Goal: Task Accomplishment & Management: Use online tool/utility

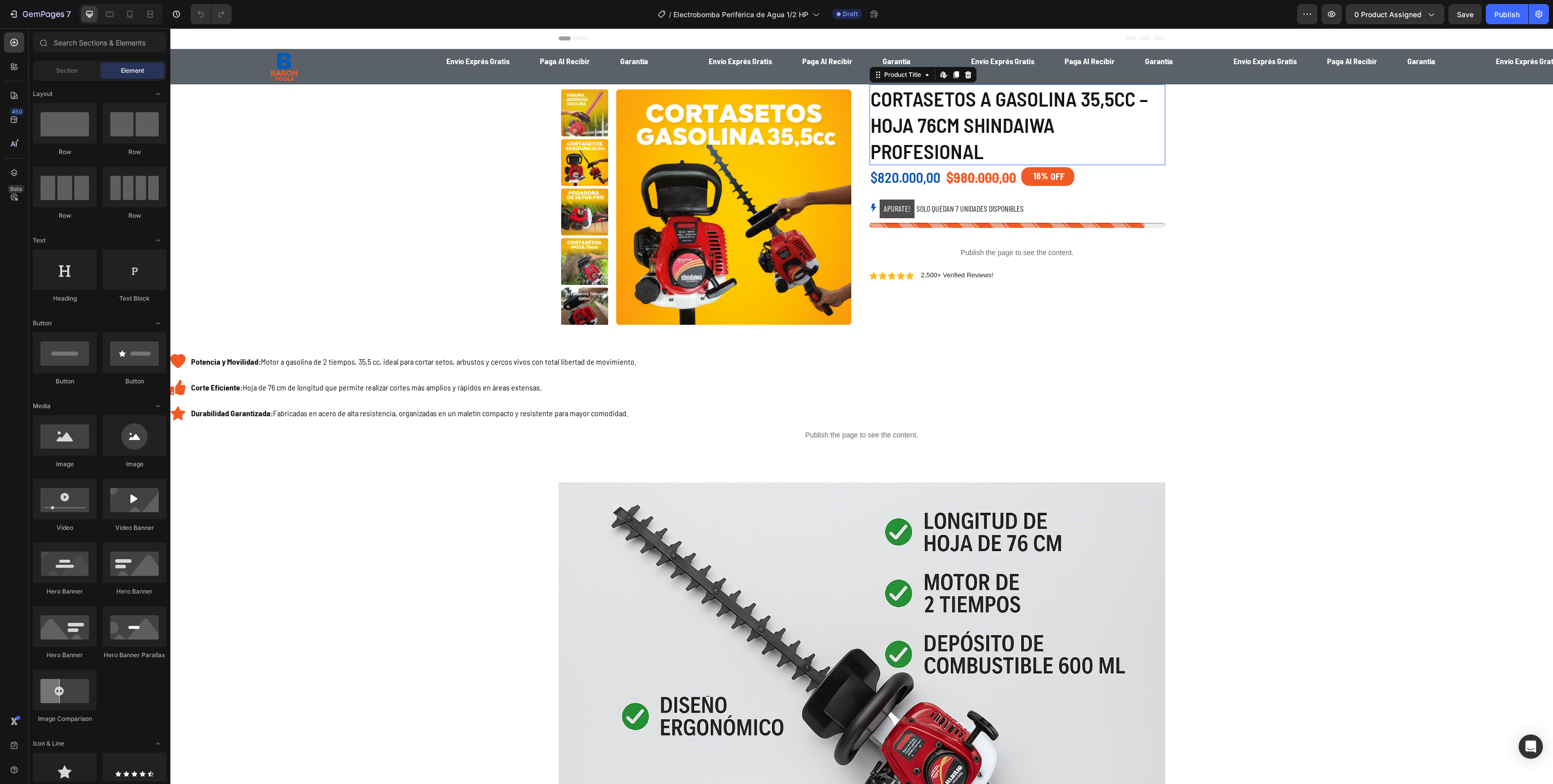
click at [882, 121] on h1 "CORTASETOS A GASOLINA 35,5CC – HOJA 76CM SHINDAIWA PROFESIONAL" at bounding box center [1017, 125] width 295 height 81
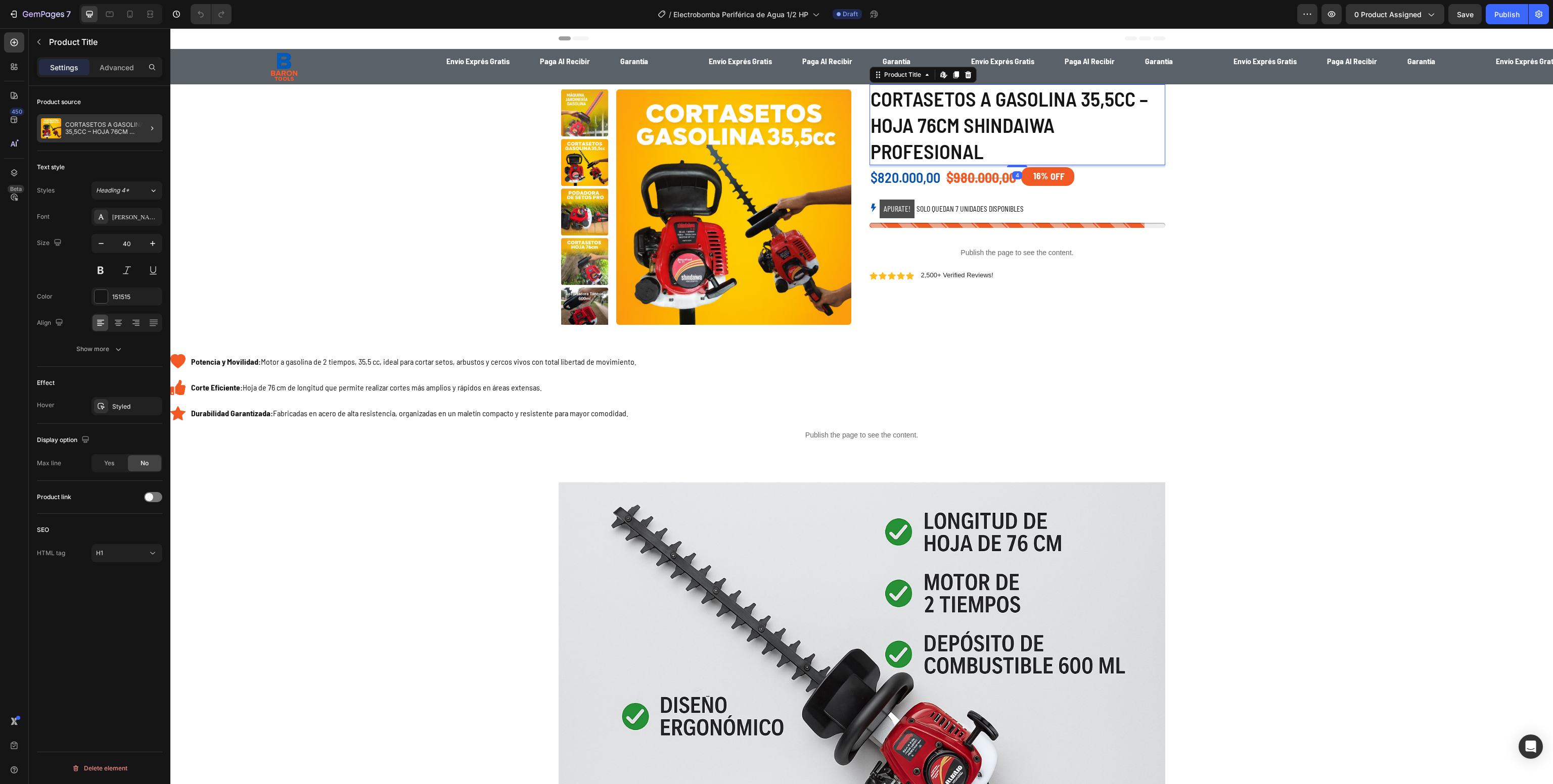
click at [105, 131] on p "CORTASETOS A GASOLINA 35,5CC – HOJA 76CM SHINDAIWA PROFESIONAL" at bounding box center [111, 129] width 93 height 14
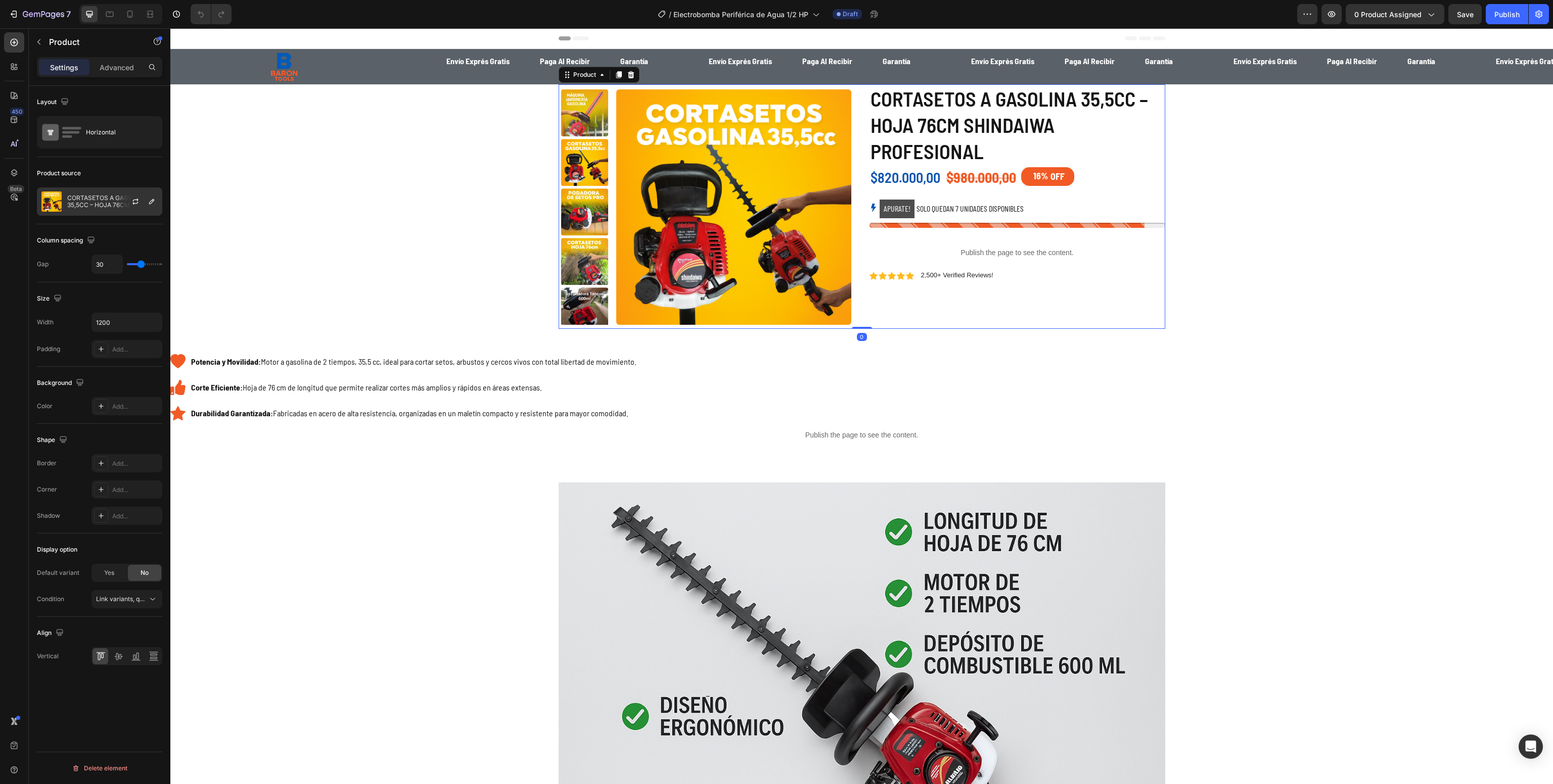
click at [102, 195] on p "CORTASETOS A GASOLINA 35,5CC – HOJA 76CM SHINDAIWA PROFESIONAL" at bounding box center [113, 202] width 91 height 14
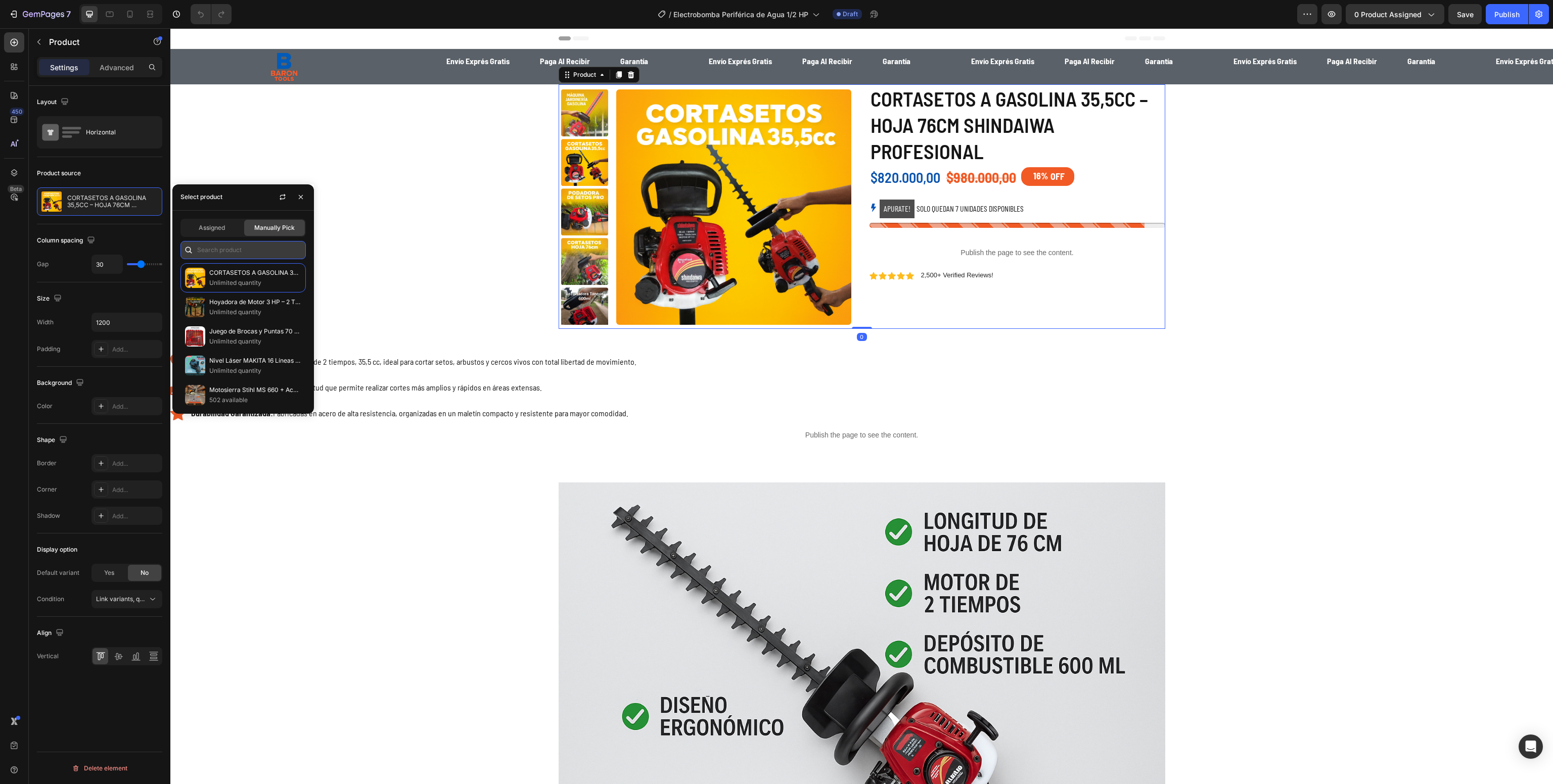
click at [256, 255] on input "text" at bounding box center [243, 250] width 125 height 18
paste input "Electrobomba Periférica de Agua 1/2 HP"
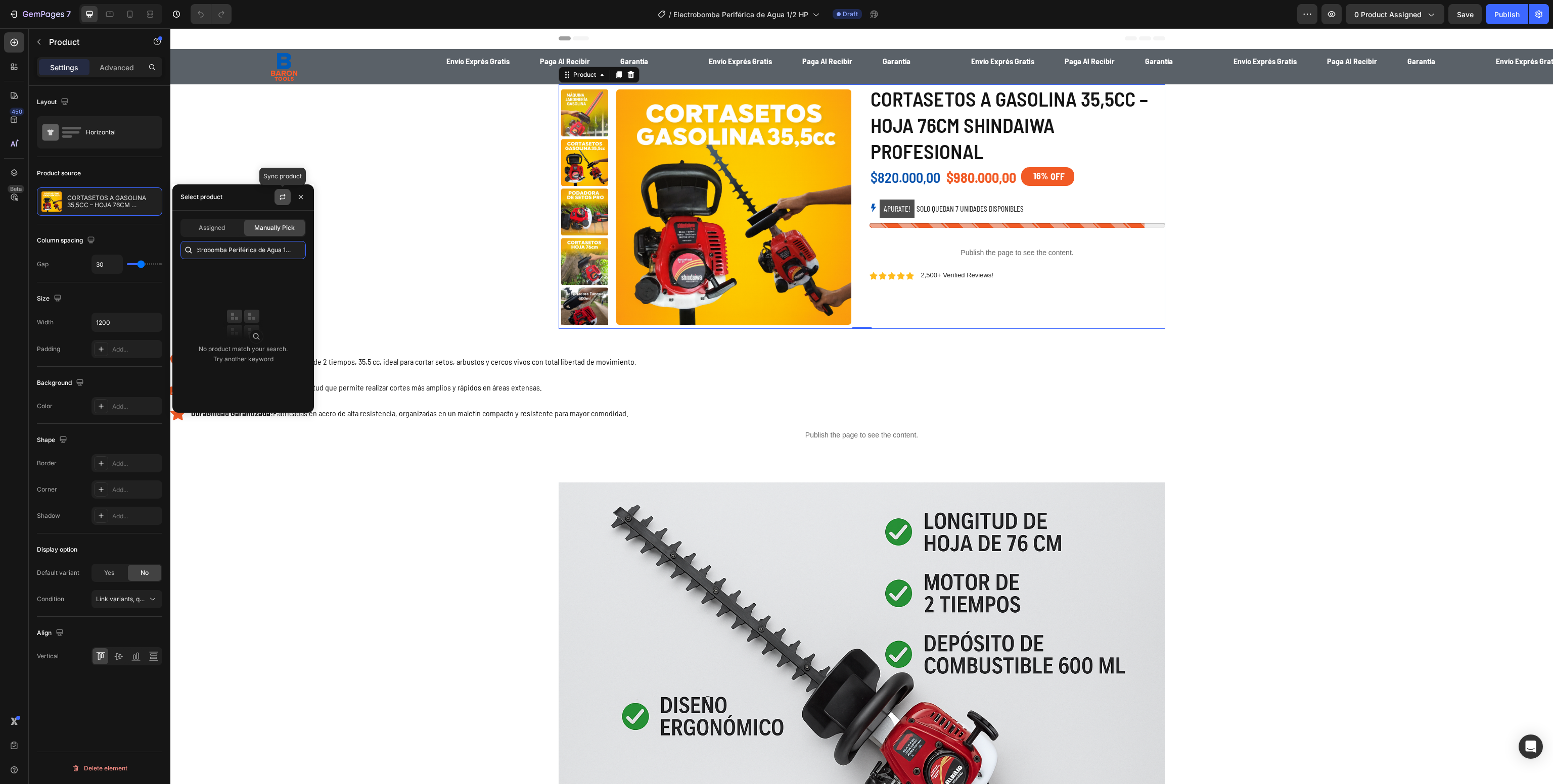
type input "Electrobomba Periférica de Agua 1/2 HP"
click at [279, 202] on button "button" at bounding box center [283, 197] width 16 height 16
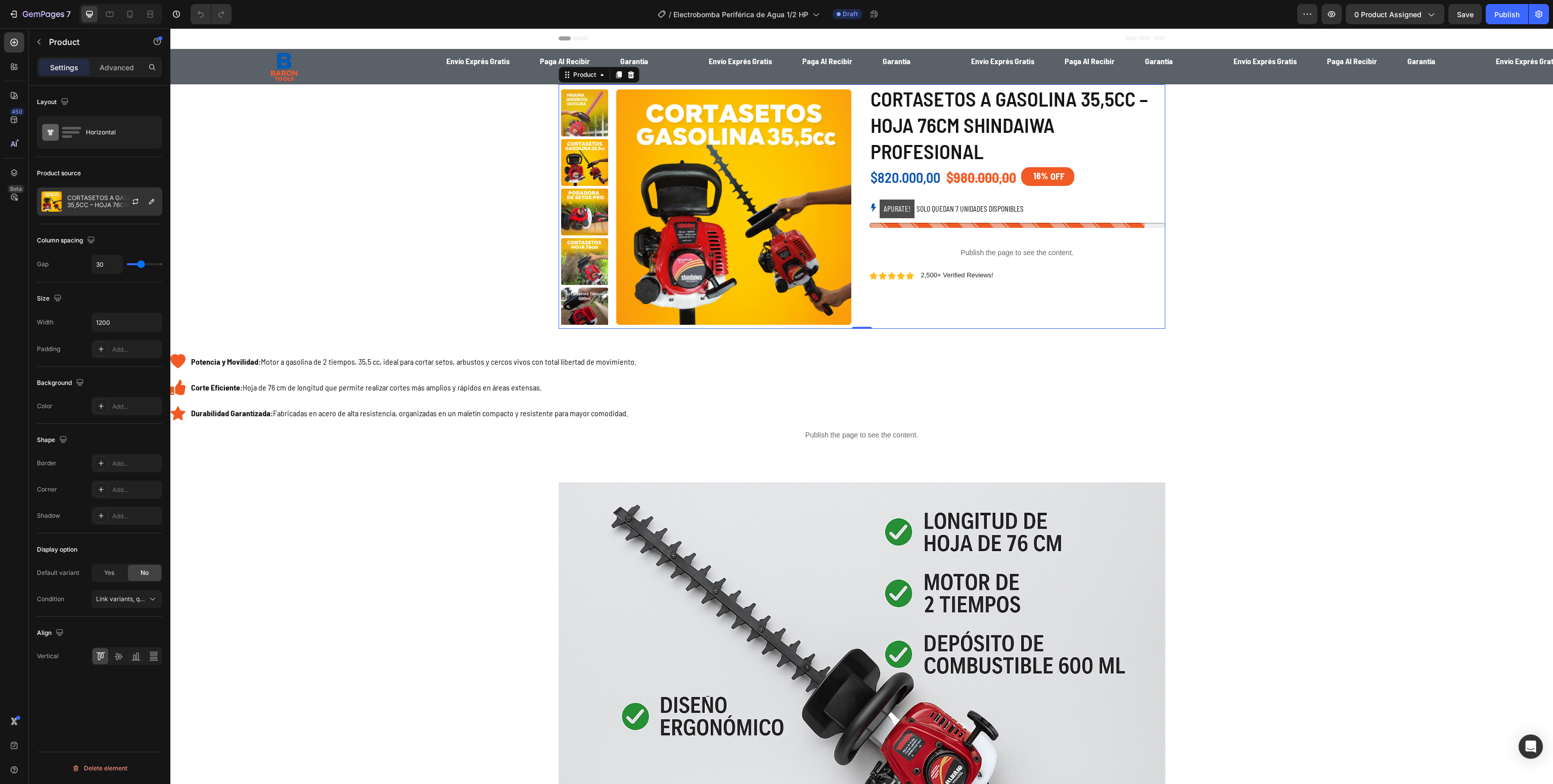
click at [121, 201] on div at bounding box center [140, 202] width 44 height 27
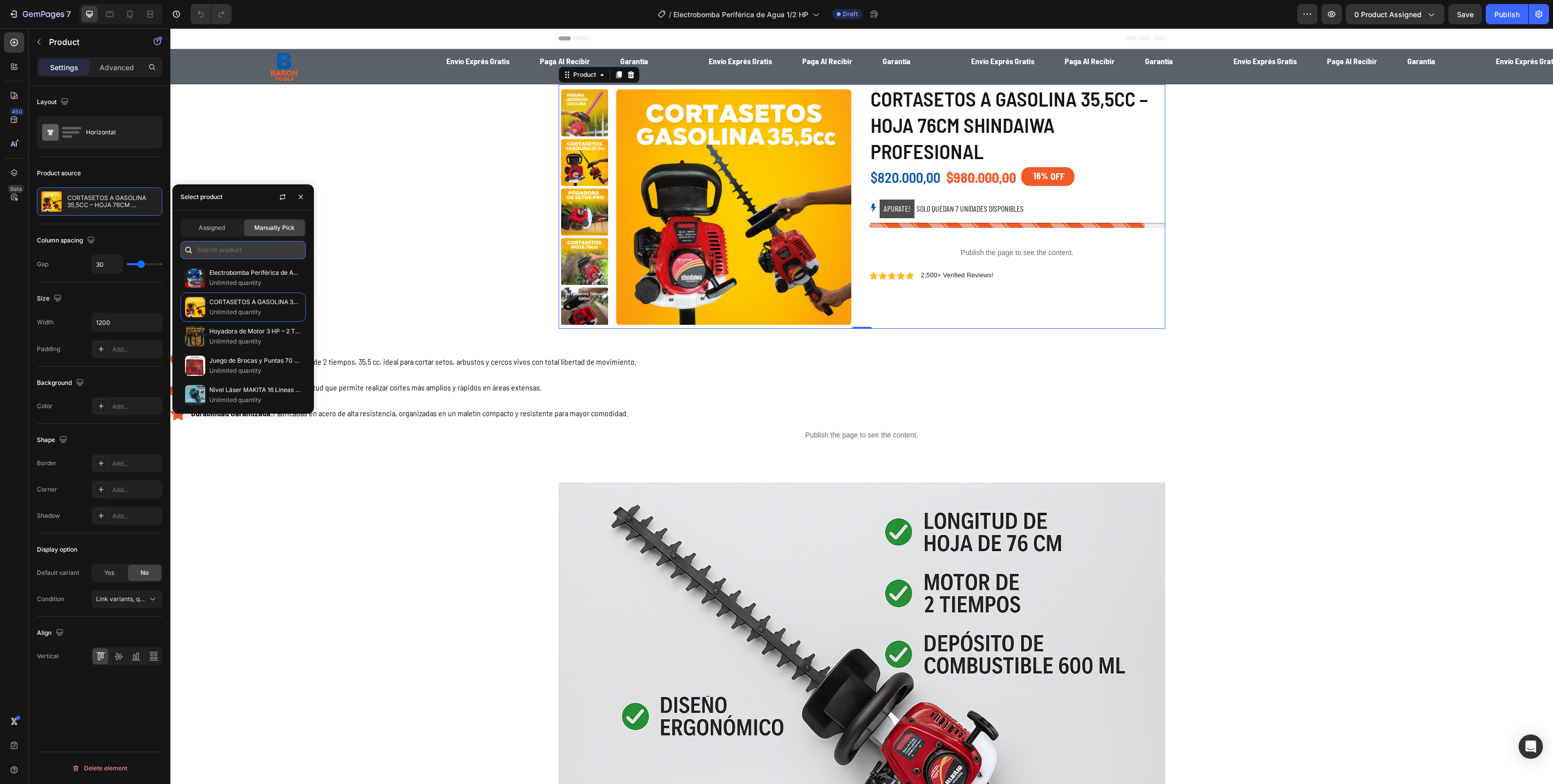
click at [252, 249] on input "text" at bounding box center [243, 250] width 125 height 18
paste input "Electrobomba Periférica de Agua 1/2 HP"
type input "Electrobomba Periférica de Agua 1/2 HP"
click at [241, 283] on p "Unlimited quantity" at bounding box center [256, 282] width 92 height 10
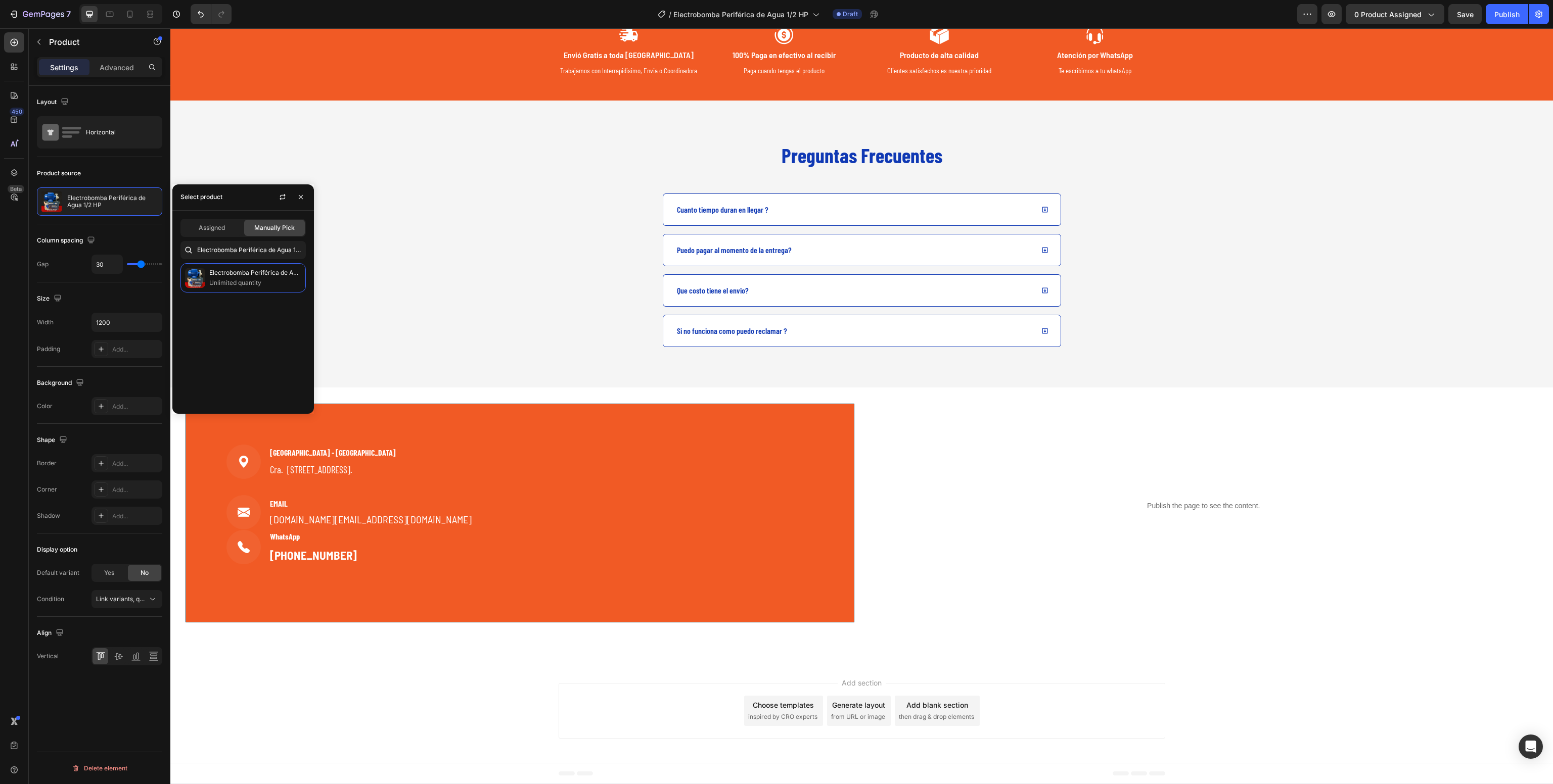
scroll to position [2330, 0]
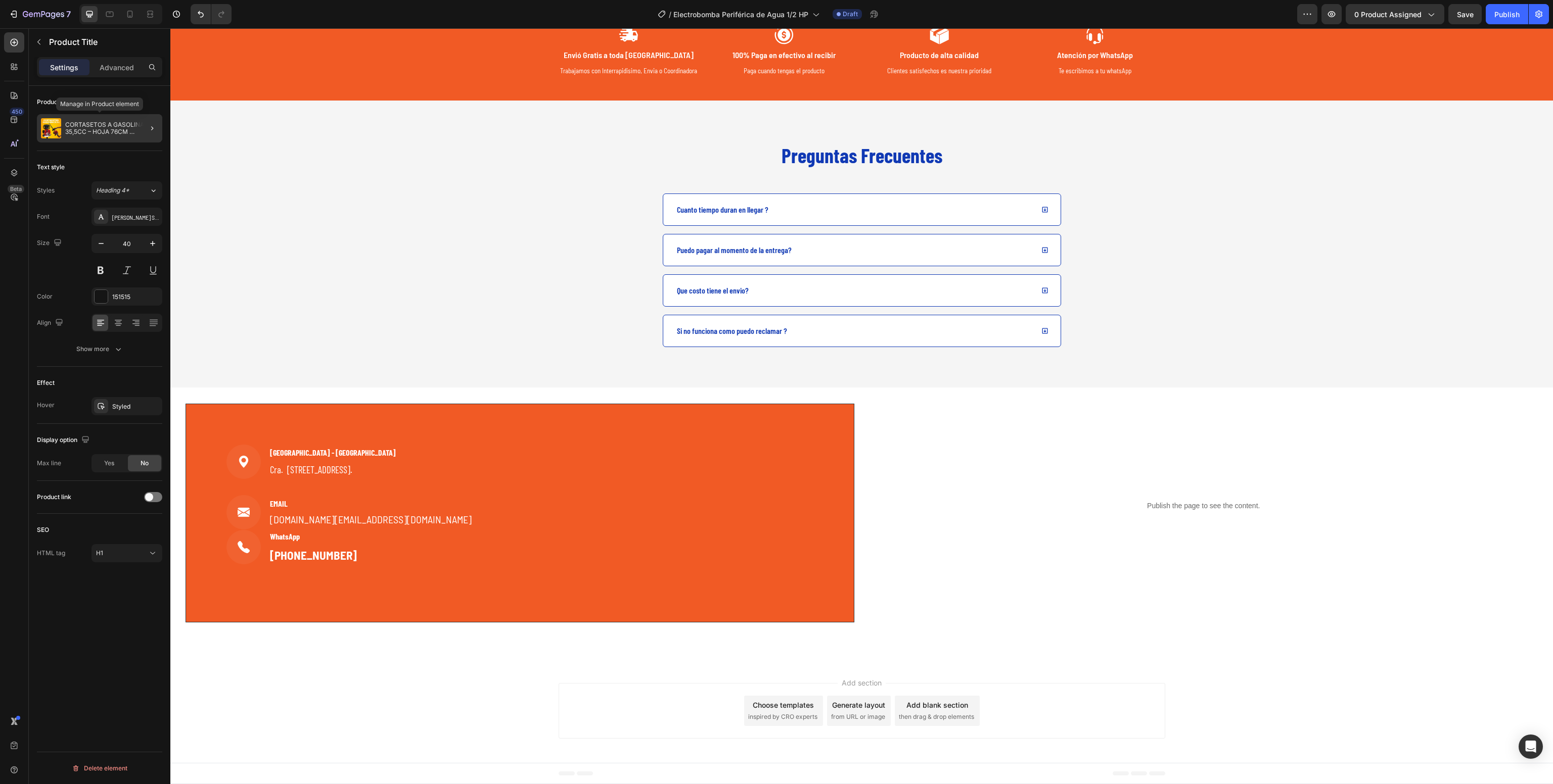
click at [91, 126] on p "CORTASETOS A GASOLINA 35,5CC – HOJA 76CM SHINDAIWA PROFESIONAL" at bounding box center [111, 129] width 93 height 14
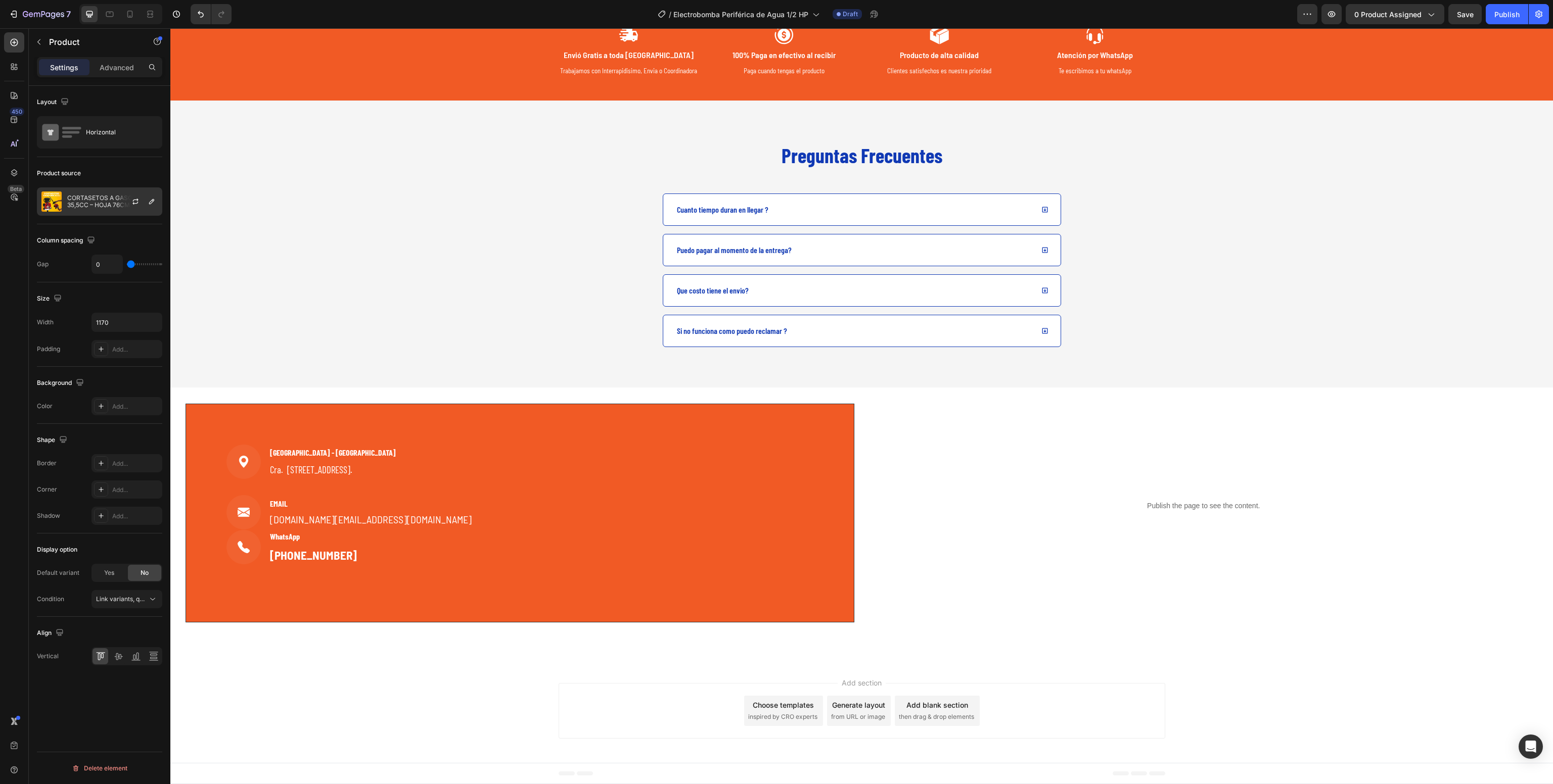
click at [107, 197] on p "CORTASETOS A GASOLINA 35,5CC – HOJA 76CM SHINDAIWA PROFESIONAL" at bounding box center [113, 202] width 91 height 14
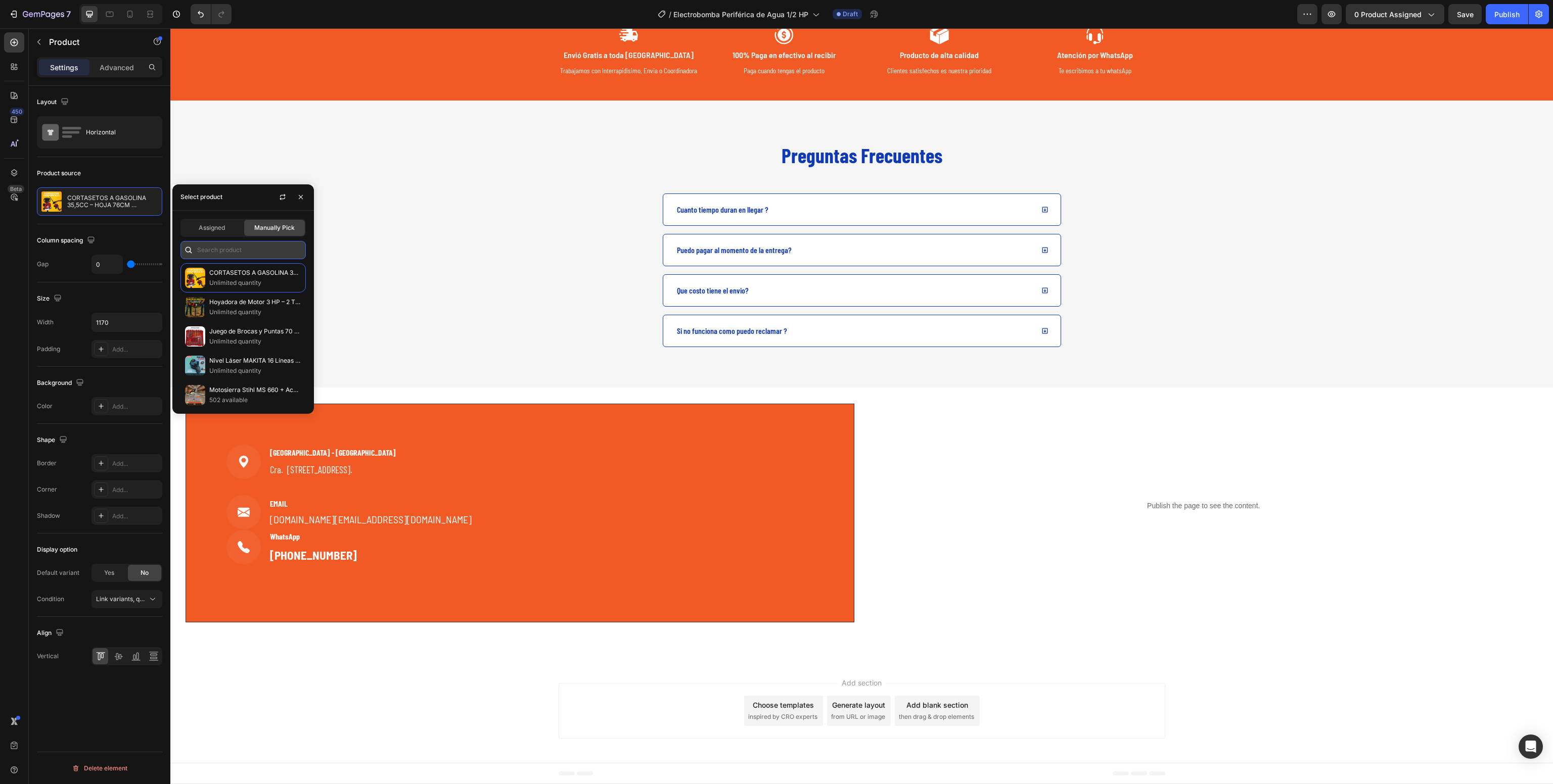
click at [252, 253] on input "text" at bounding box center [243, 250] width 125 height 18
paste input "Electrobomba Periférica de Agua 1/2 HP"
type input "Electrobomba Periférica de Agua 1/2 HP"
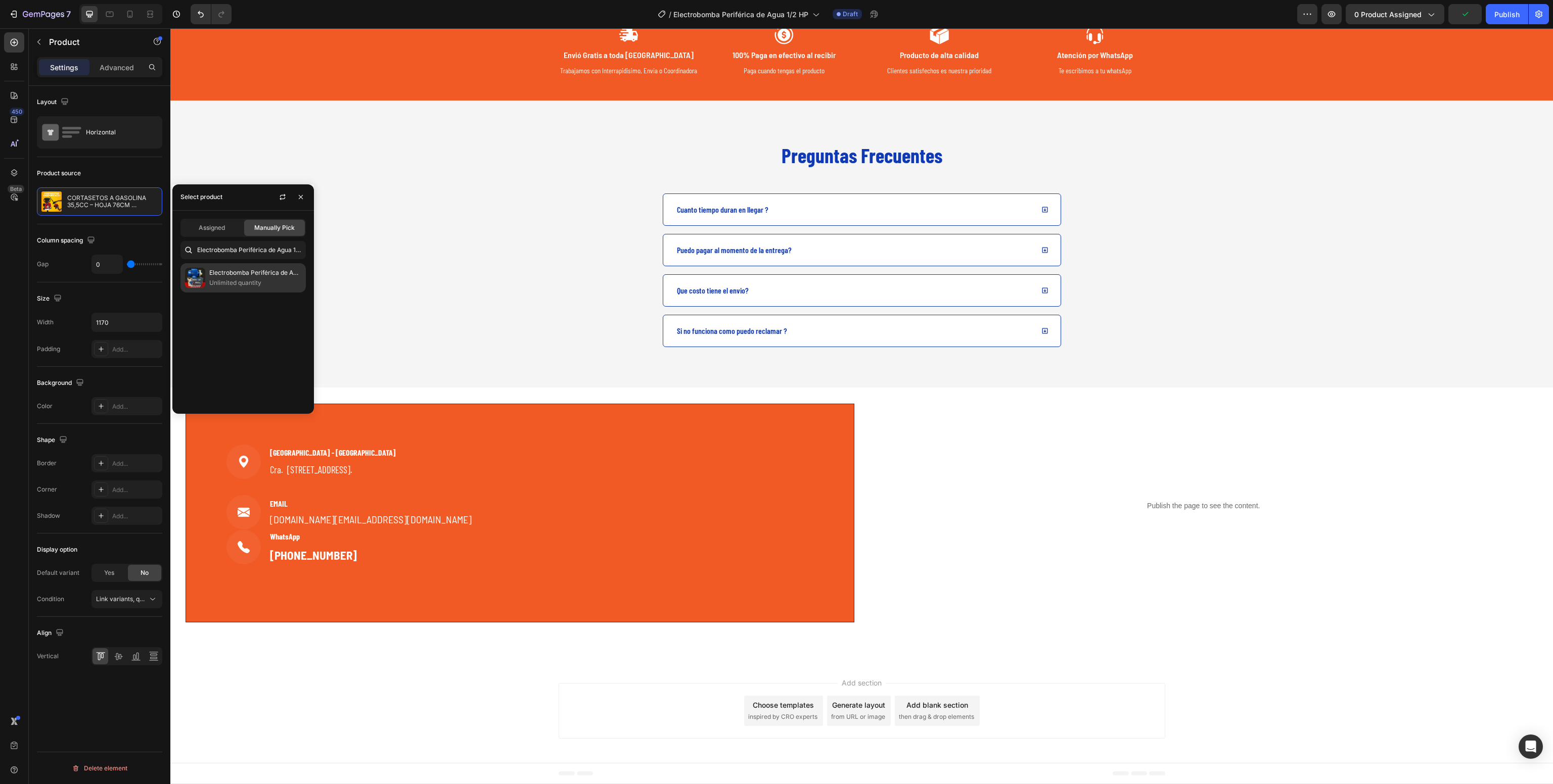
click at [234, 271] on p "Electrobomba Periférica de Agua 1/2 HP" at bounding box center [256, 272] width 92 height 10
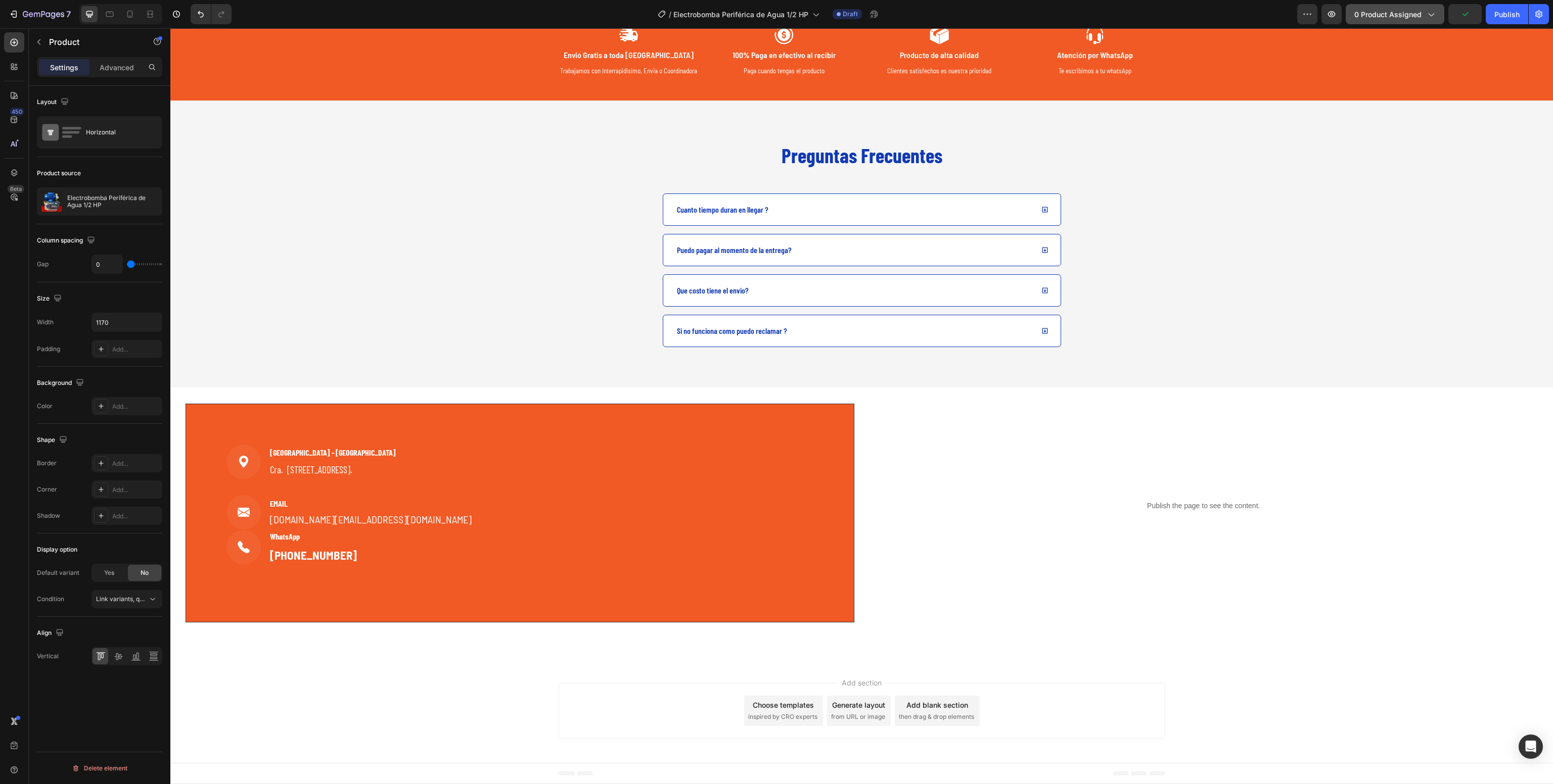
click at [1393, 7] on button "0 product assigned" at bounding box center [1395, 13] width 98 height 20
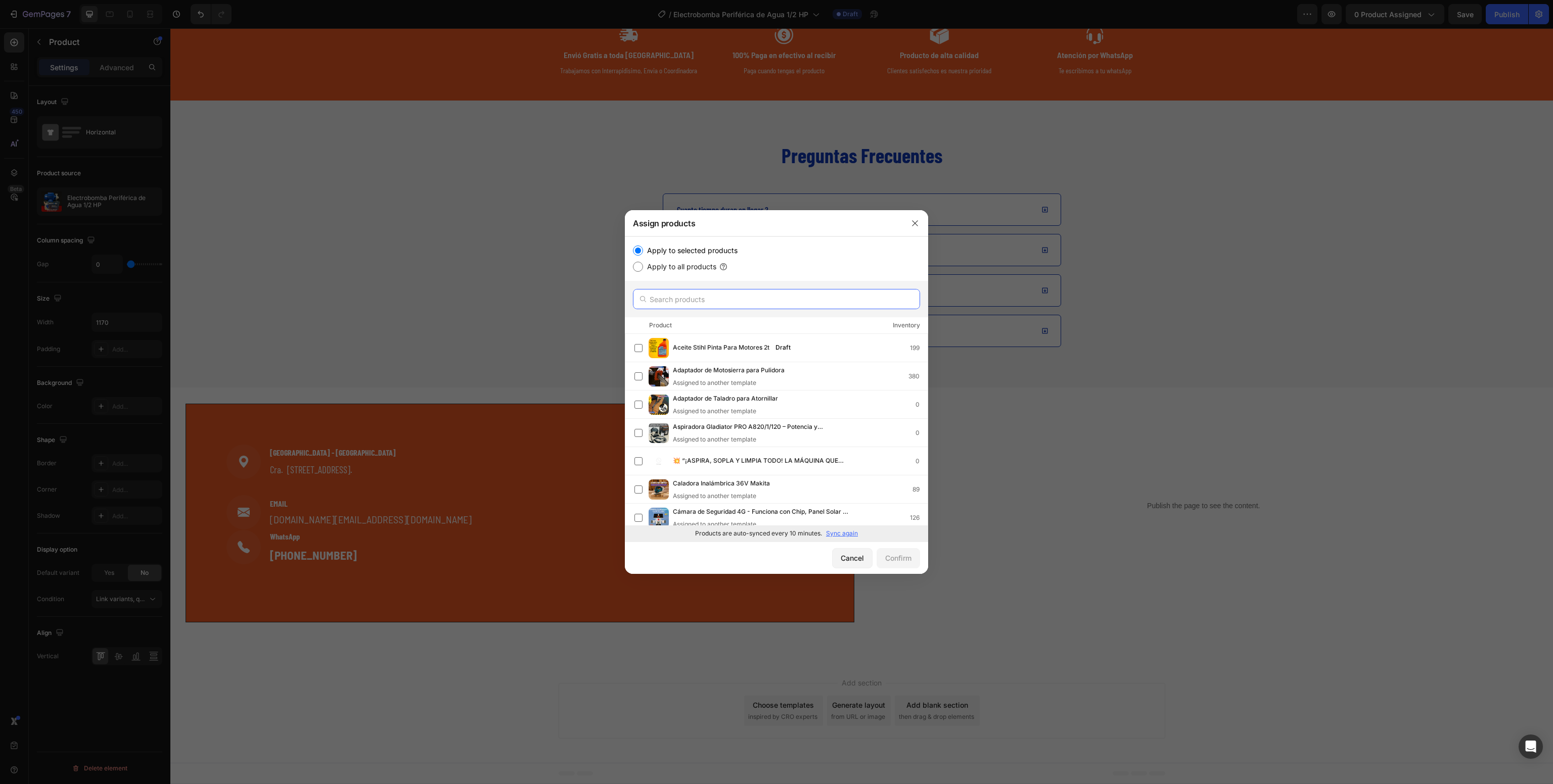
click at [695, 304] on input "text" at bounding box center [776, 298] width 287 height 20
paste input "Electrobomba Periférica de Agua 1/2 HP"
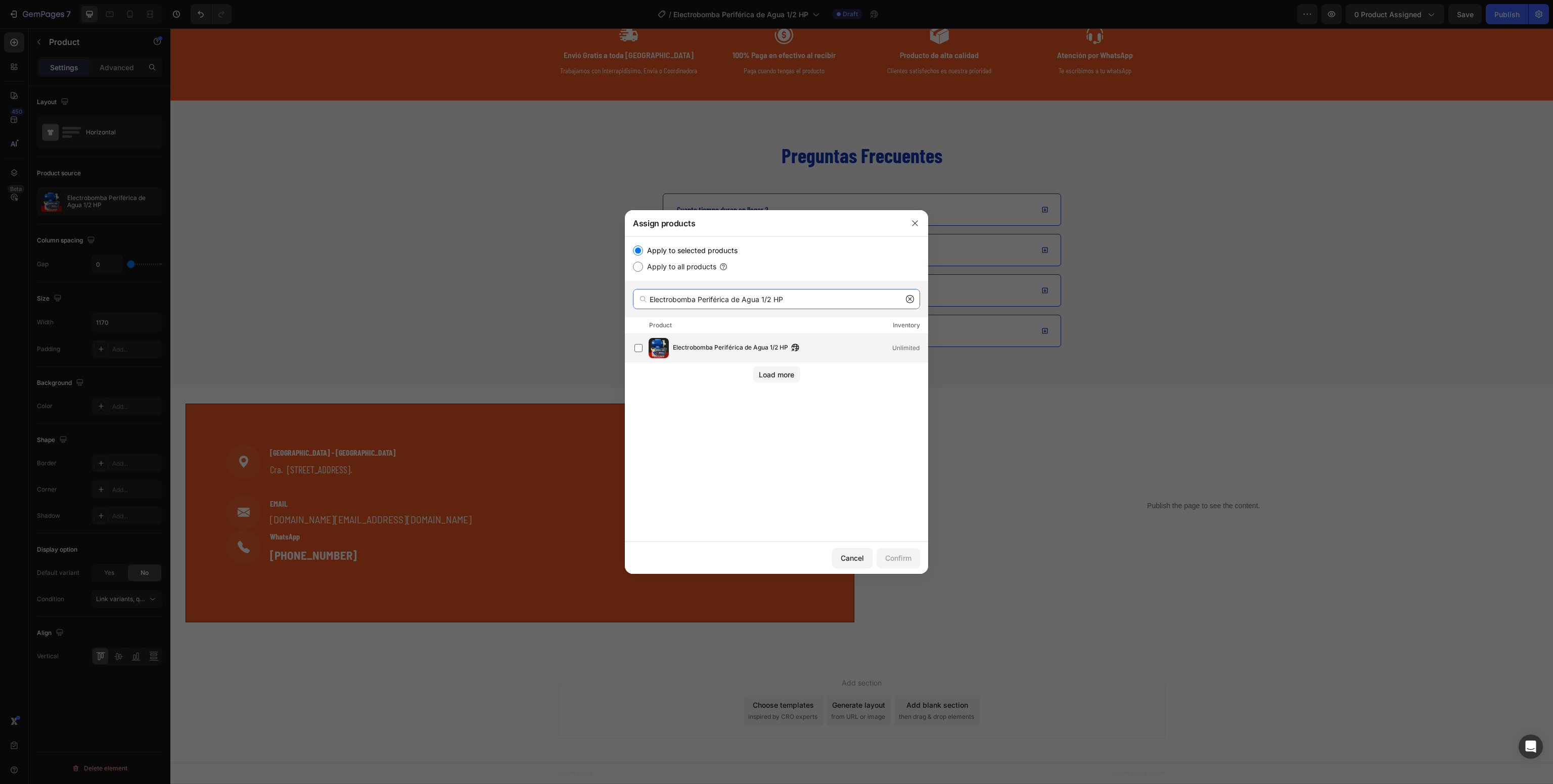
type input "Electrobomba Periférica de Agua 1/2 HP"
click at [731, 344] on span "Electrobomba Periférica de Agua 1/2 HP" at bounding box center [730, 348] width 115 height 11
click at [0, 0] on button "Confirm" at bounding box center [0, 0] width 0 height 0
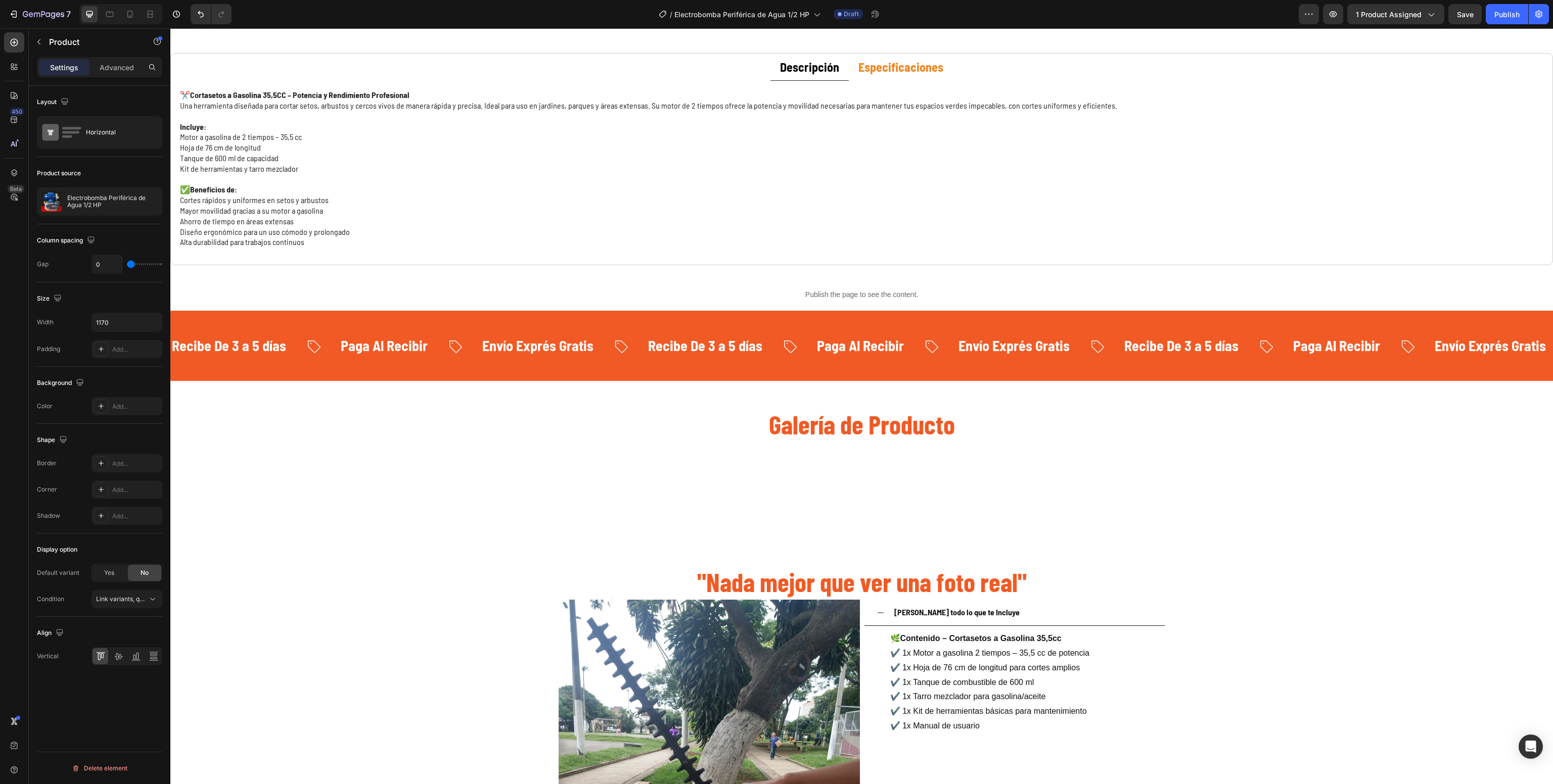
scroll to position [1025, 0]
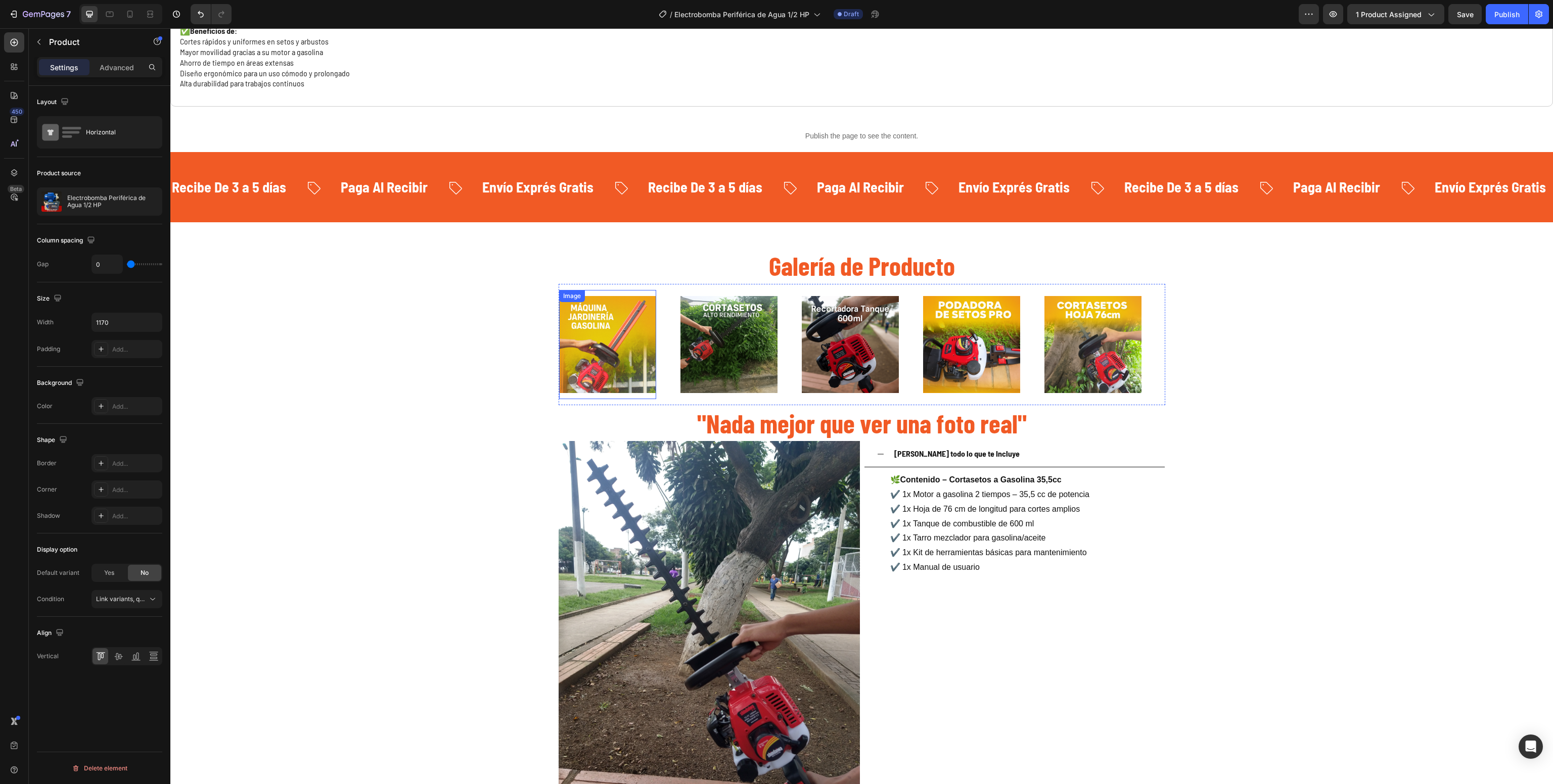
click at [604, 340] on img at bounding box center [607, 344] width 97 height 97
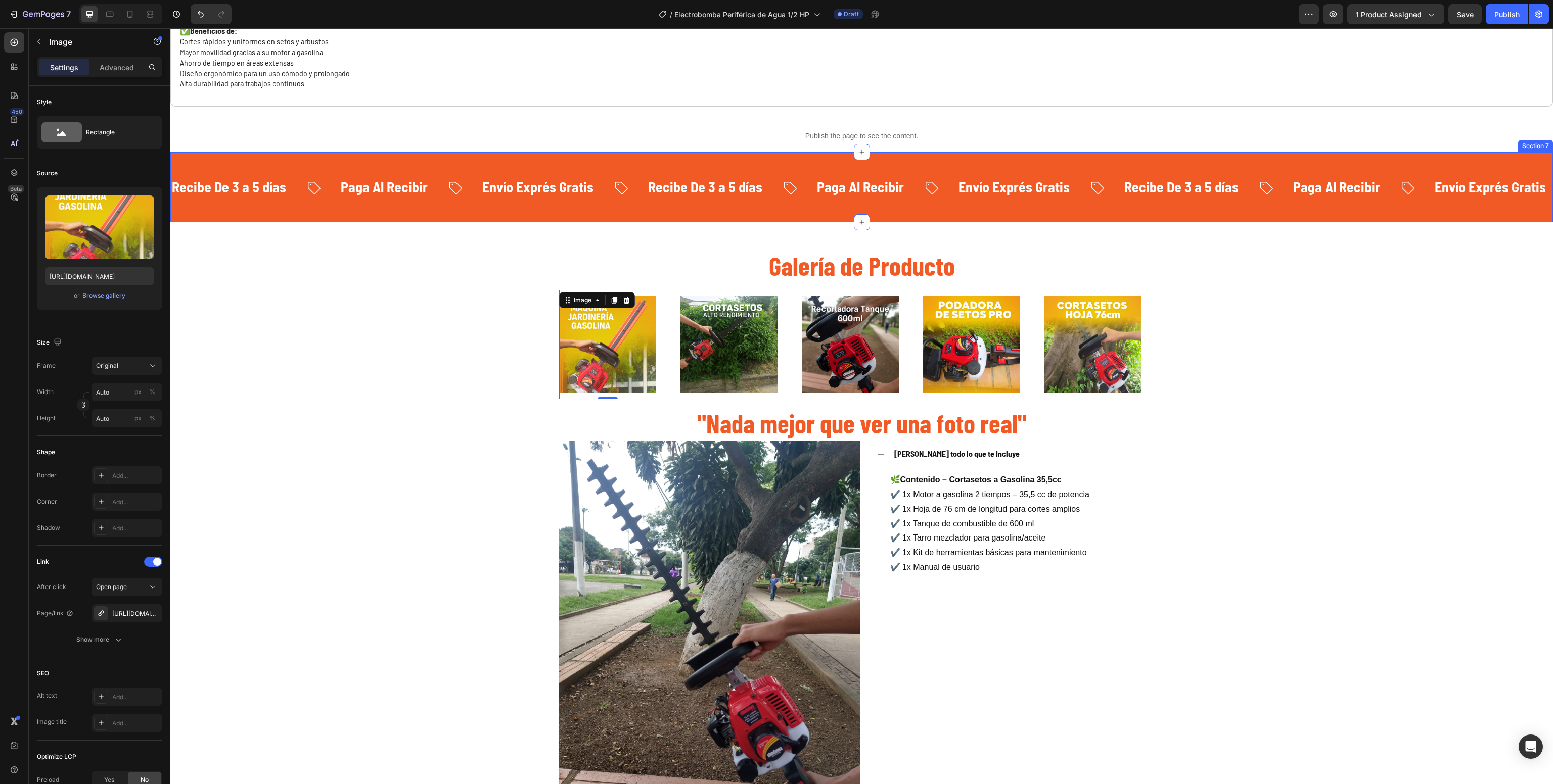
scroll to position [513, 0]
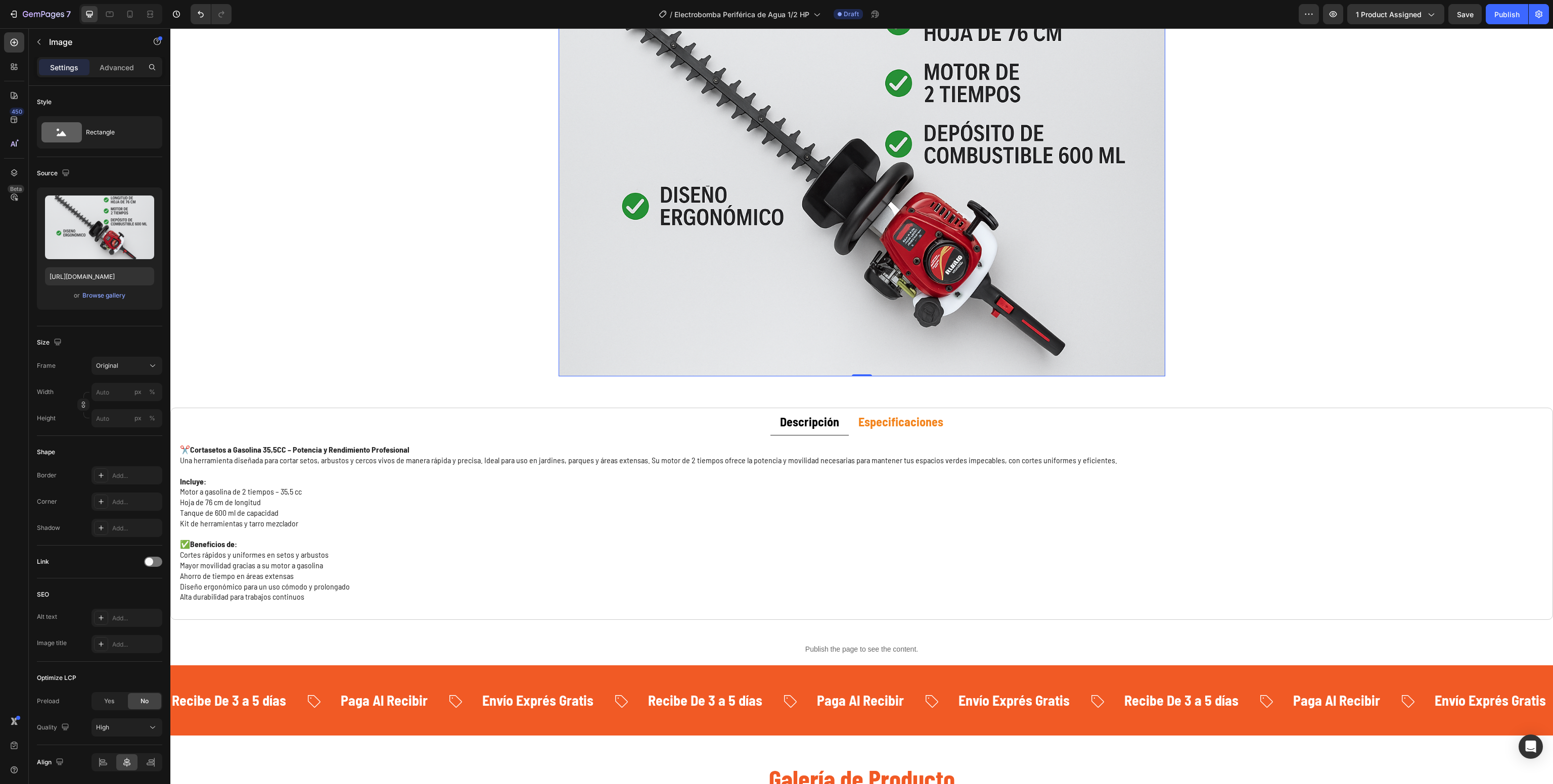
click at [757, 170] on img at bounding box center [861, 174] width 607 height 404
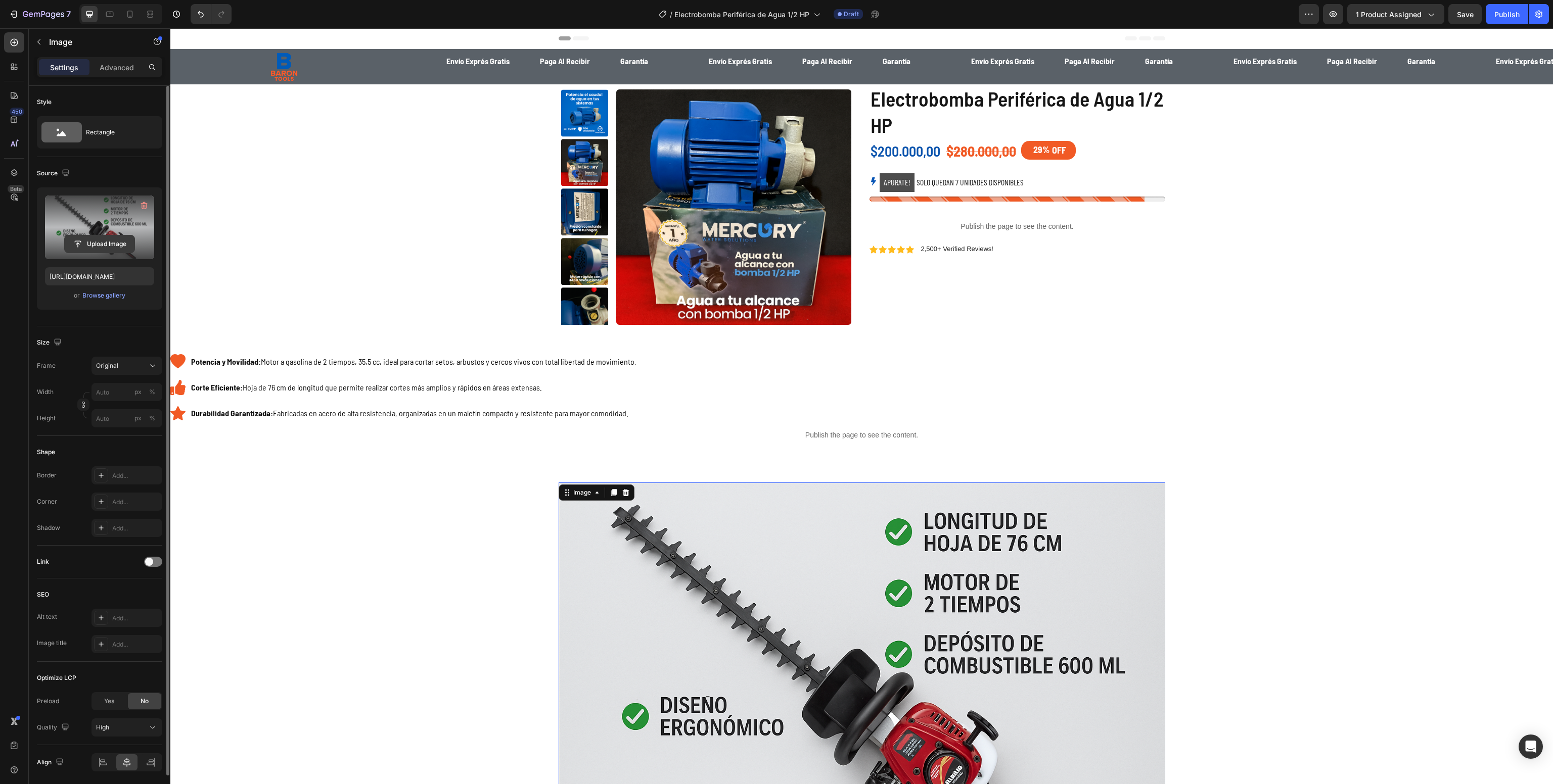
click at [89, 240] on input "file" at bounding box center [99, 244] width 70 height 17
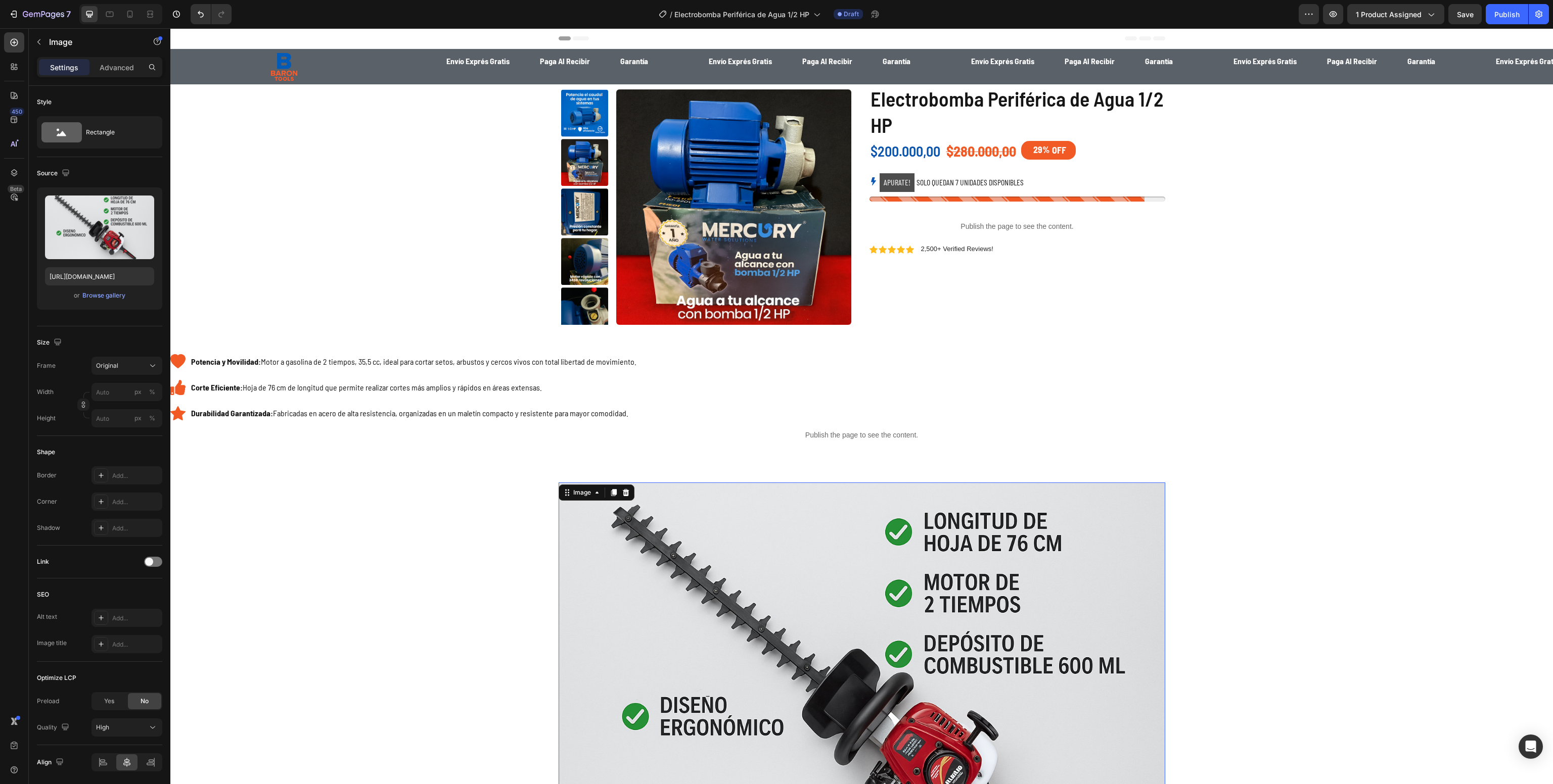
click at [692, 552] on img at bounding box center [861, 684] width 607 height 404
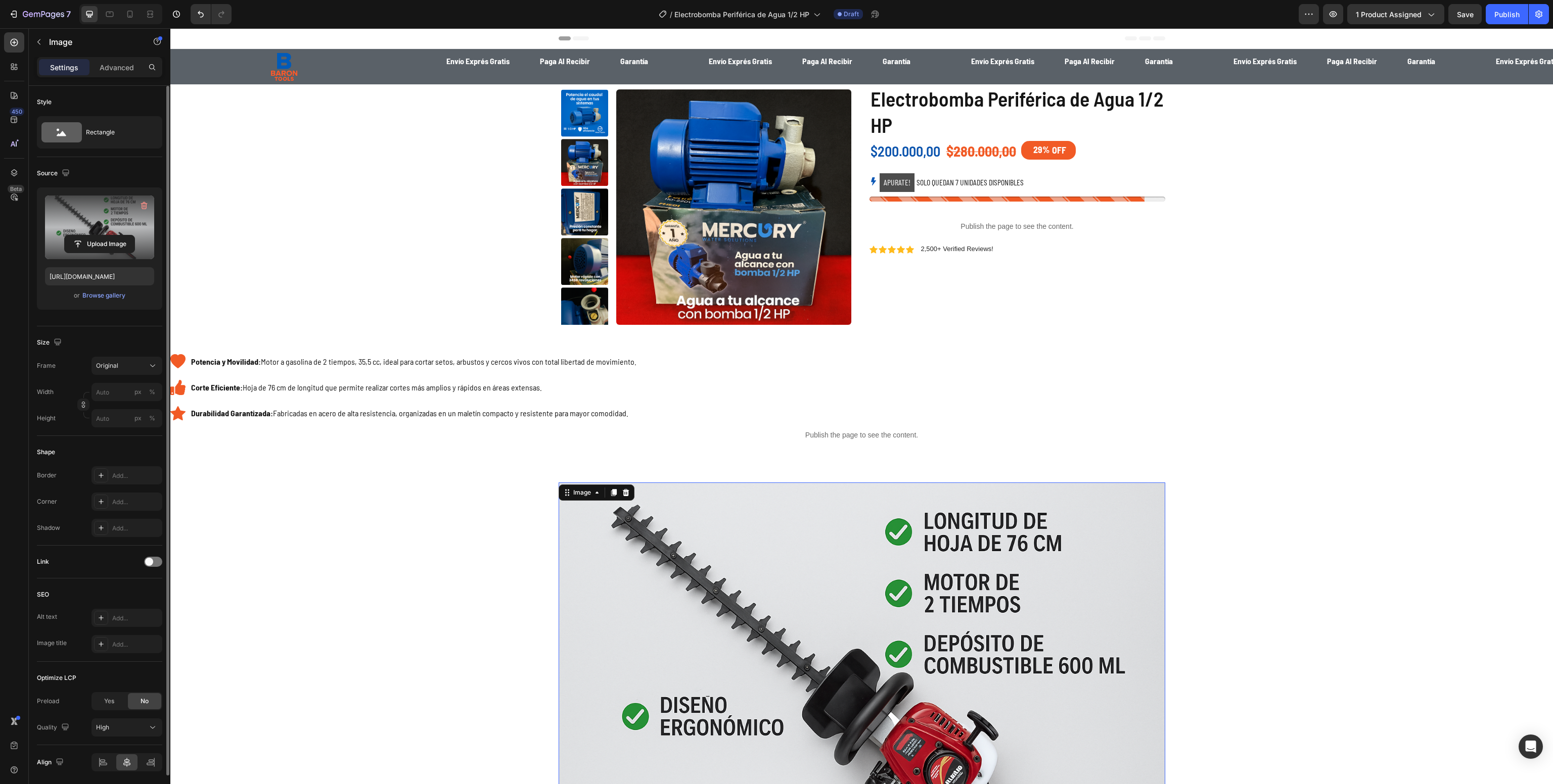
click at [87, 224] on label at bounding box center [100, 227] width 110 height 63
click at [87, 236] on input "file" at bounding box center [99, 244] width 70 height 17
type input "[URL][DOMAIN_NAME][DATE]"
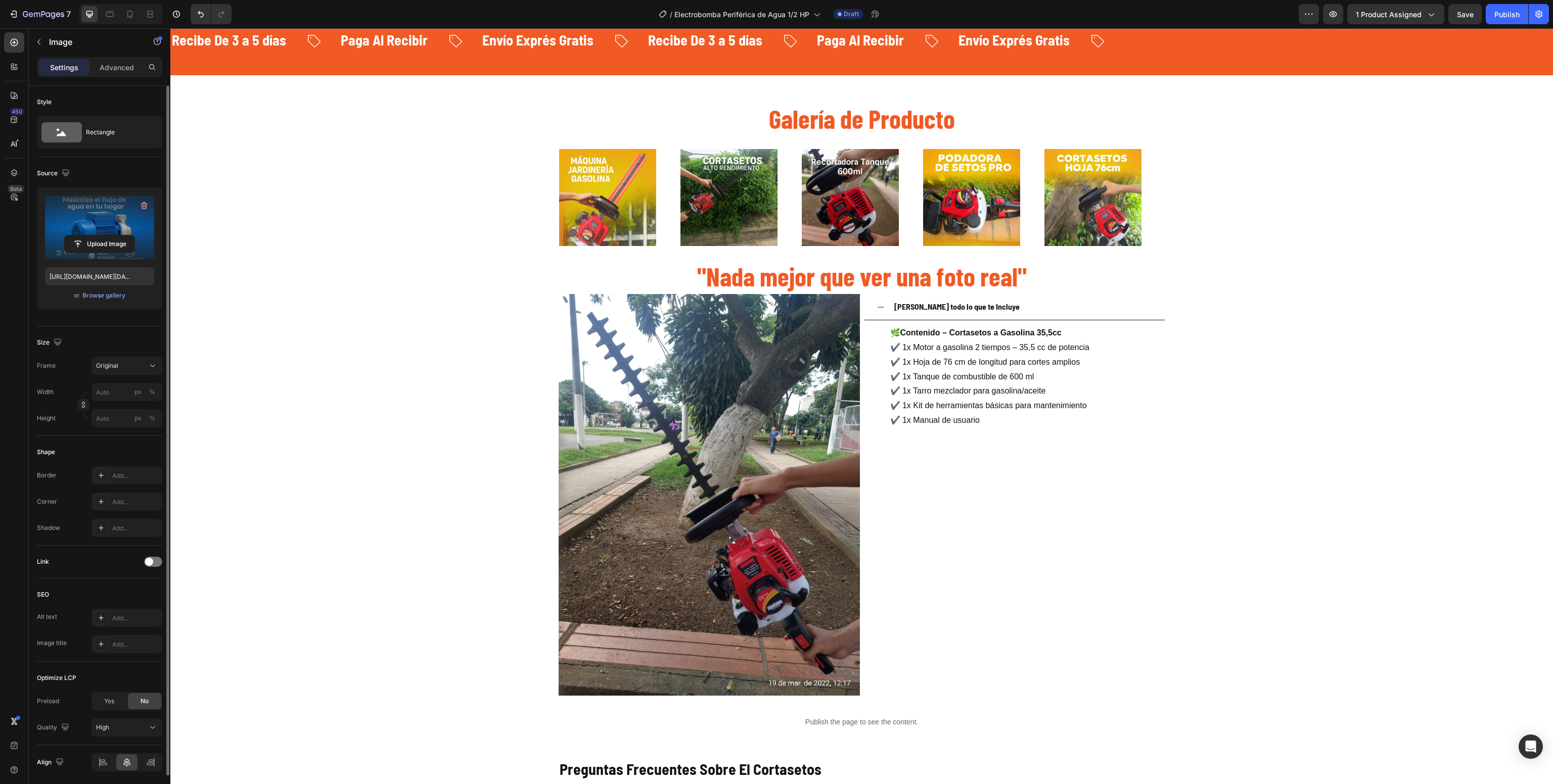
scroll to position [1203, 0]
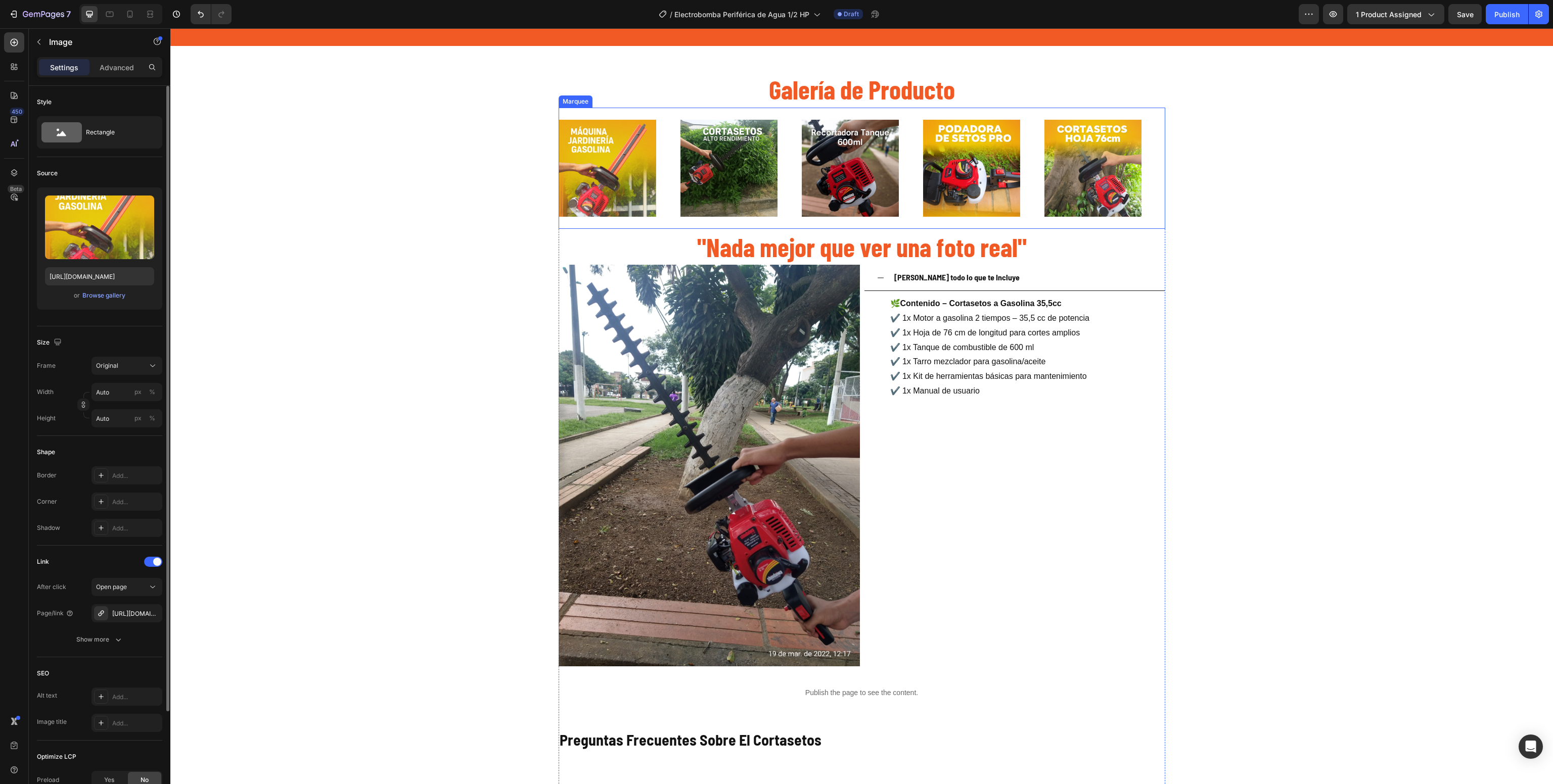
click at [635, 165] on img at bounding box center [607, 168] width 97 height 97
click at [111, 216] on label at bounding box center [100, 227] width 110 height 63
click at [111, 236] on input "file" at bounding box center [99, 244] width 70 height 17
type input "[URL][DOMAIN_NAME]"
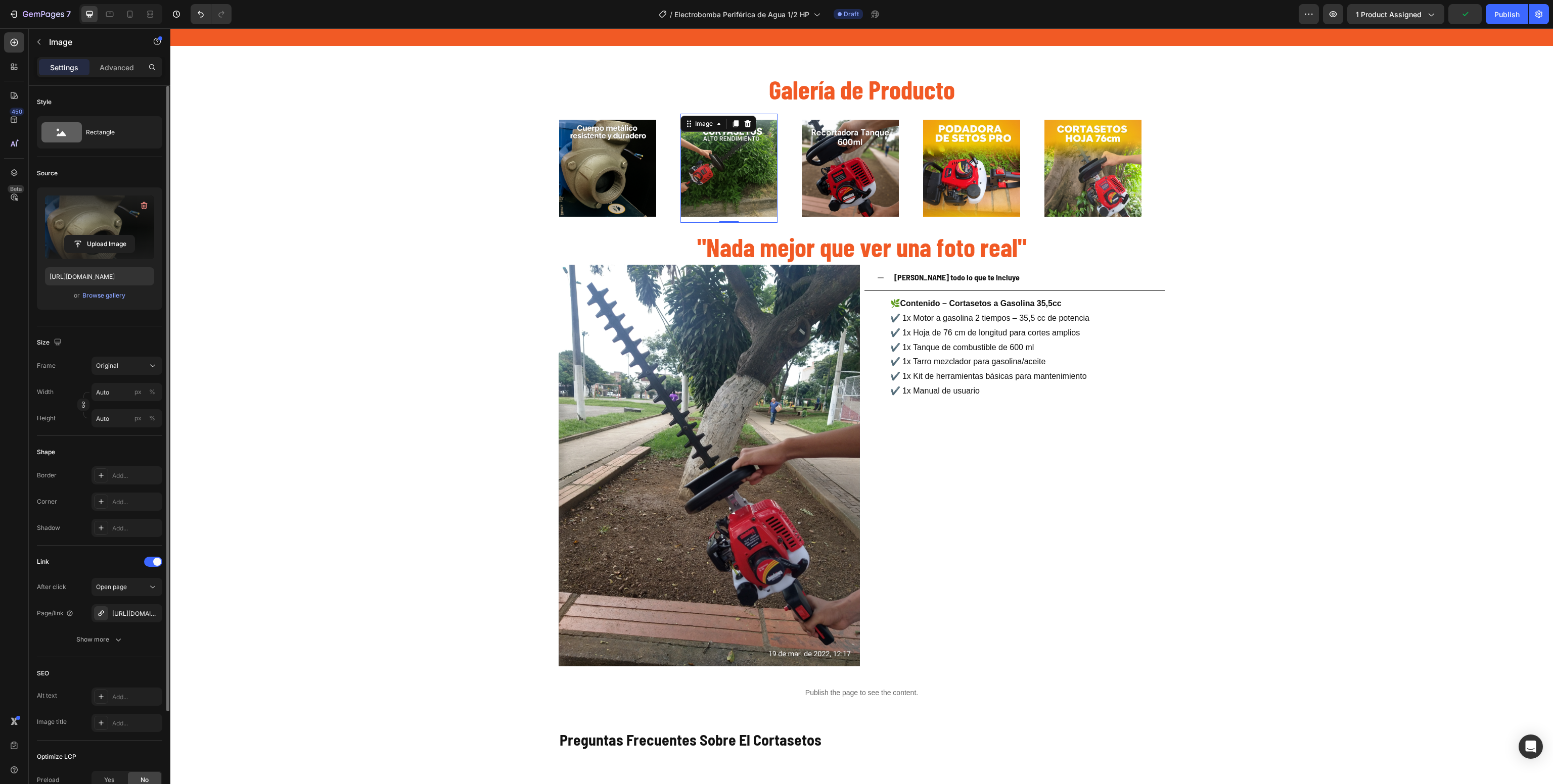
click at [737, 181] on img at bounding box center [729, 168] width 97 height 97
click at [106, 228] on label at bounding box center [100, 227] width 110 height 63
click at [106, 236] on input "file" at bounding box center [99, 244] width 70 height 17
type input "[URL][DOMAIN_NAME]"
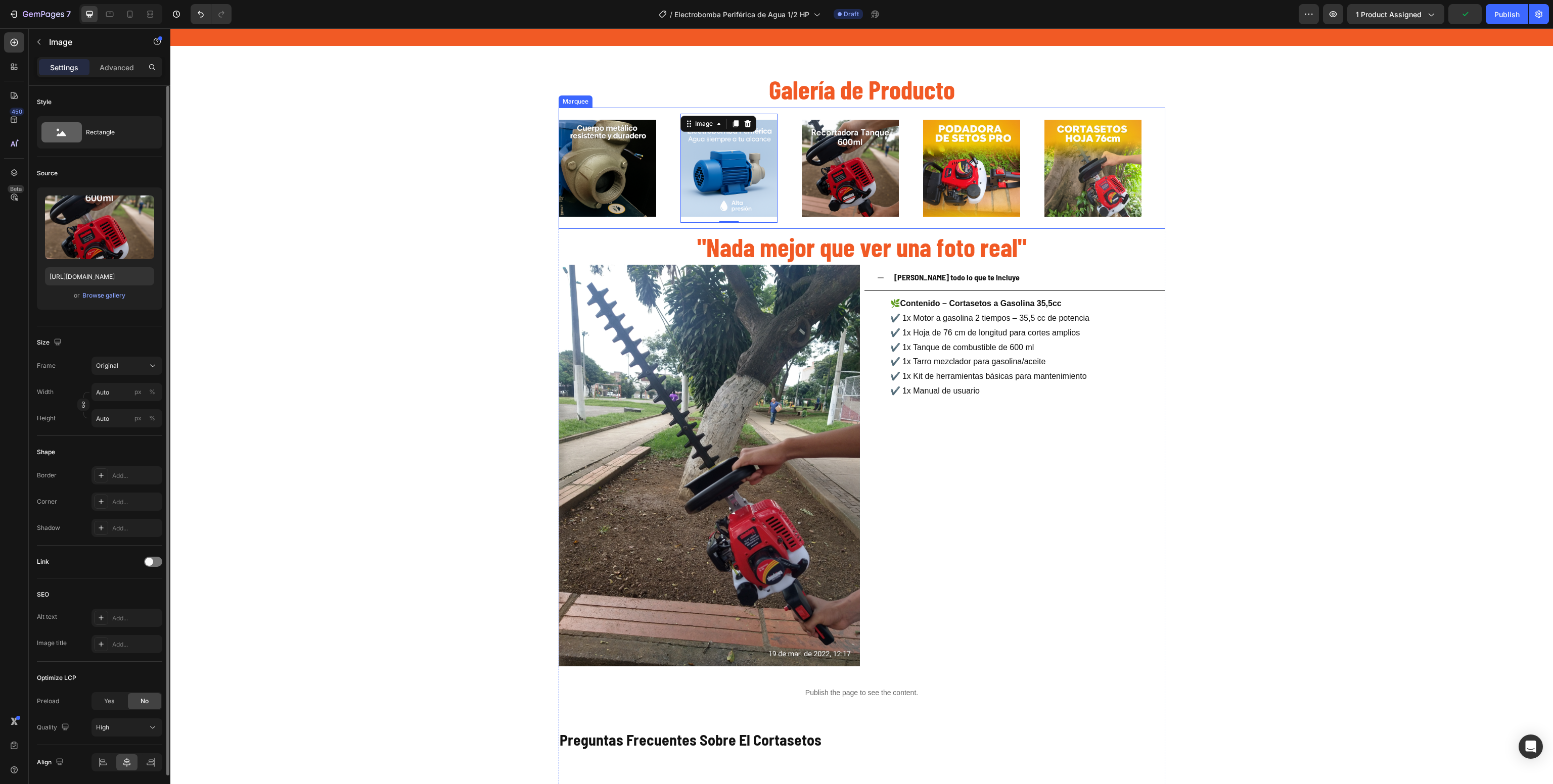
click at [886, 173] on img at bounding box center [850, 168] width 97 height 97
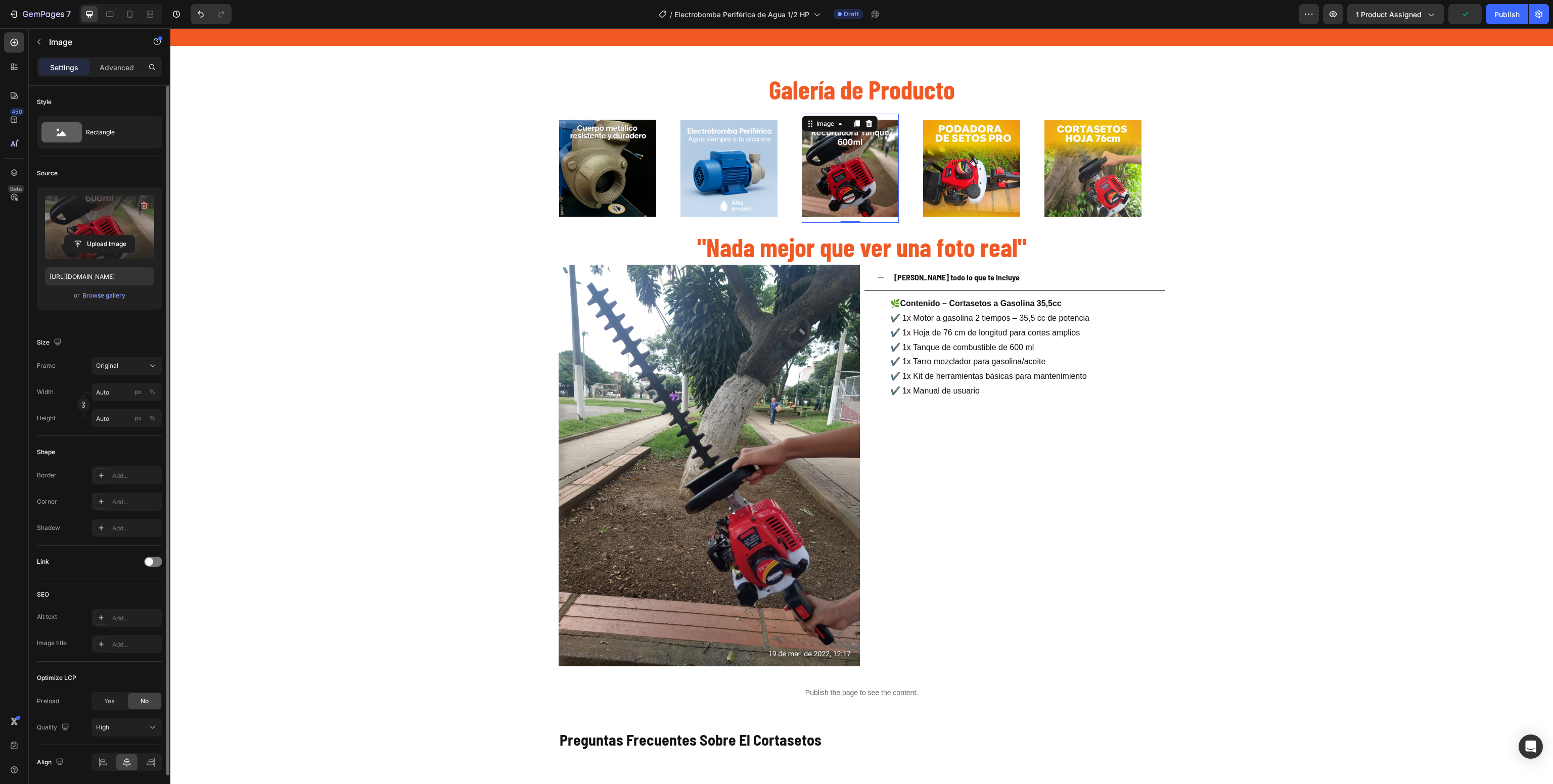
click at [83, 224] on label at bounding box center [100, 227] width 110 height 63
click at [83, 236] on input "file" at bounding box center [99, 244] width 70 height 17
type input "[URL][DOMAIN_NAME]"
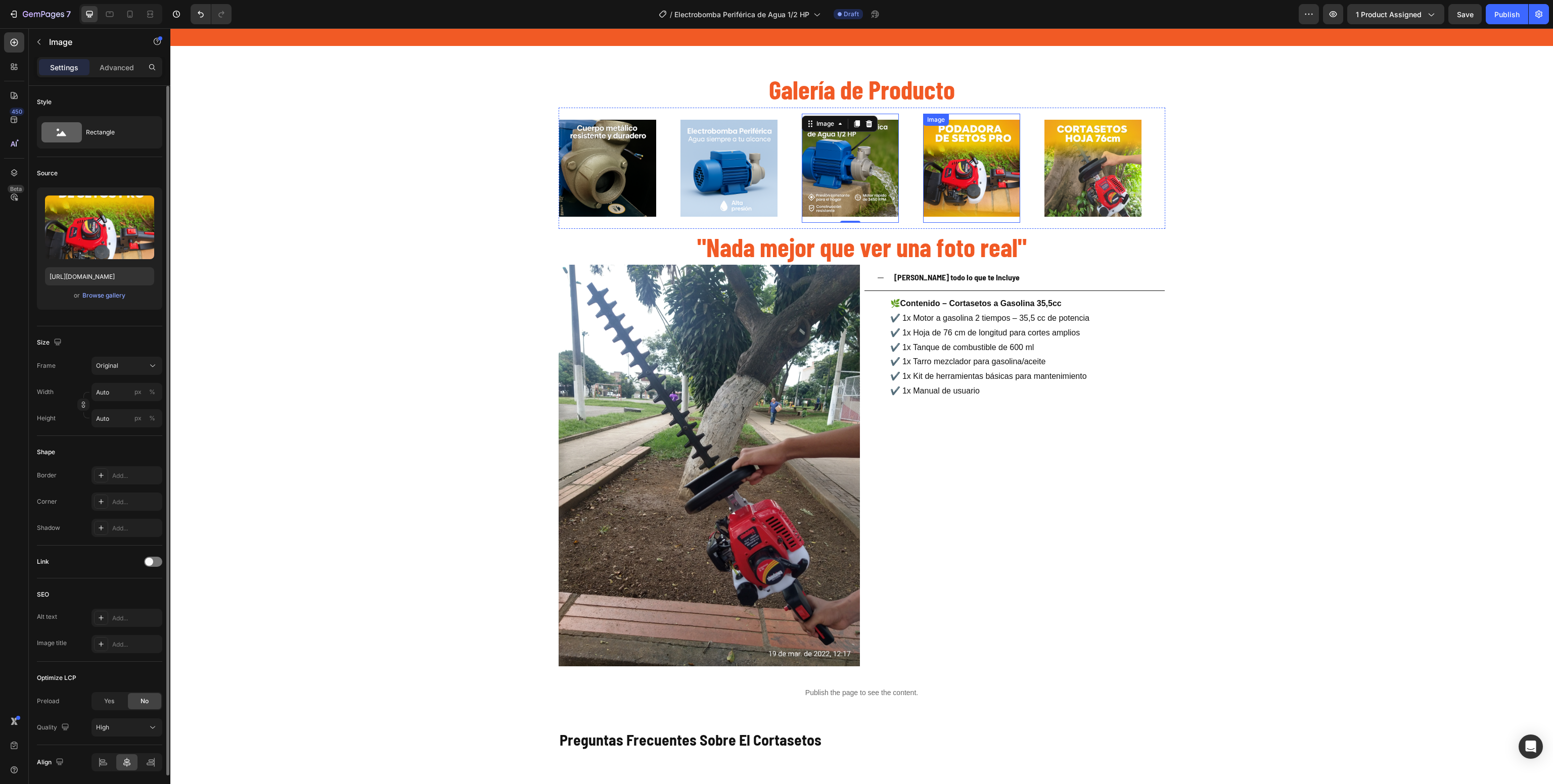
click at [952, 174] on img at bounding box center [971, 168] width 97 height 97
click at [108, 233] on label at bounding box center [100, 227] width 110 height 63
click at [108, 236] on input "file" at bounding box center [99, 244] width 70 height 17
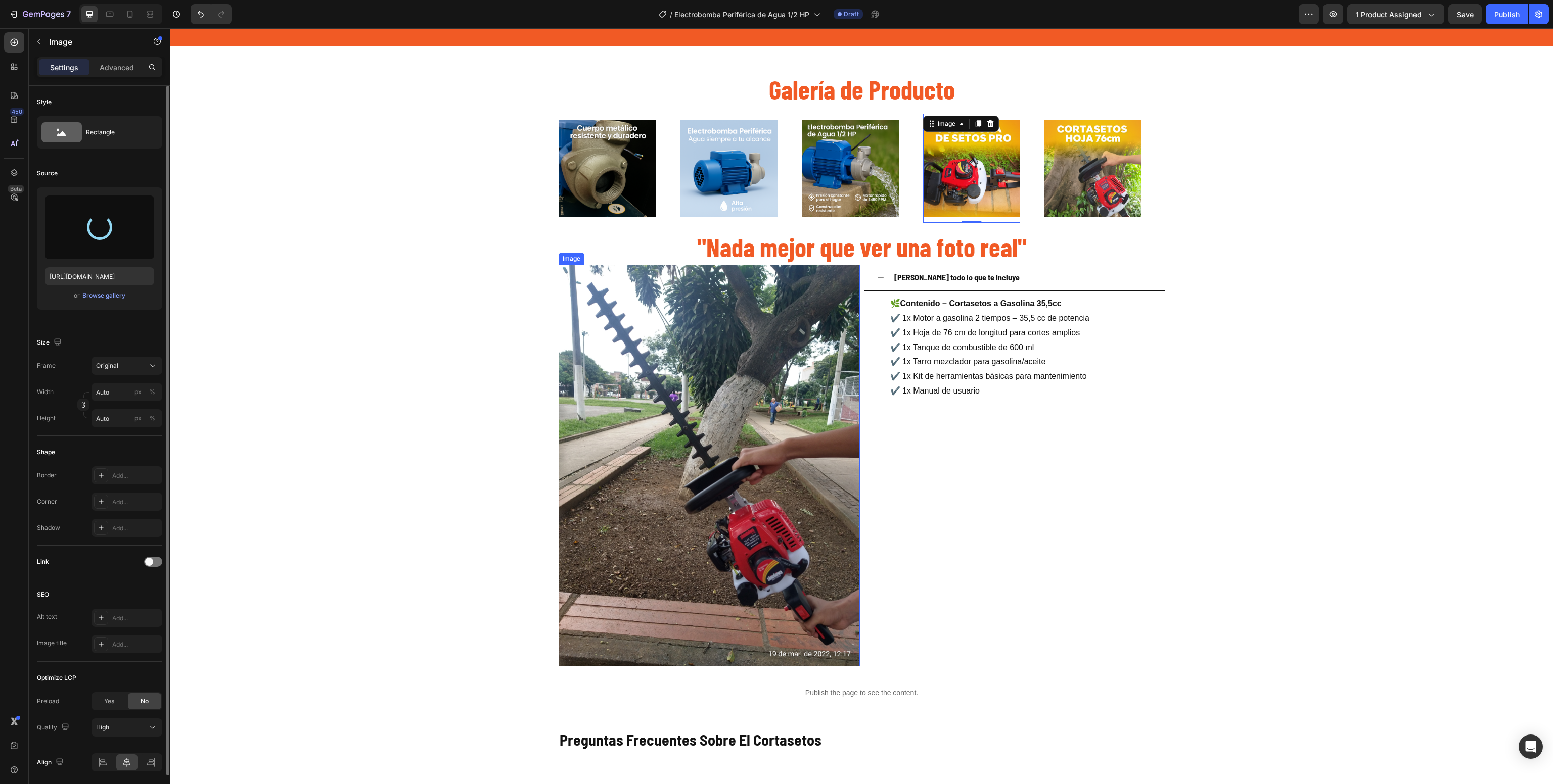
type input "[URL][DOMAIN_NAME]"
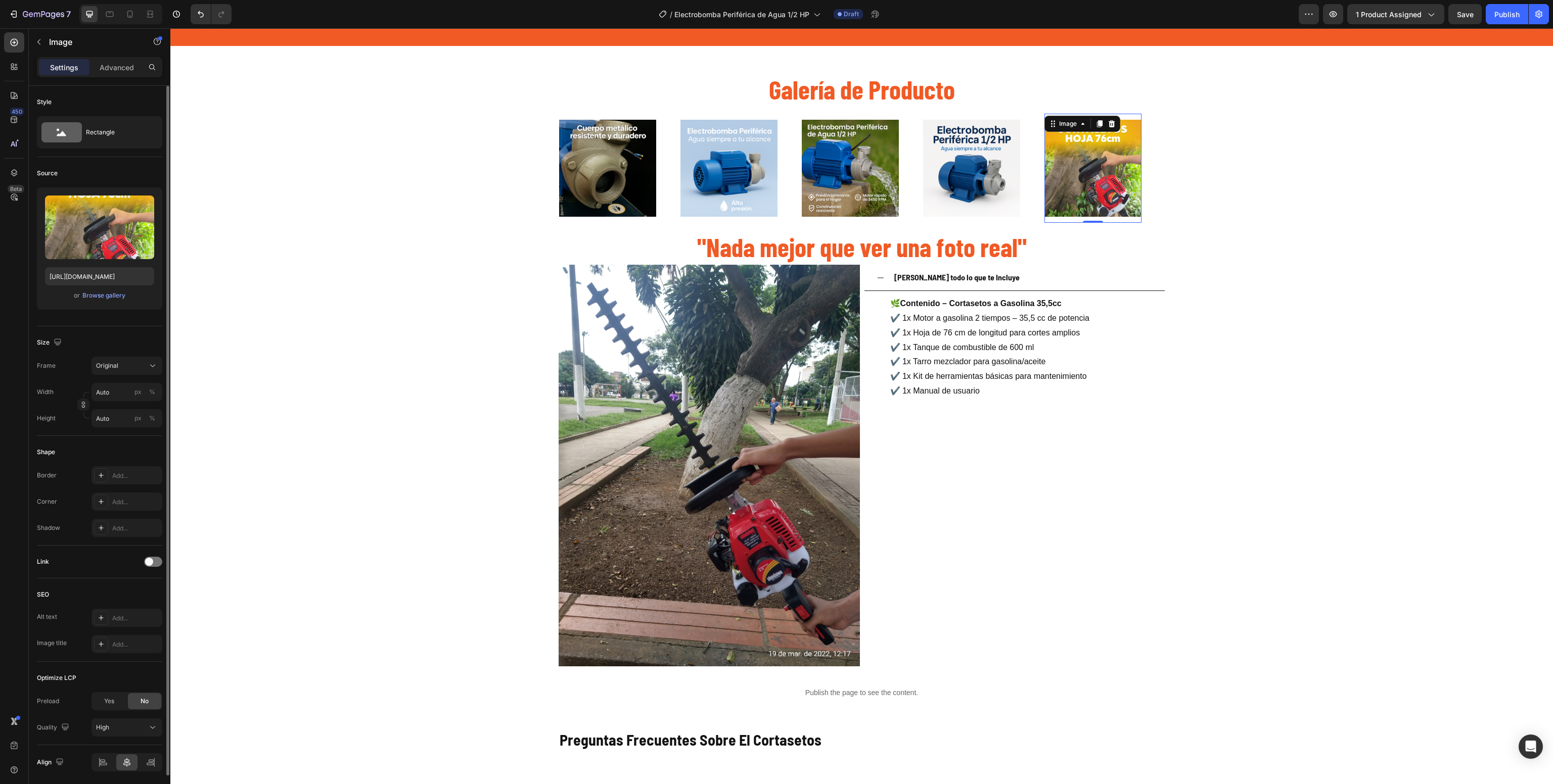
click at [1080, 166] on img at bounding box center [1092, 168] width 97 height 97
click at [95, 238] on input "file" at bounding box center [99, 244] width 70 height 17
type input "[URL][DOMAIN_NAME]"
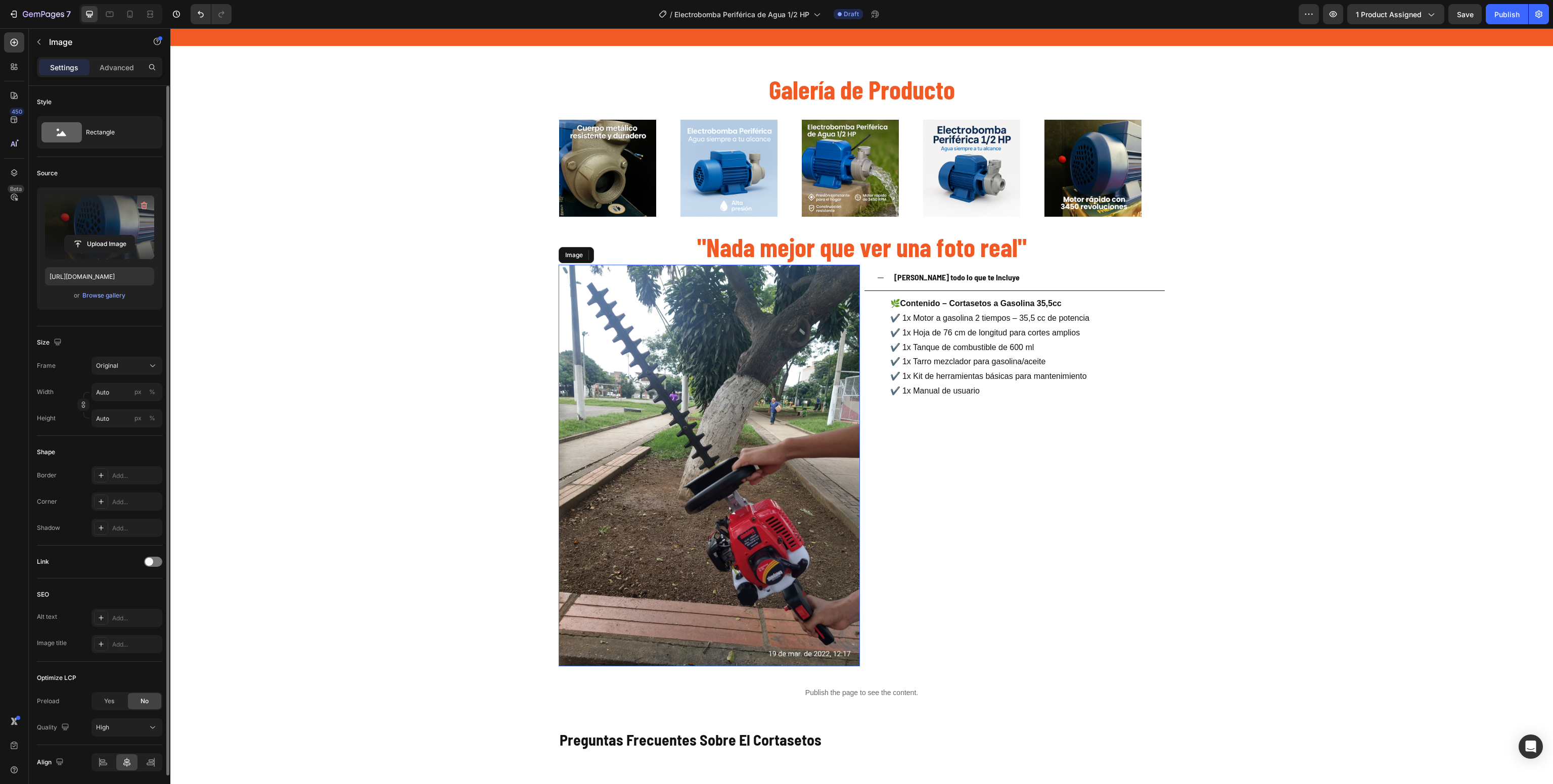
click at [576, 441] on img at bounding box center [708, 466] width 301 height 402
click at [91, 247] on input "file" at bounding box center [99, 244] width 70 height 17
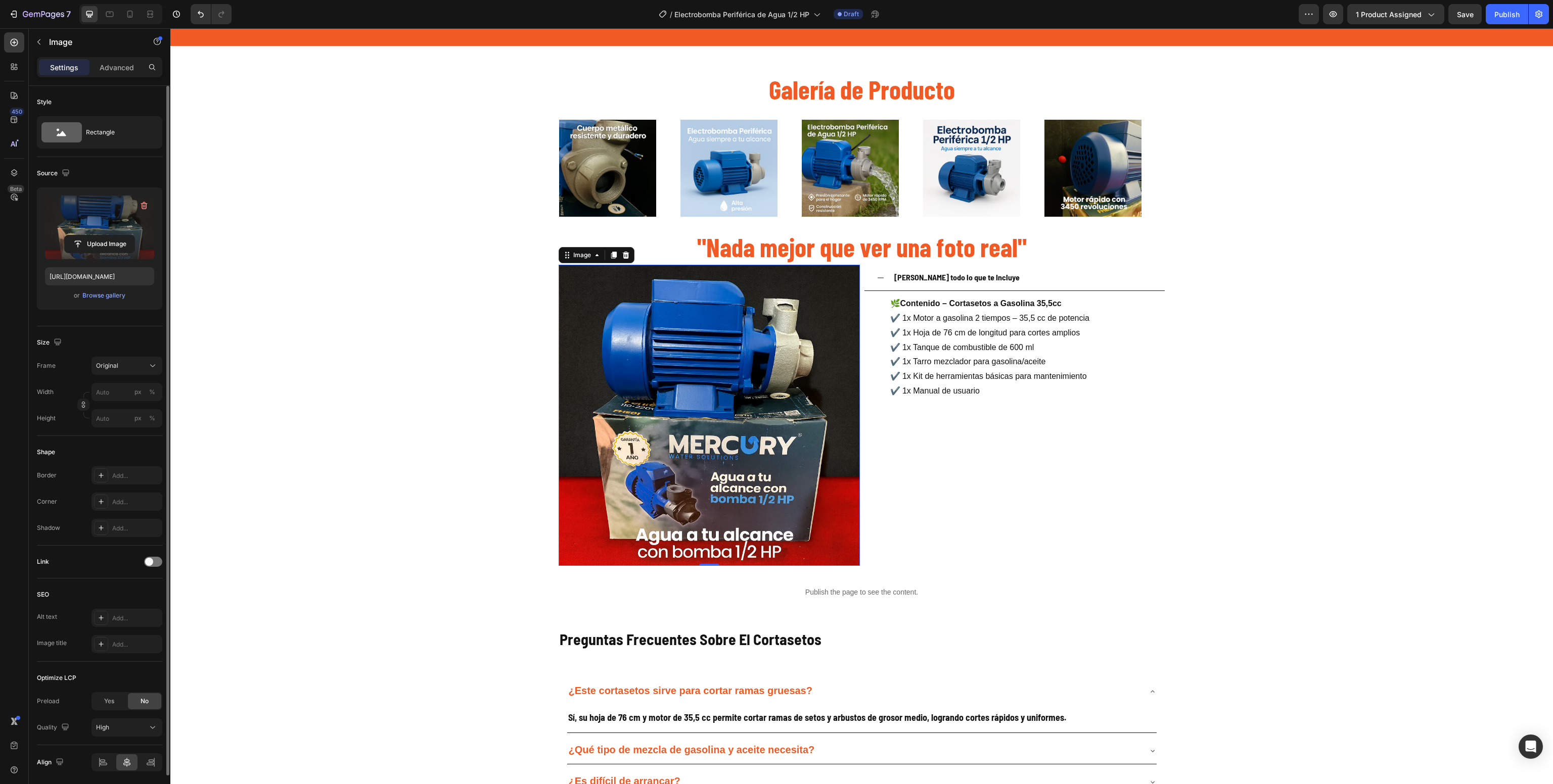
click at [714, 365] on img at bounding box center [708, 415] width 301 height 301
click at [127, 278] on input "[URL][DOMAIN_NAME]" at bounding box center [100, 276] width 110 height 18
click at [125, 9] on icon at bounding box center [129, 13] width 10 height 10
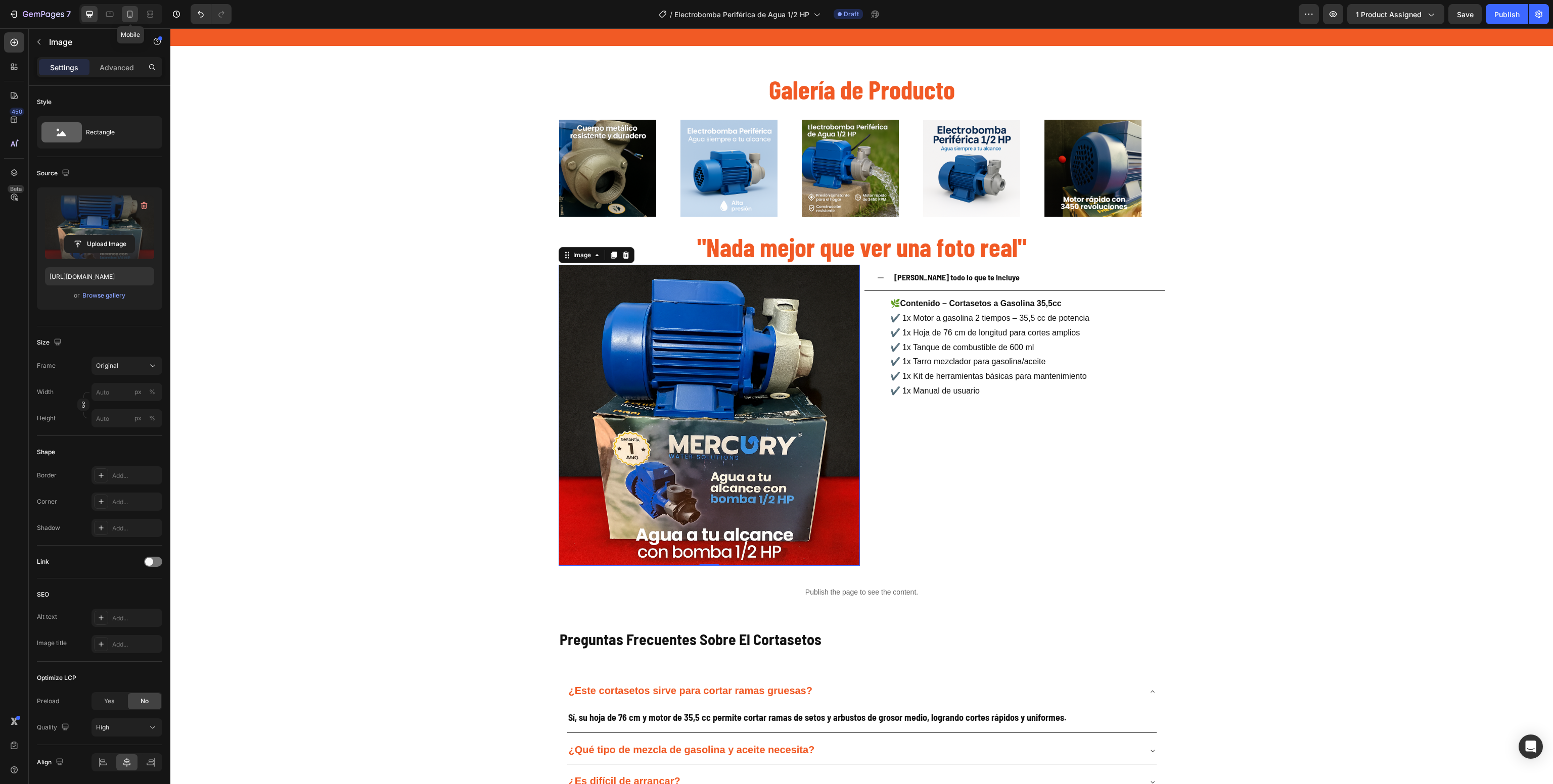
type input "[URL][DOMAIN_NAME]"
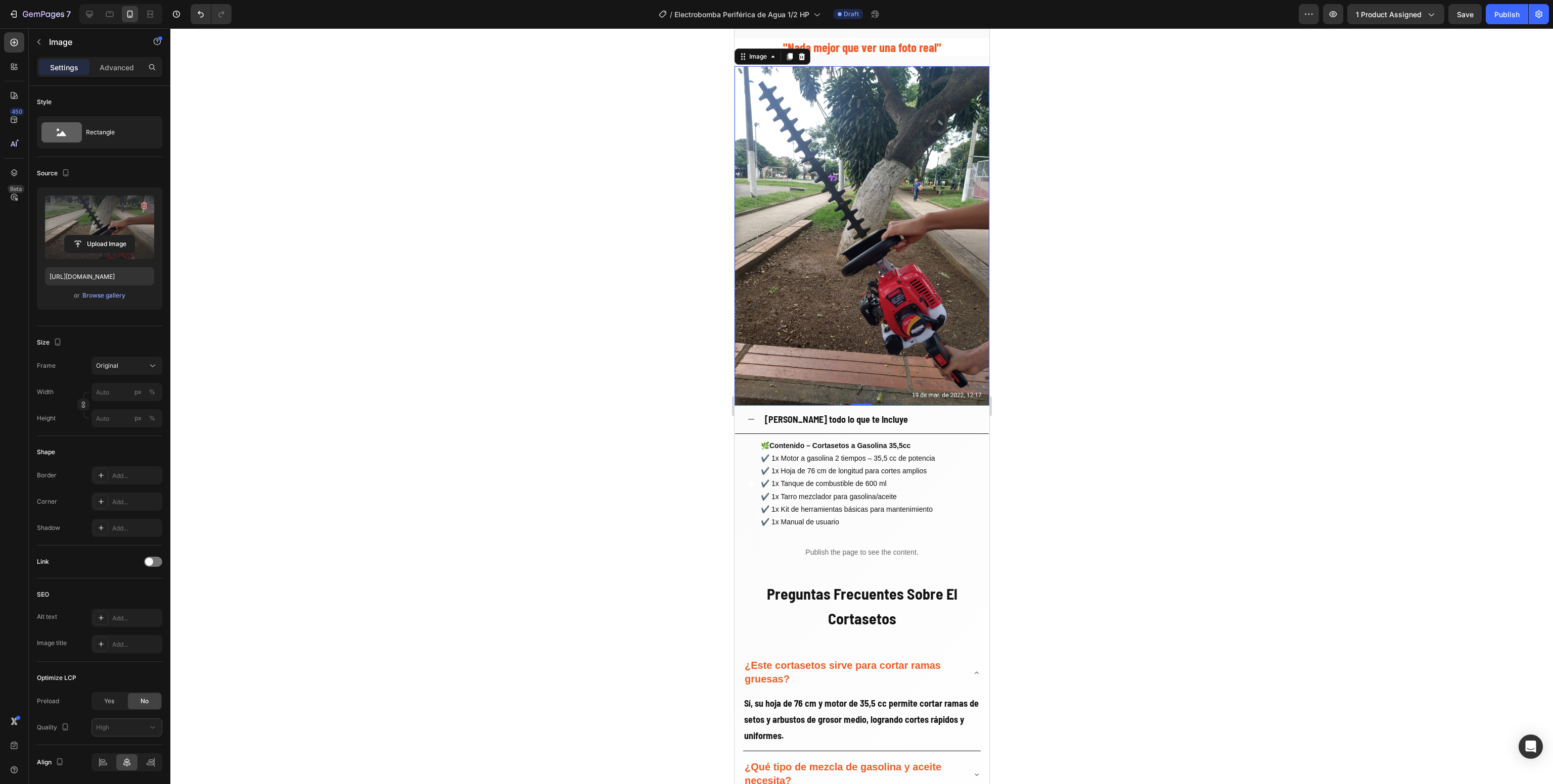
scroll to position [1288, 0]
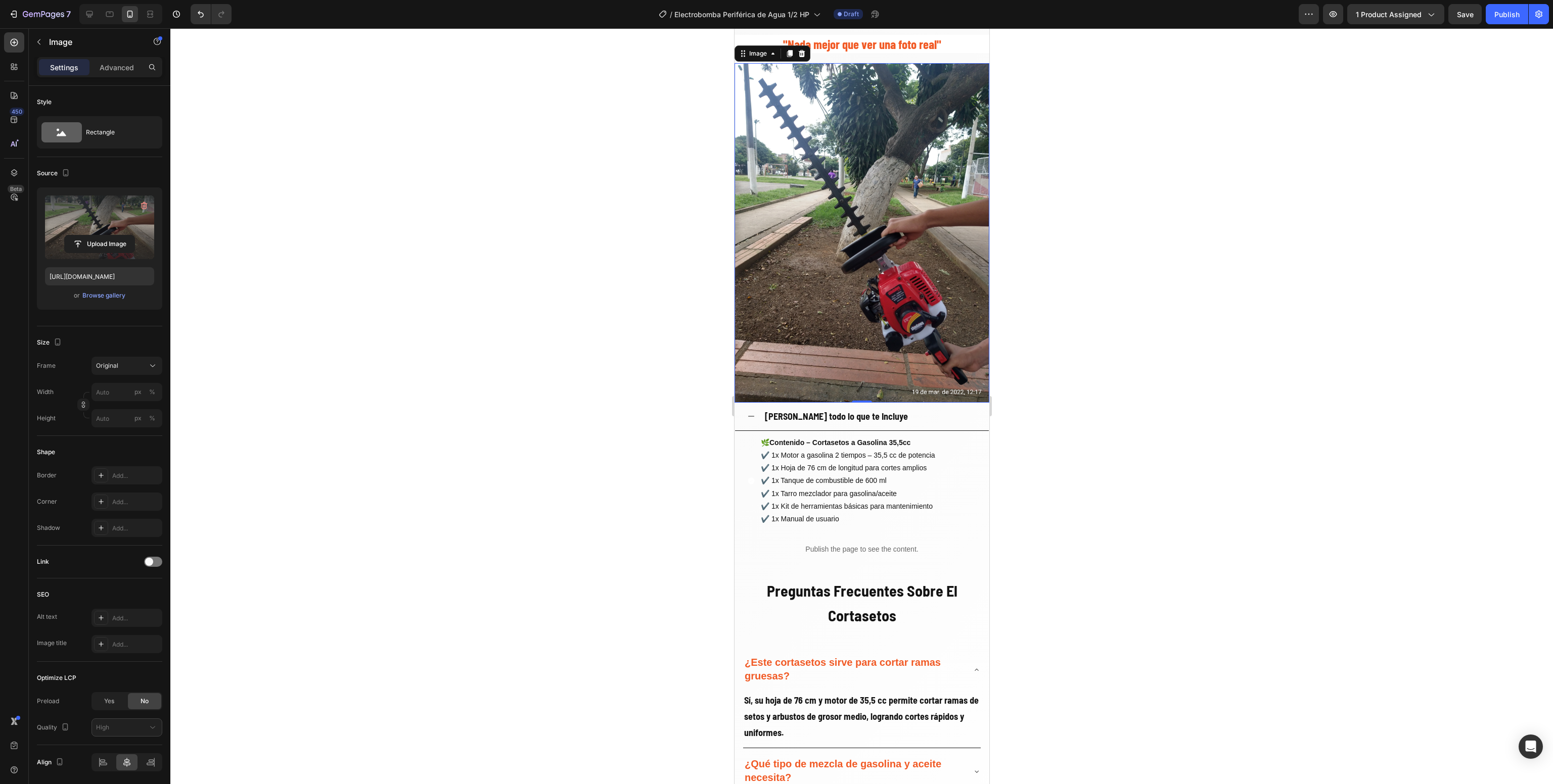
click at [842, 284] on img at bounding box center [861, 233] width 255 height 340
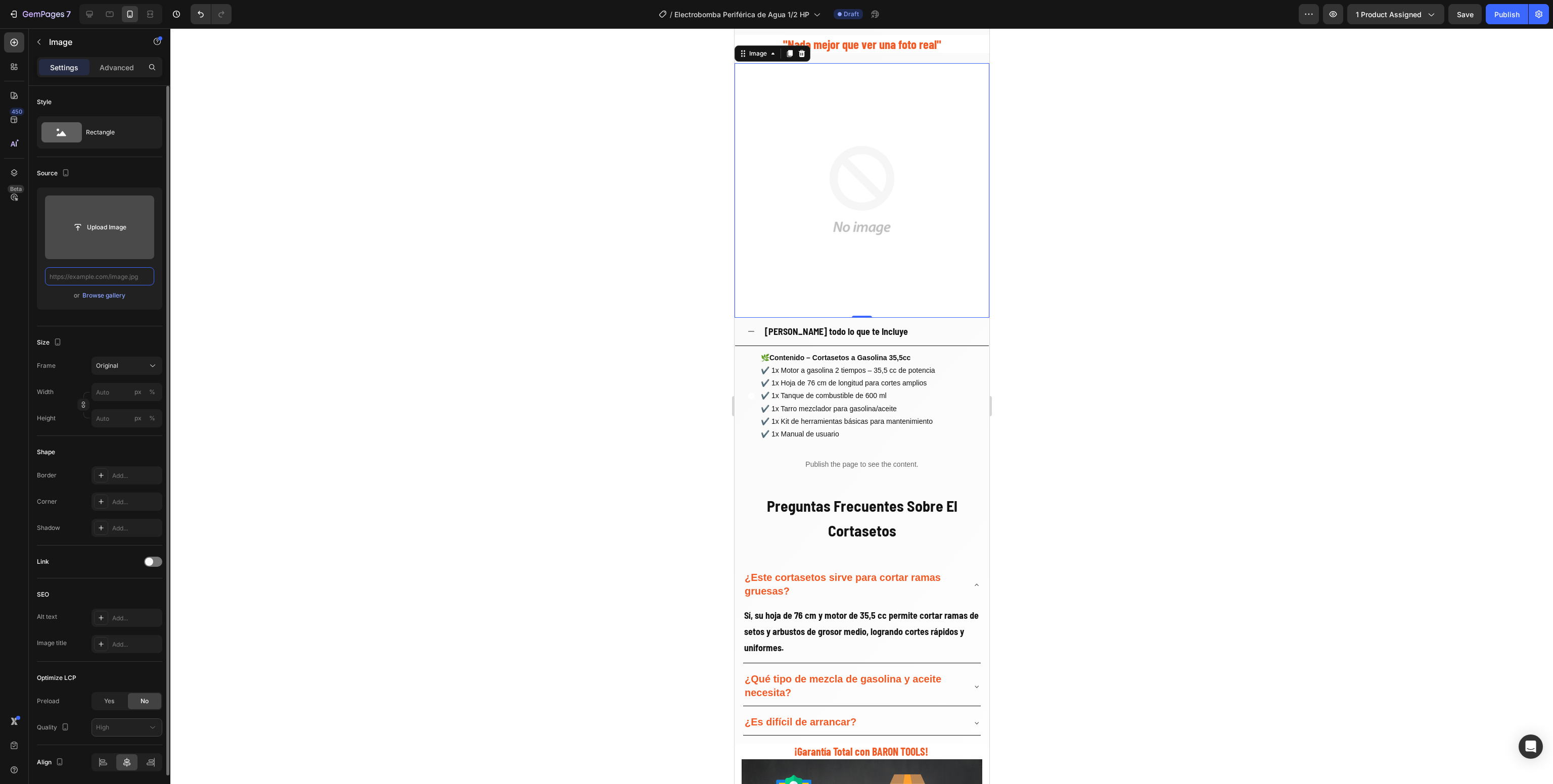
paste input "[URL][DOMAIN_NAME]"
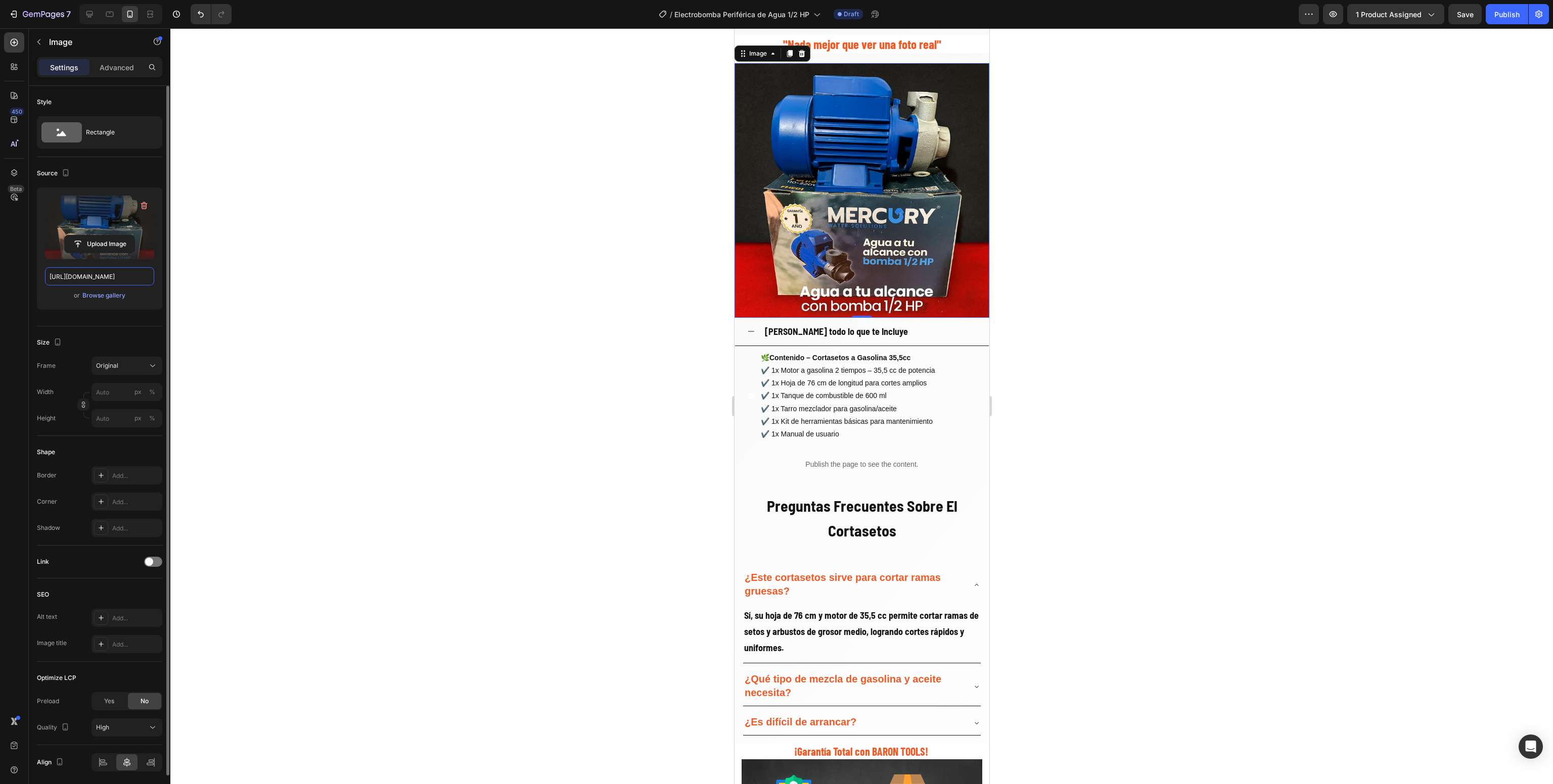
type input "[URL][DOMAIN_NAME]"
click at [599, 330] on div at bounding box center [861, 406] width 1382 height 755
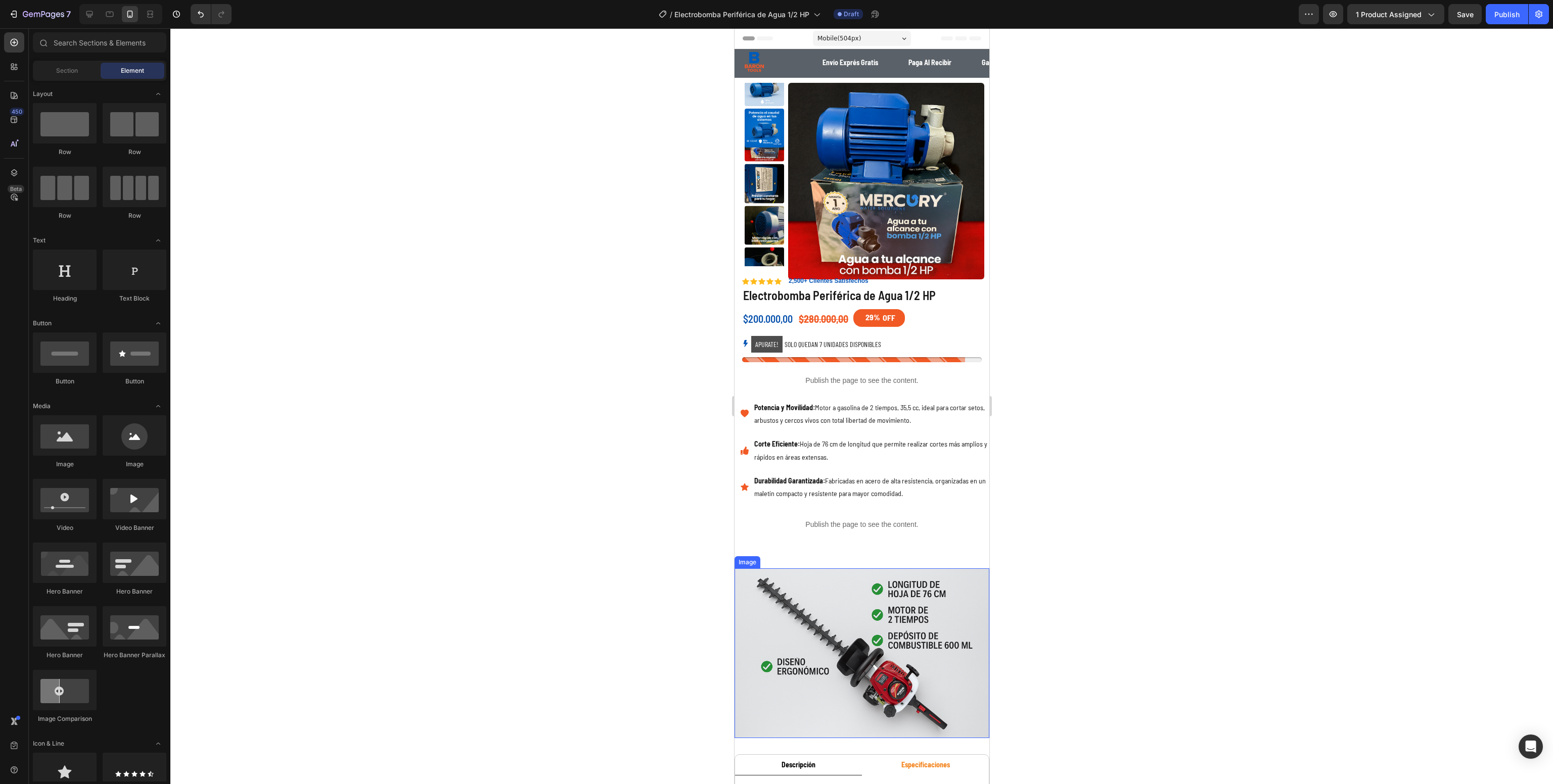
click at [749, 632] on img at bounding box center [861, 653] width 255 height 170
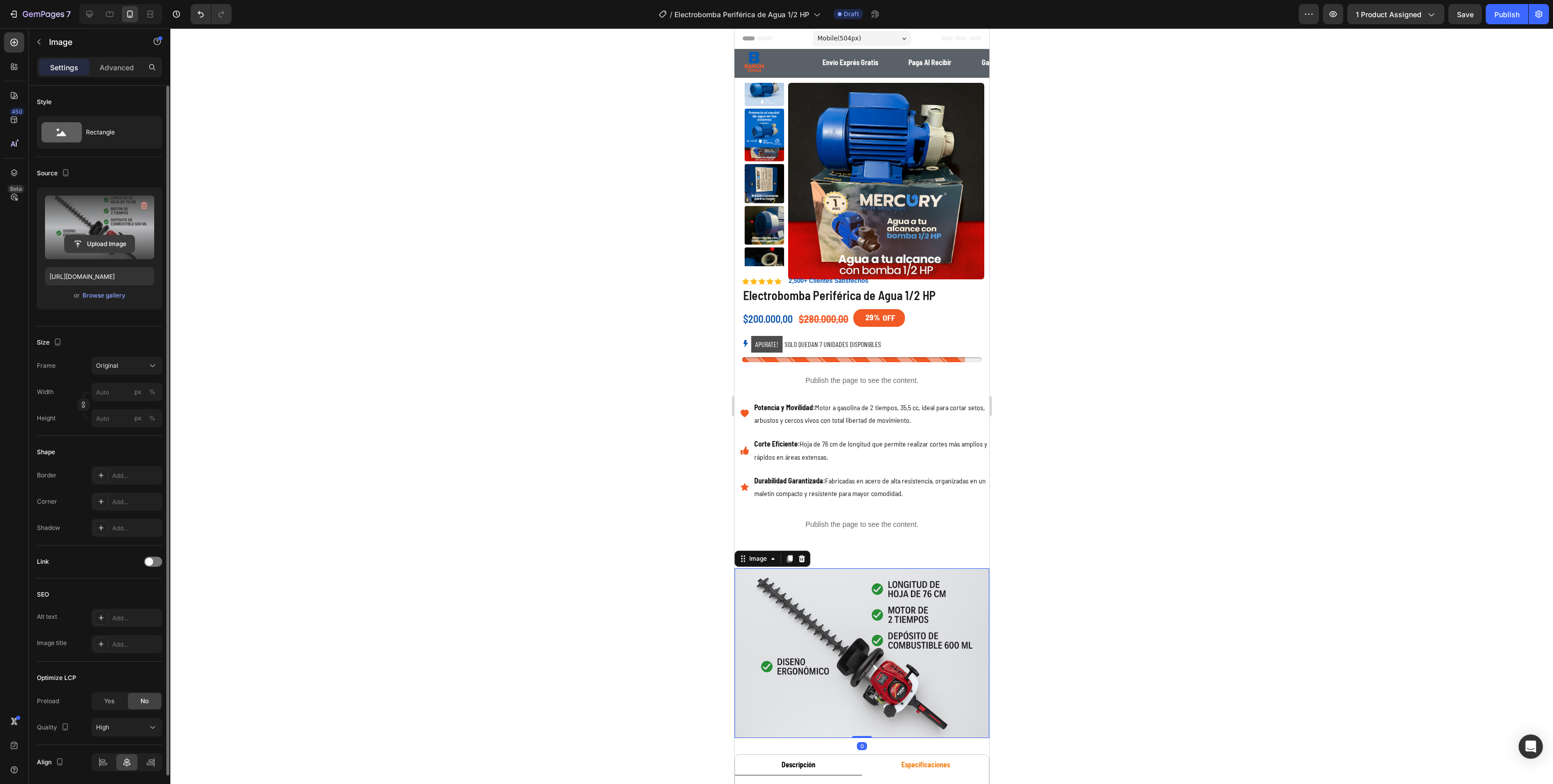
click at [114, 237] on input "file" at bounding box center [99, 244] width 70 height 17
type input "[URL][DOMAIN_NAME][DATE]"
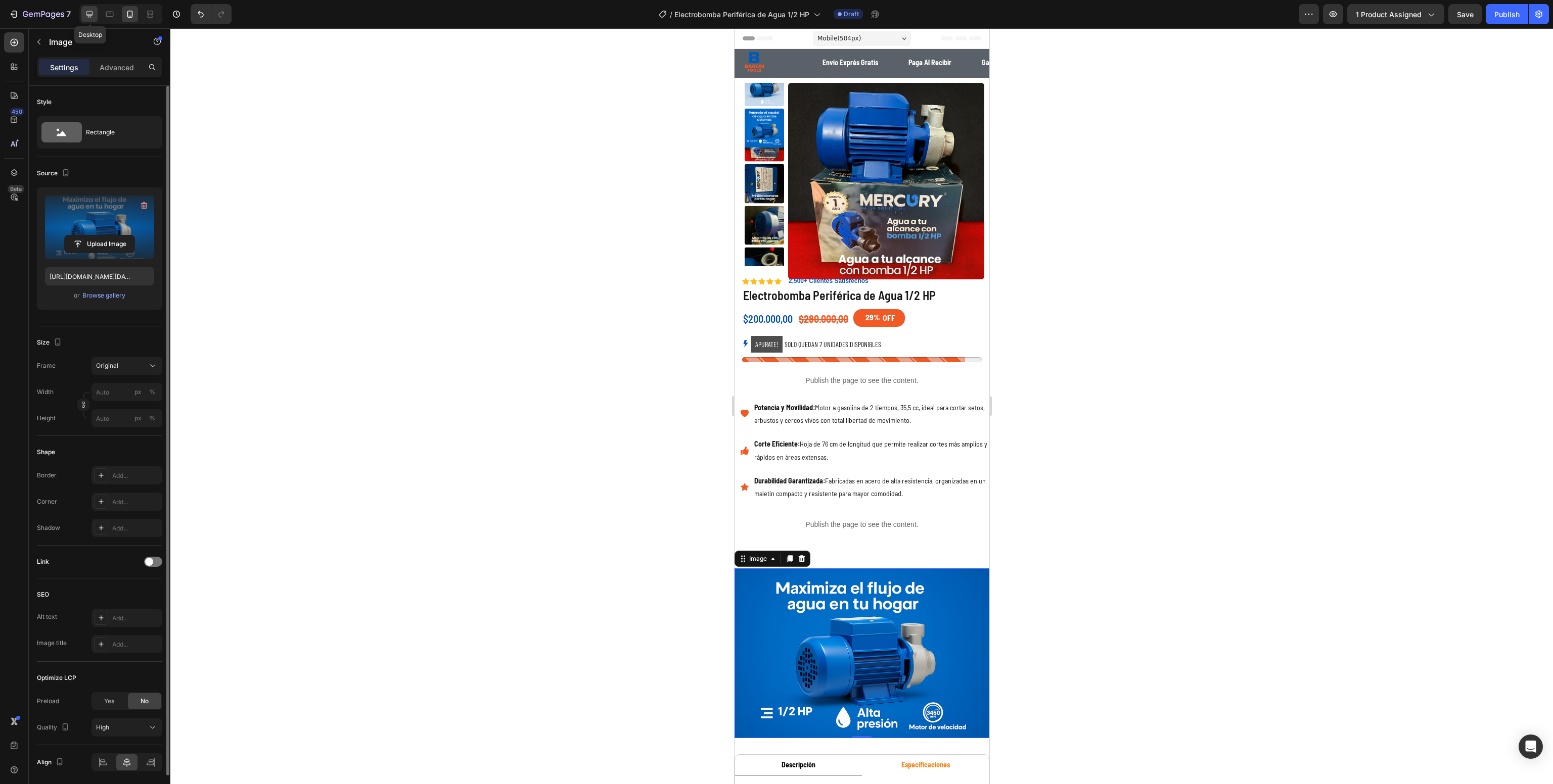
click at [89, 16] on icon at bounding box center [90, 14] width 6 height 6
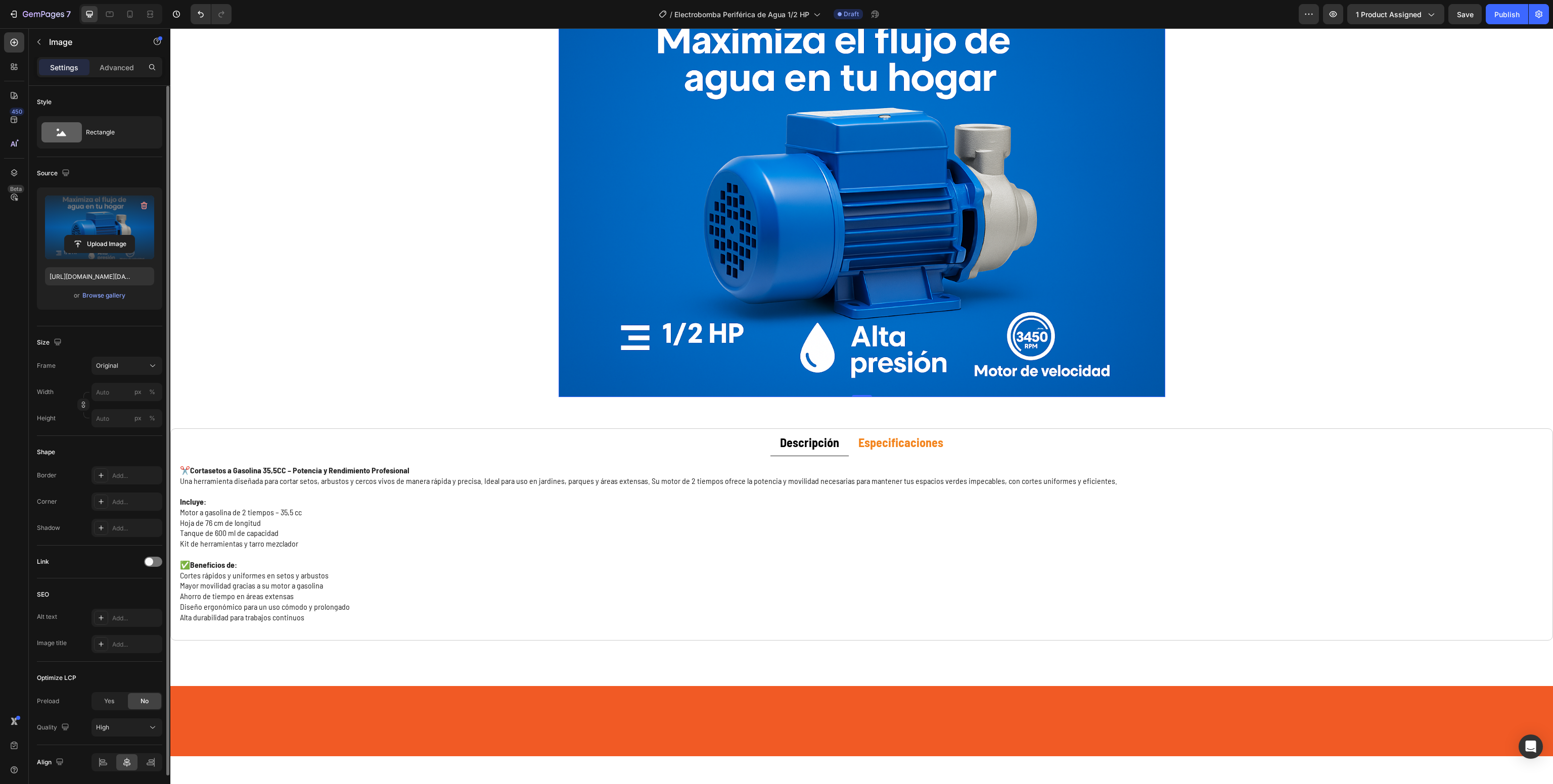
scroll to position [86, 0]
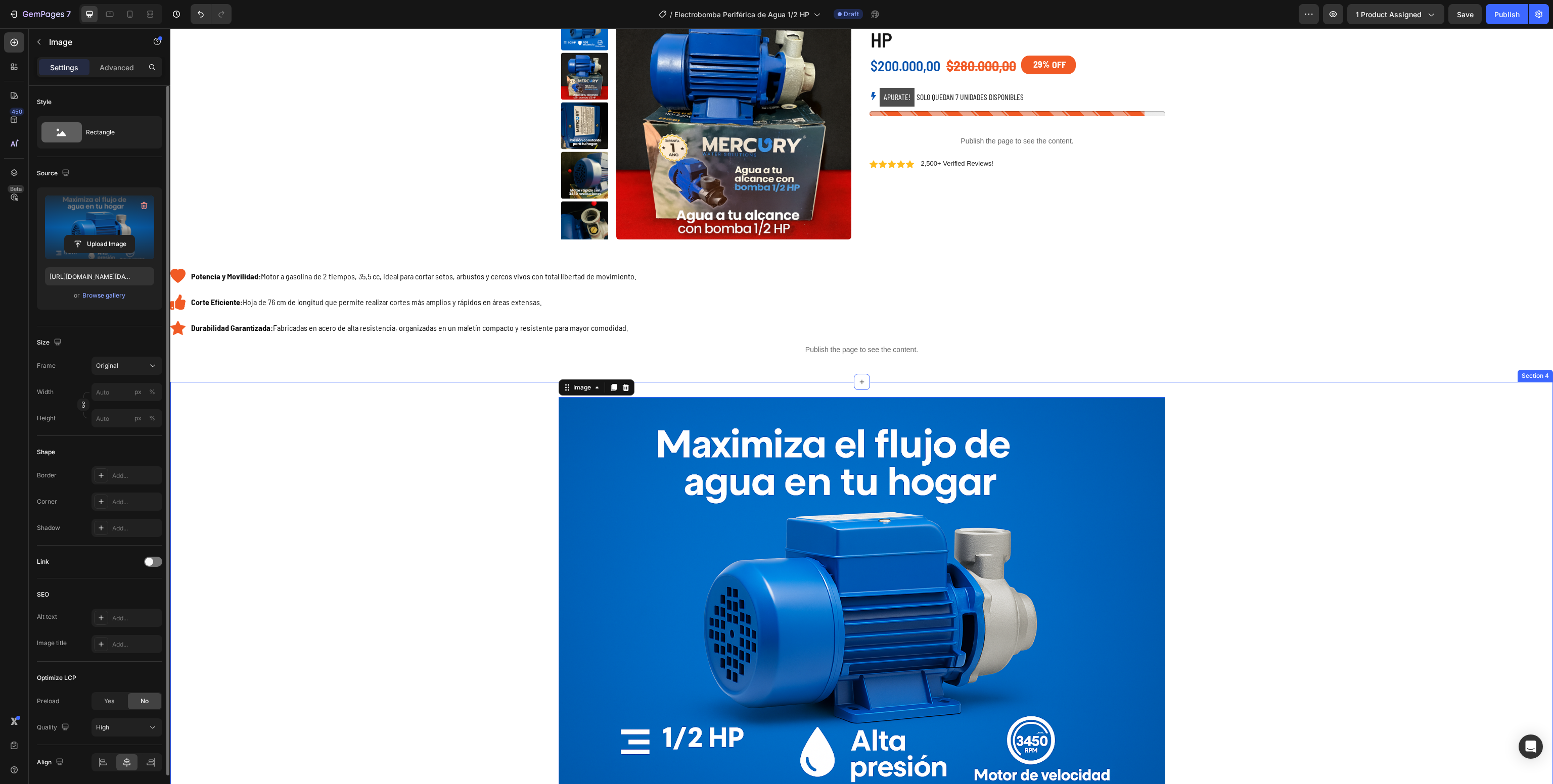
click at [281, 567] on div "Image 0 Row" at bounding box center [861, 598] width 1378 height 404
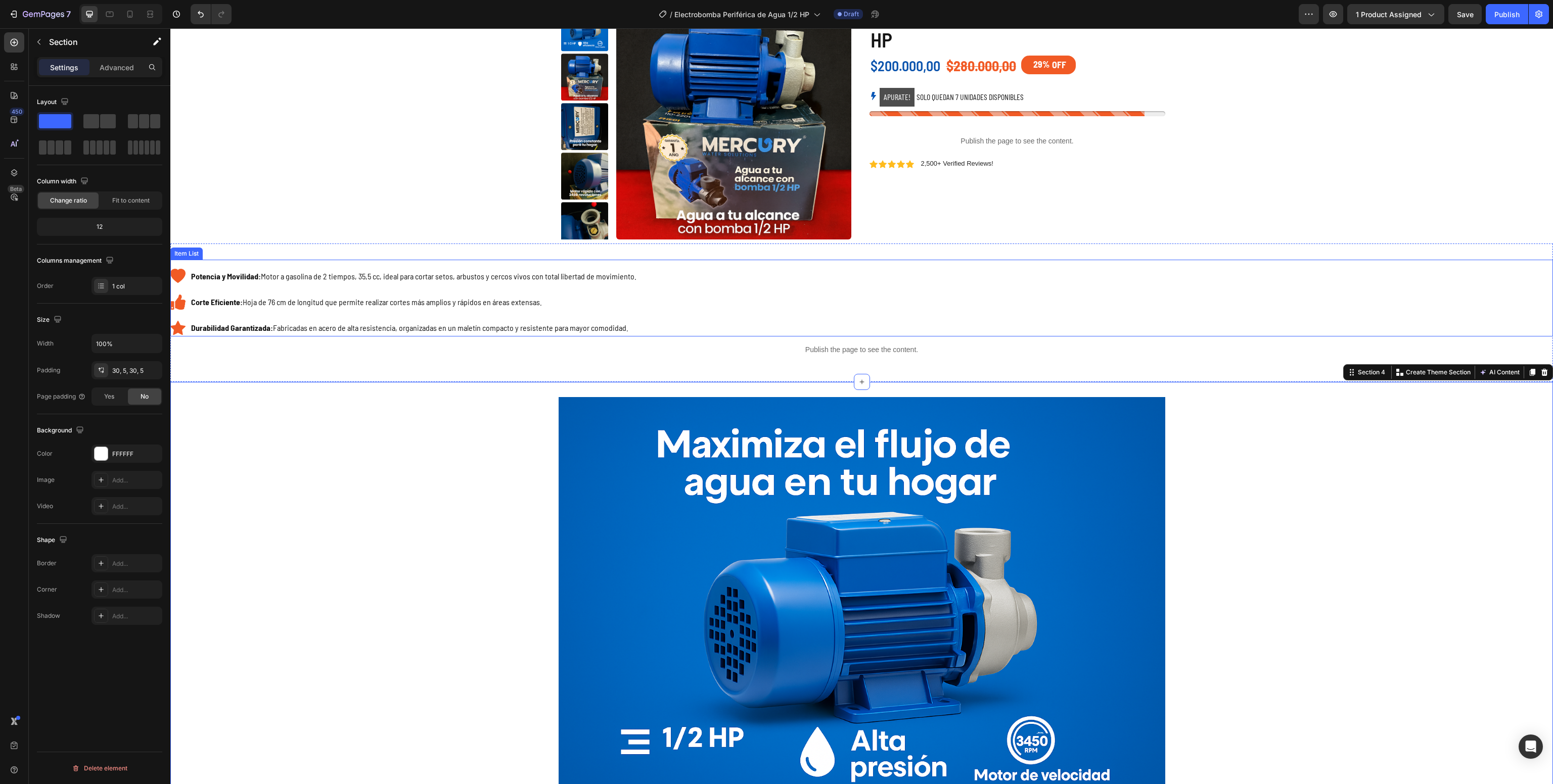
click at [308, 276] on p "Potencia y Movilidad: Motor a gasolina de 2 tiempos, 35,5 cc, ideal para cortar…" at bounding box center [414, 276] width 445 height 14
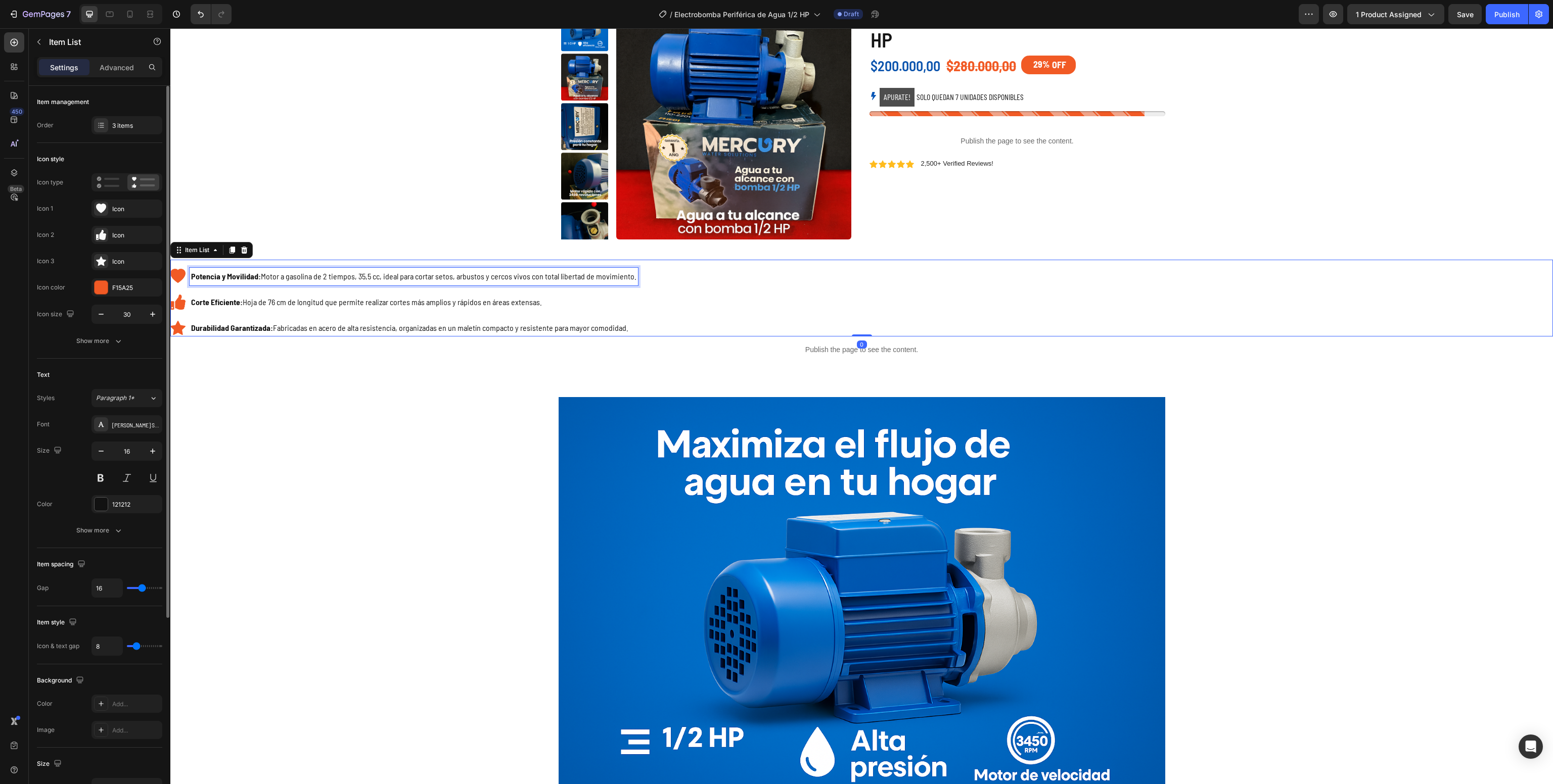
click at [308, 276] on p "Potencia y Movilidad: Motor a gasolina de 2 tiempos, 35,5 cc, ideal para cortar…" at bounding box center [414, 276] width 445 height 14
click at [340, 303] on p "Corte Eficiente: Hoja de 76 cm de longitud que permite realizar cortes más ampl…" at bounding box center [464, 302] width 547 height 14
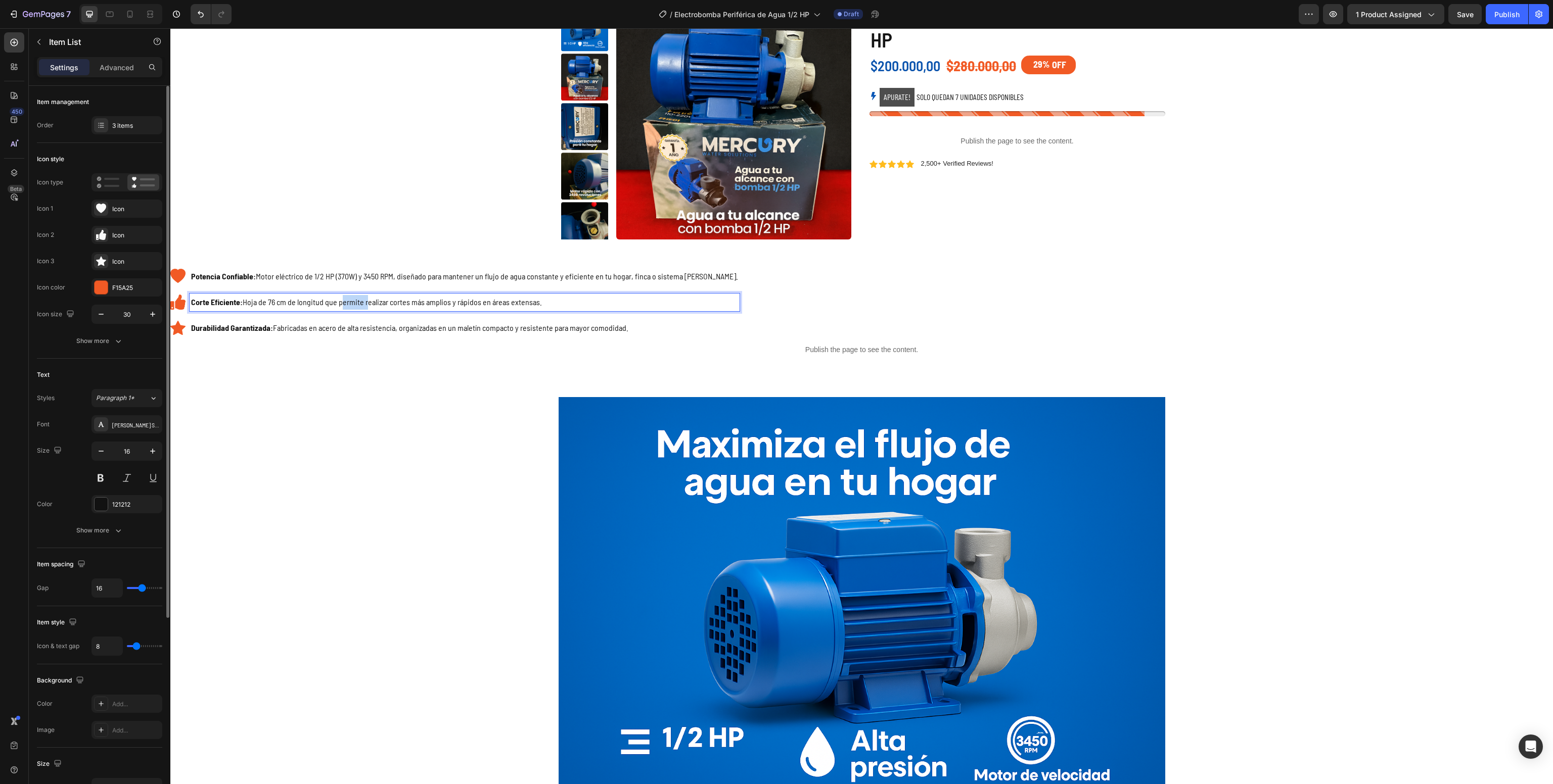
click at [340, 303] on p "Corte Eficiente: Hoja de 76 cm de longitud que permite realizar cortes más ampl…" at bounding box center [464, 302] width 547 height 14
click at [336, 330] on p "Durabilidad Garantizada: Fabricadas en acero de alta resistencia, organizadas e…" at bounding box center [466, 328] width 550 height 14
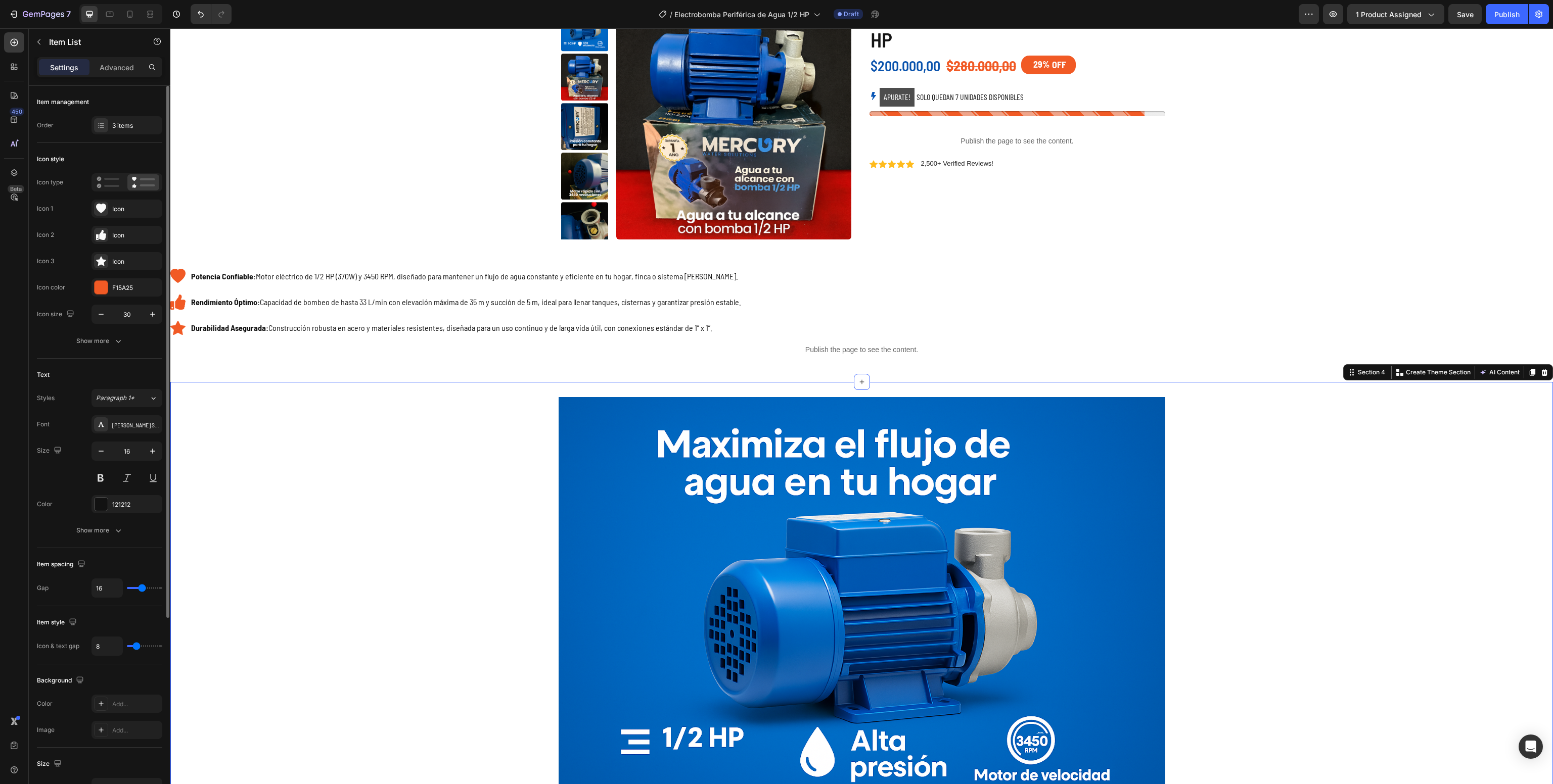
click at [402, 446] on div "Image Row" at bounding box center [861, 598] width 1378 height 404
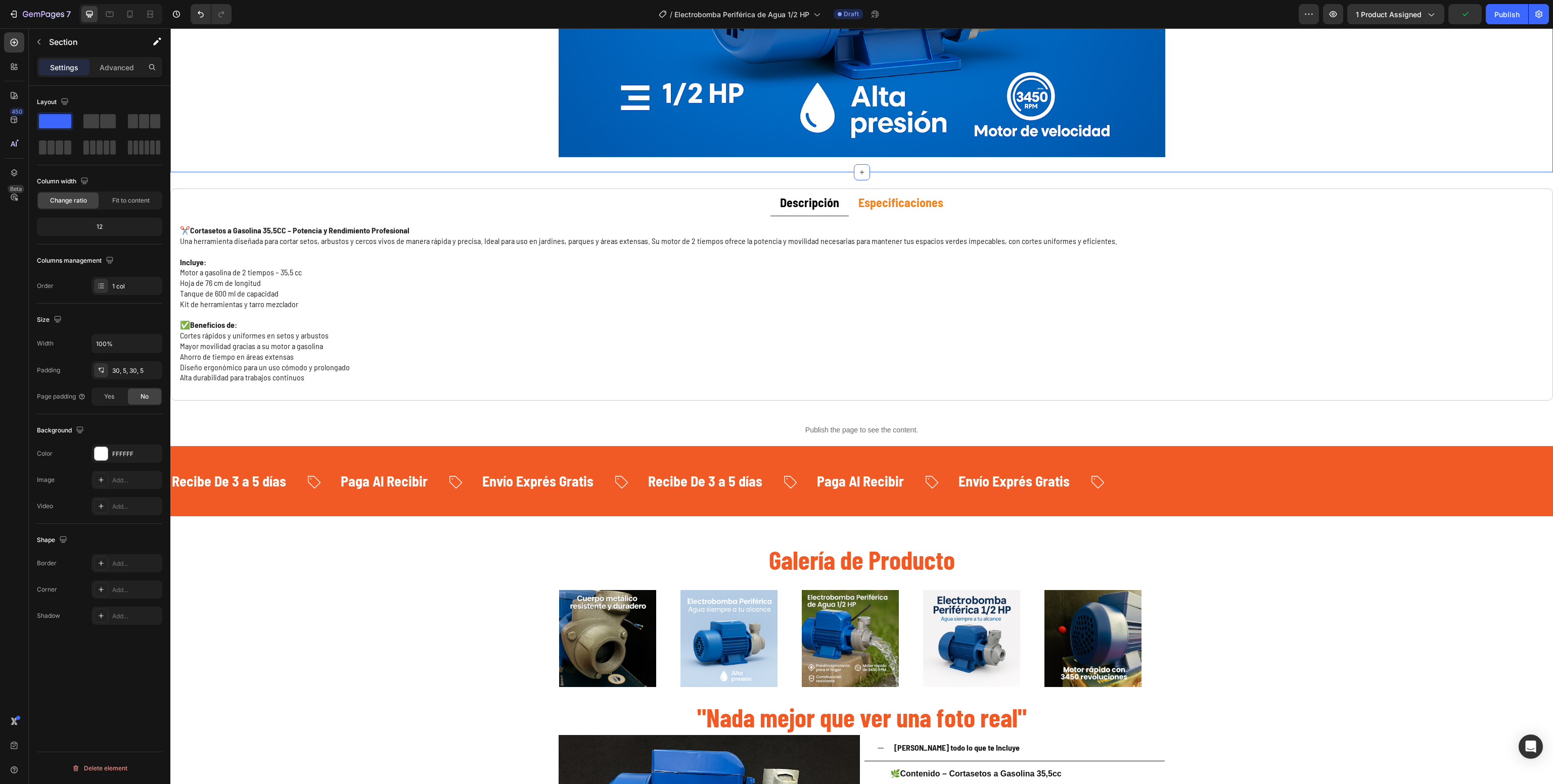
scroll to position [755, 0]
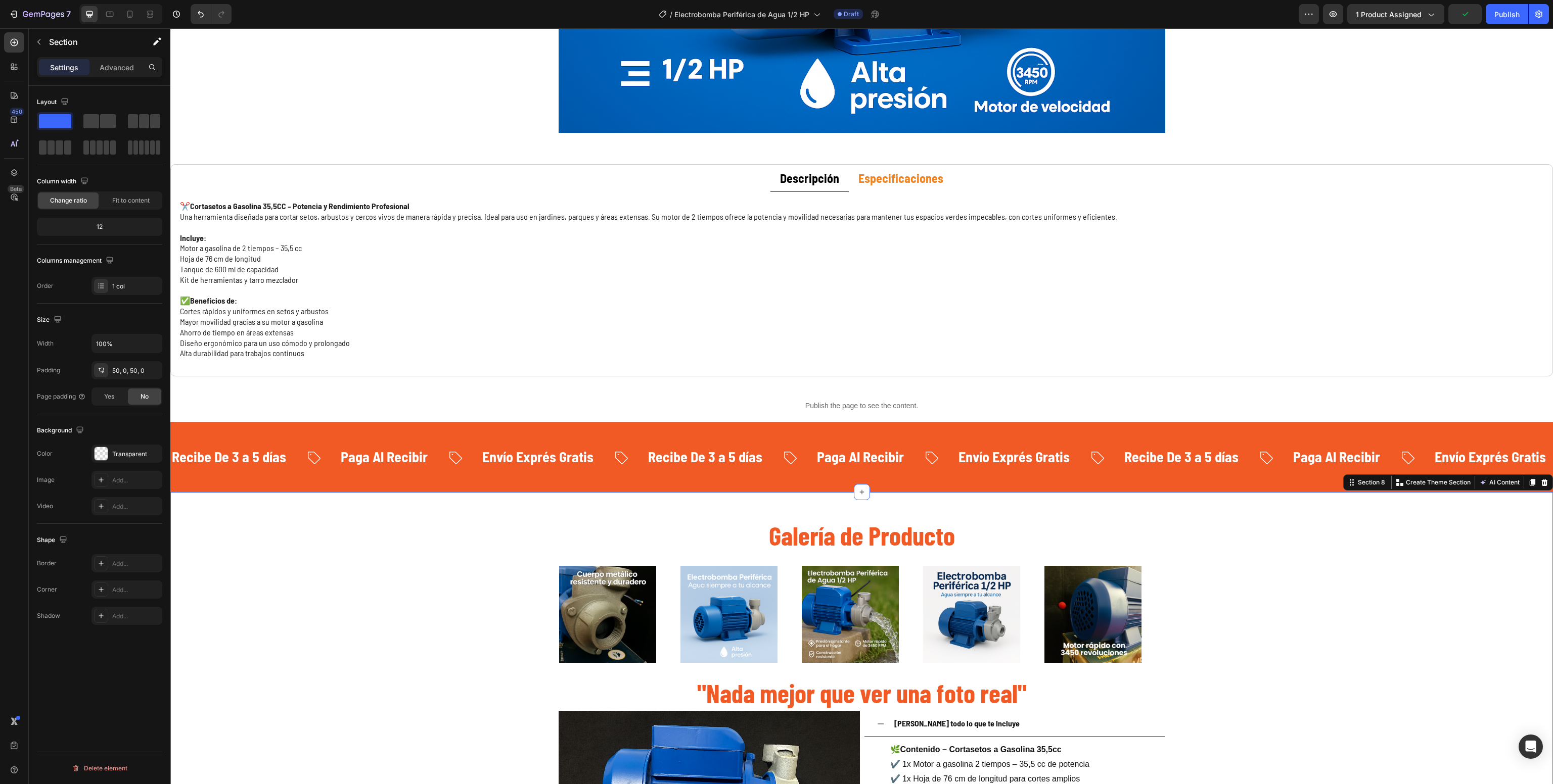
click at [386, 323] on p "Mayor movilidad gracias a su motor a gasolina" at bounding box center [861, 321] width 1363 height 10
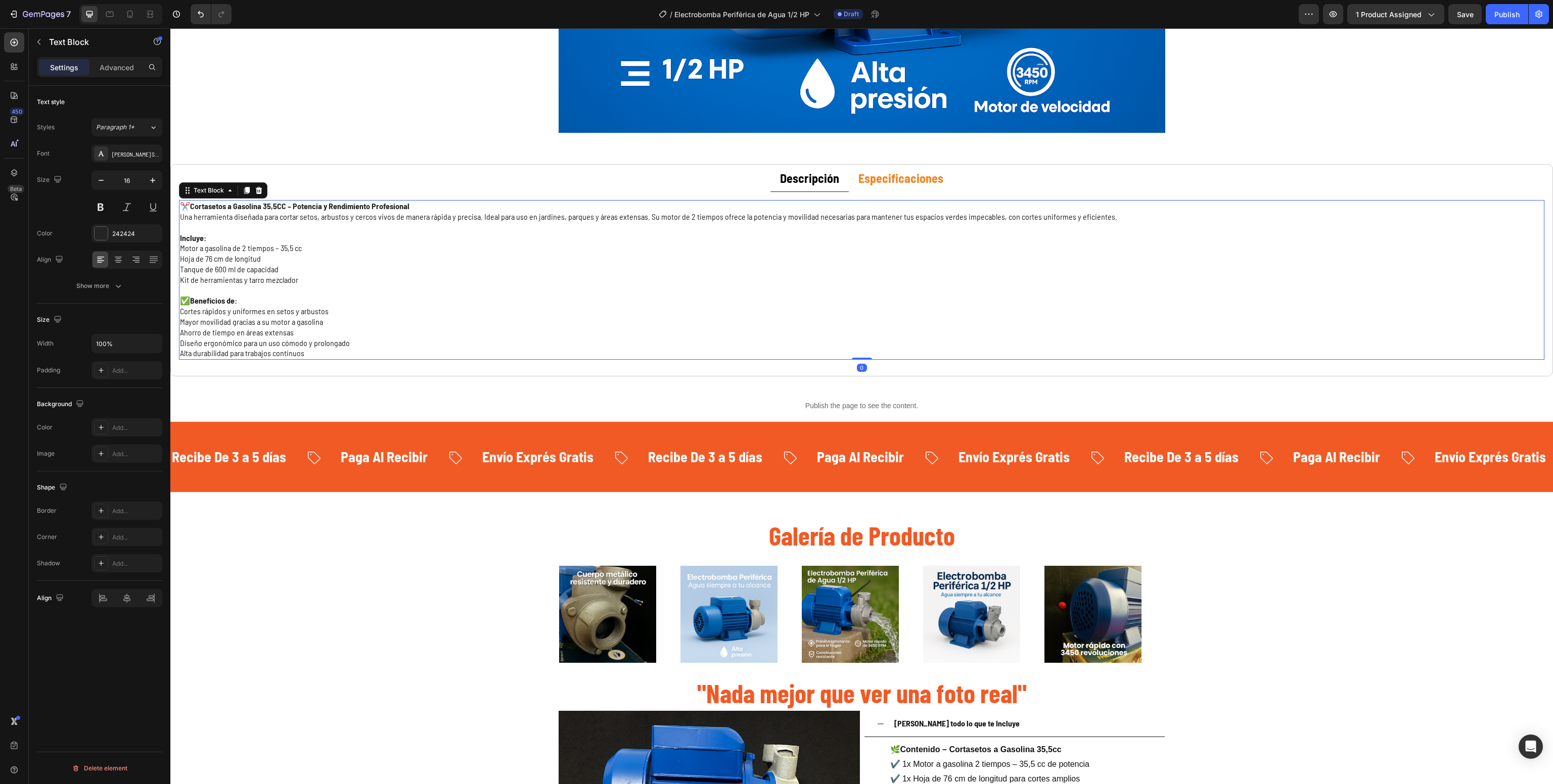
click at [386, 323] on p "Mayor movilidad gracias a su motor a gasolina" at bounding box center [861, 321] width 1363 height 10
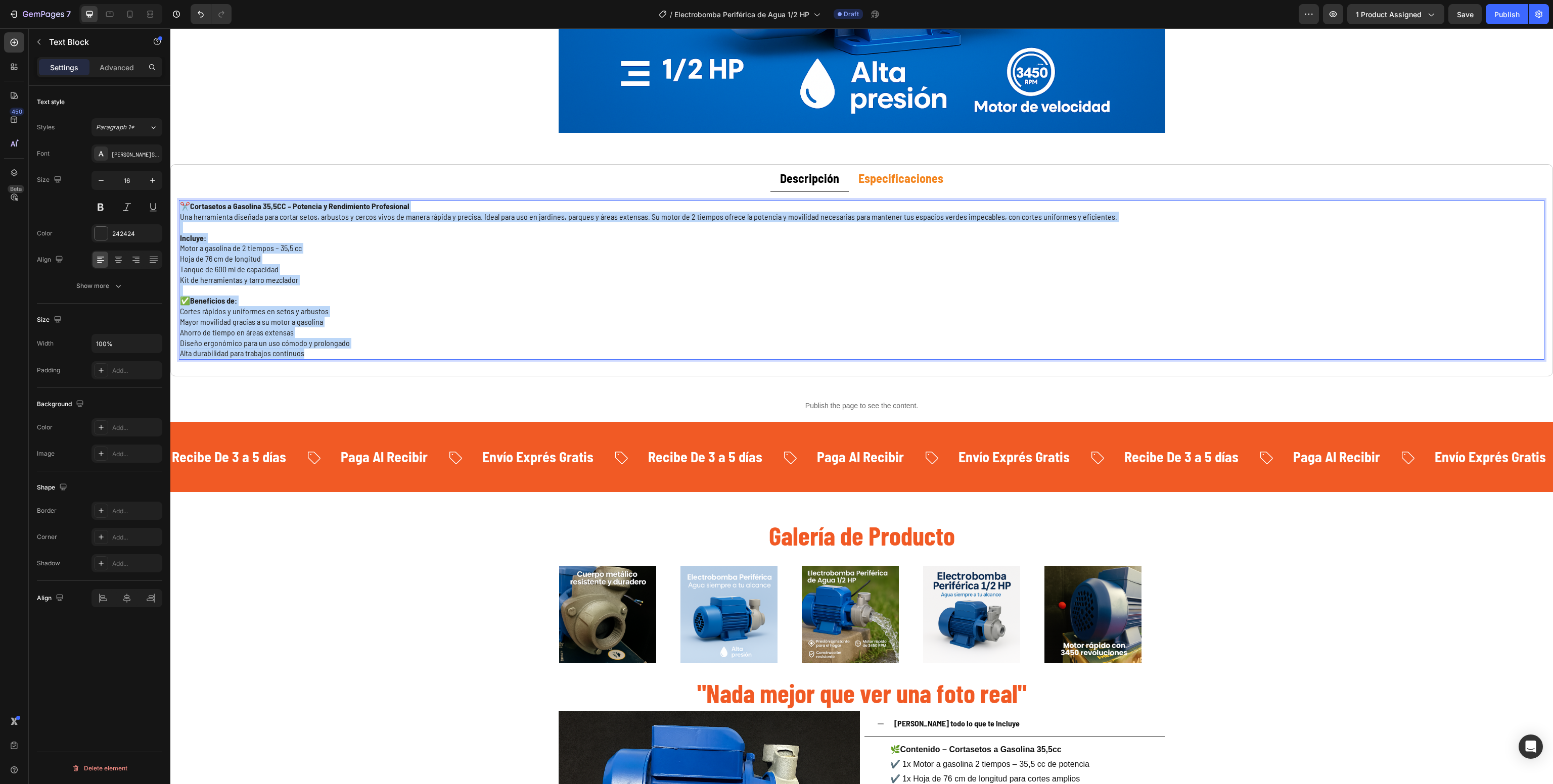
drag, startPoint x: 336, startPoint y: 355, endPoint x: 173, endPoint y: 198, distance: 226.3
click at [173, 198] on div "✂️ Cortasetos a Gasolina 35,5CC – Potencia y Rendimiento Profesional Una herram…" at bounding box center [861, 280] width 1382 height 176
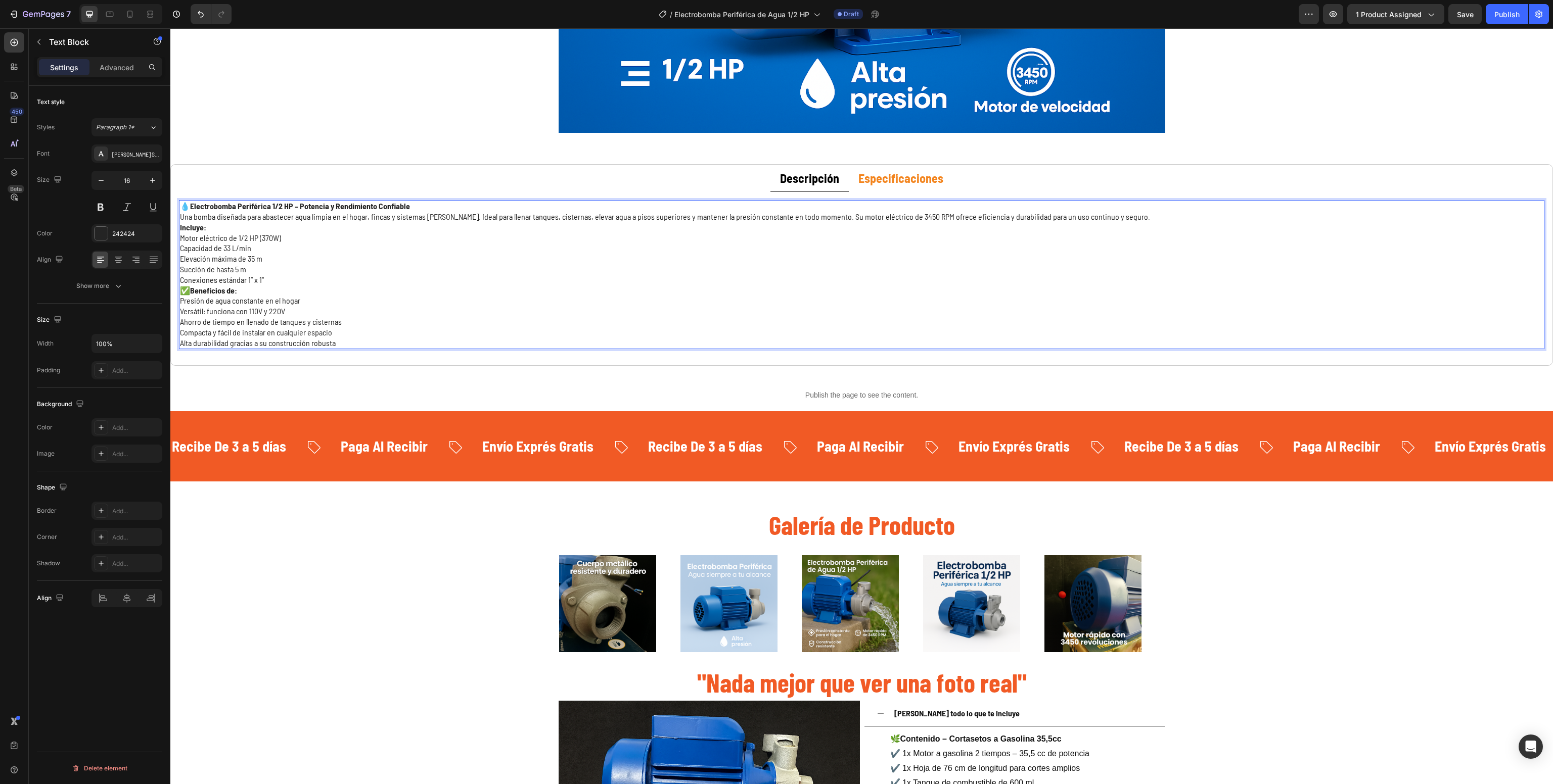
click at [1178, 217] on p "💧 Electrobomba Periférica 1/2 HP – Potencia y Rendimiento Confiable Una bomba d…" at bounding box center [861, 211] width 1363 height 21
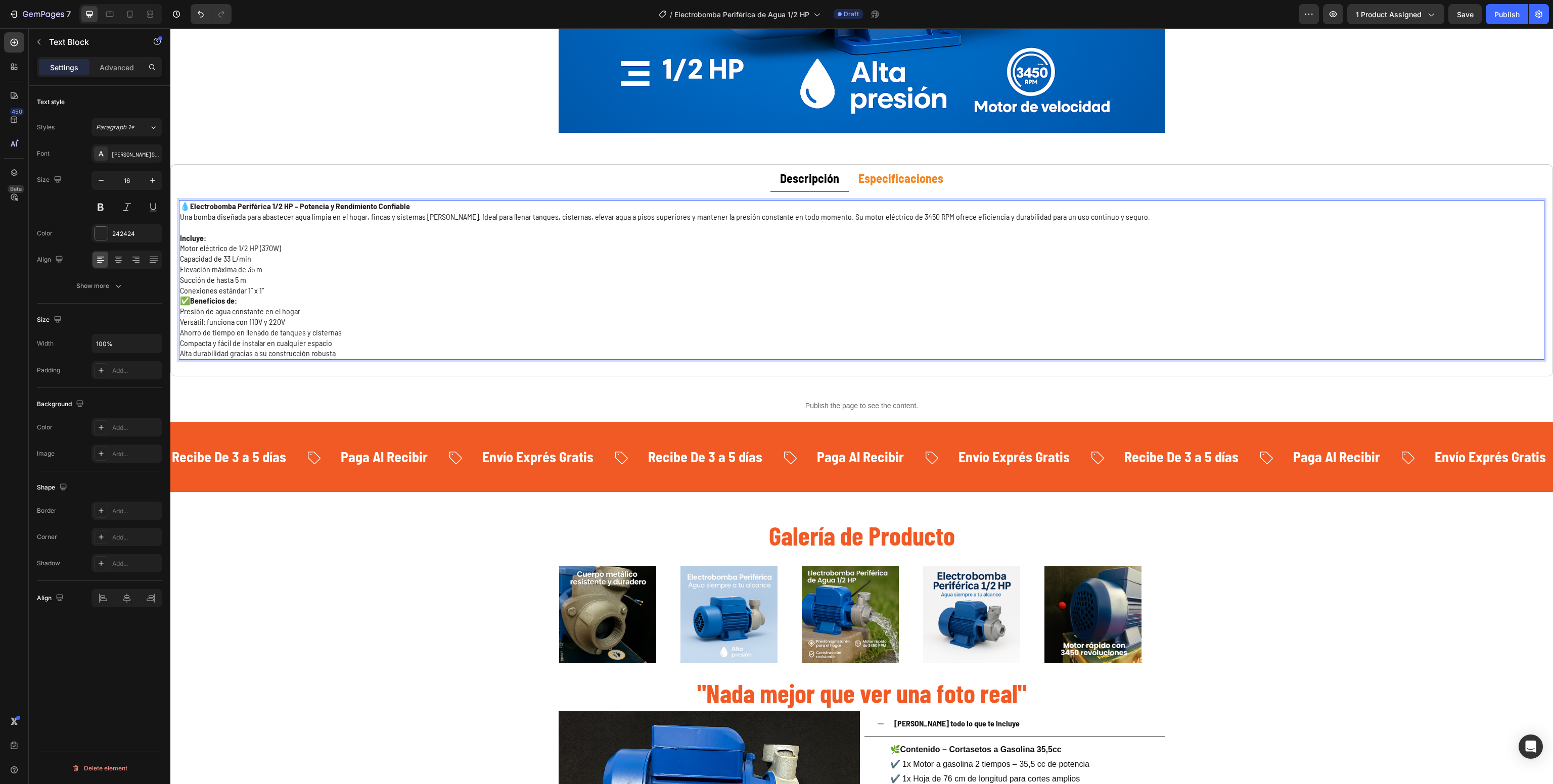
click at [306, 290] on p "Conexiones estándar 1” x 1”" at bounding box center [861, 290] width 1363 height 10
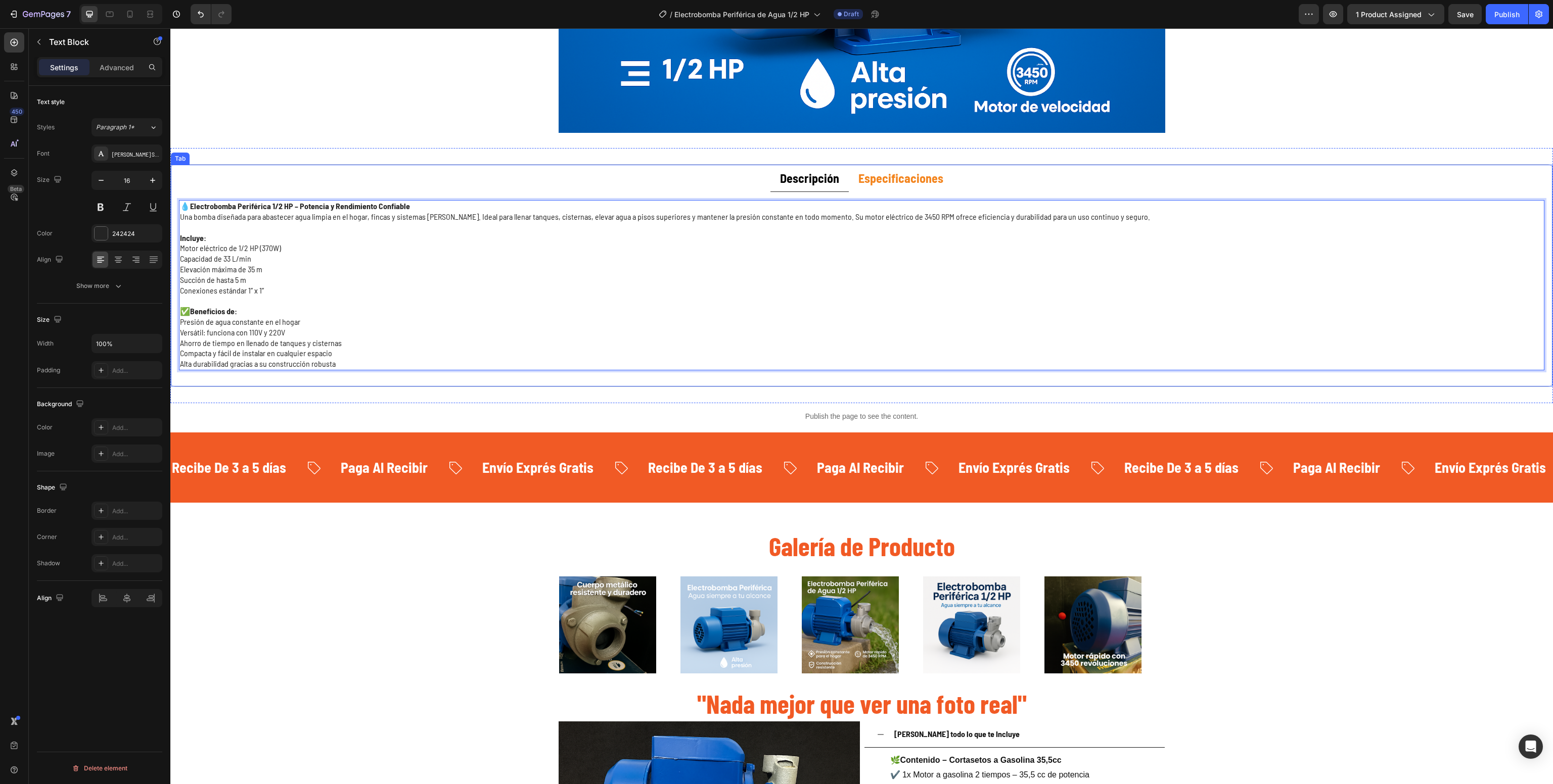
click at [859, 175] on strong "Especificaciones" at bounding box center [900, 178] width 85 height 14
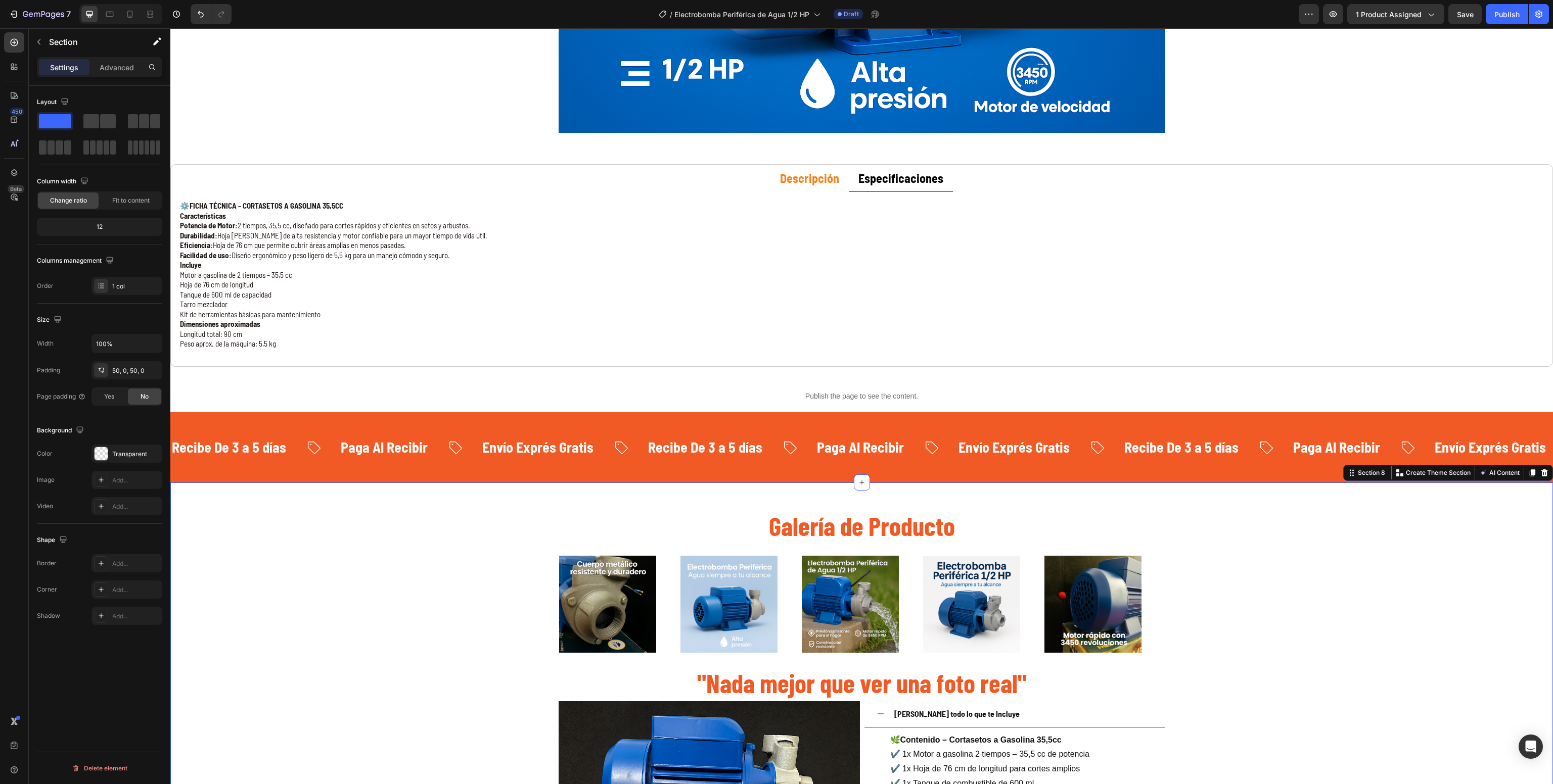
click at [366, 325] on p "Dimensiones aproximadas" at bounding box center [861, 324] width 1363 height 10
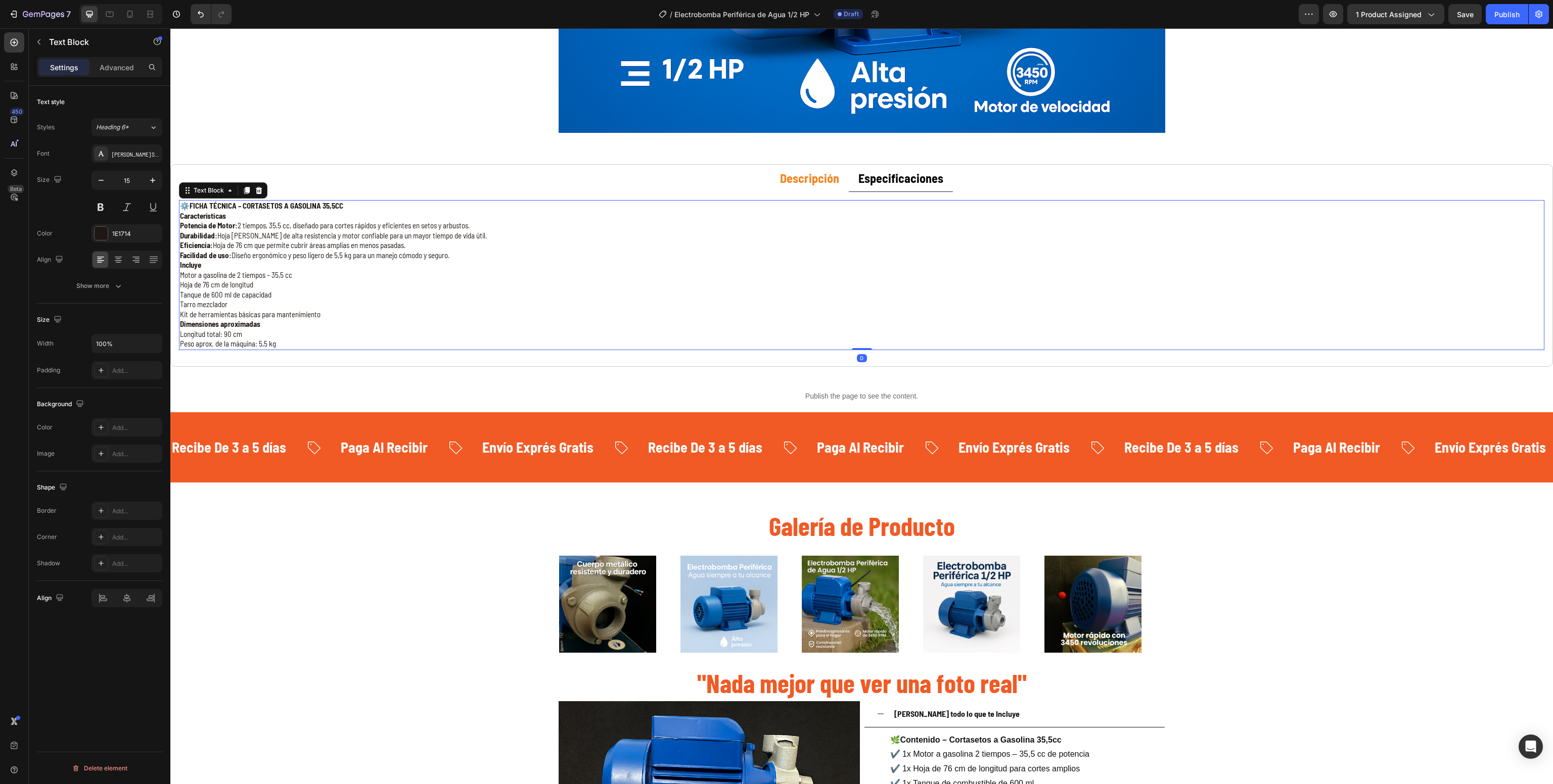
click at [366, 325] on p "Dimensiones aproximadas" at bounding box center [861, 324] width 1363 height 10
click at [314, 334] on p "Longitud total: 90 cm" at bounding box center [861, 334] width 1363 height 10
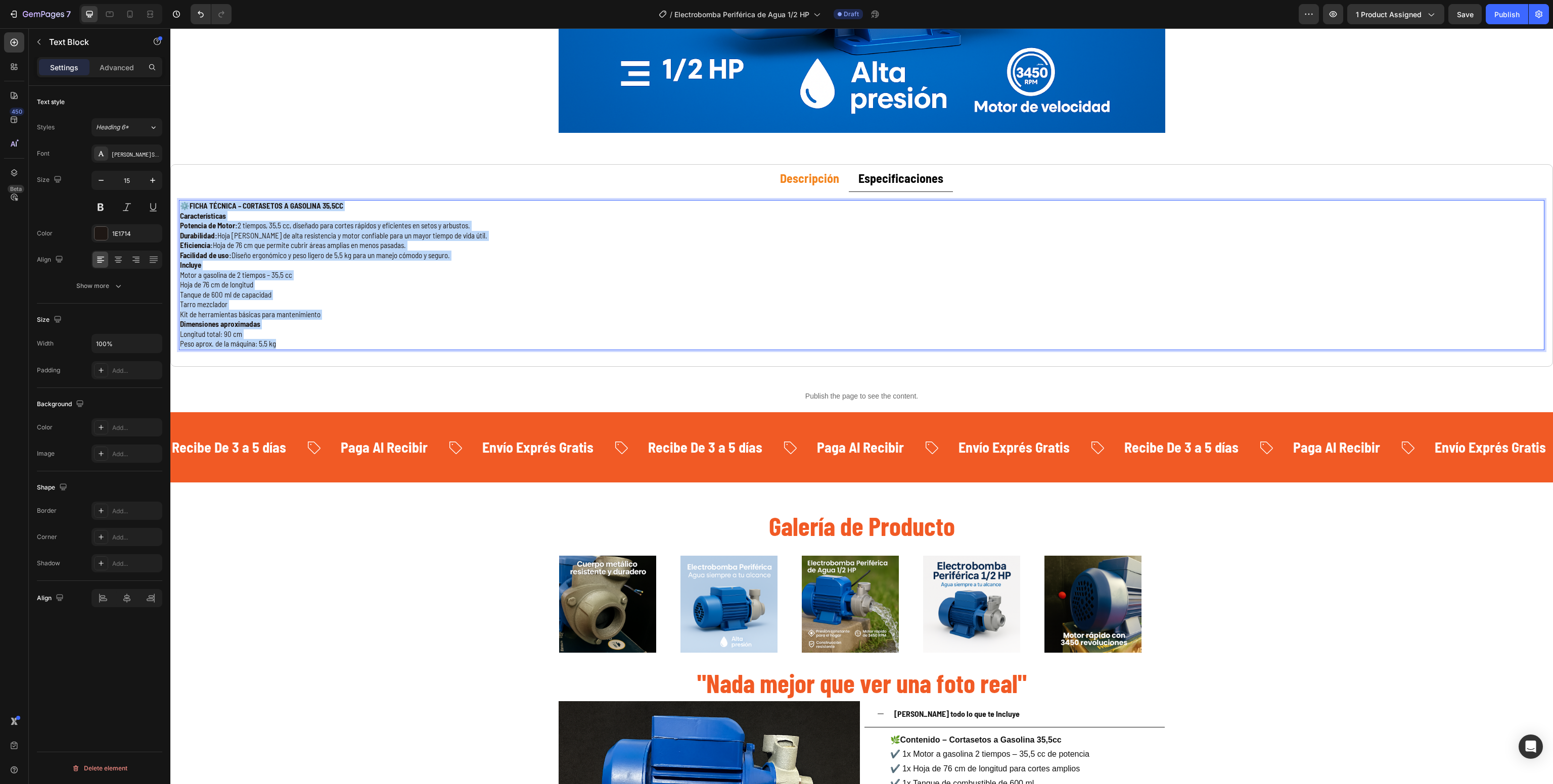
drag, startPoint x: 300, startPoint y: 351, endPoint x: 118, endPoint y: 174, distance: 253.9
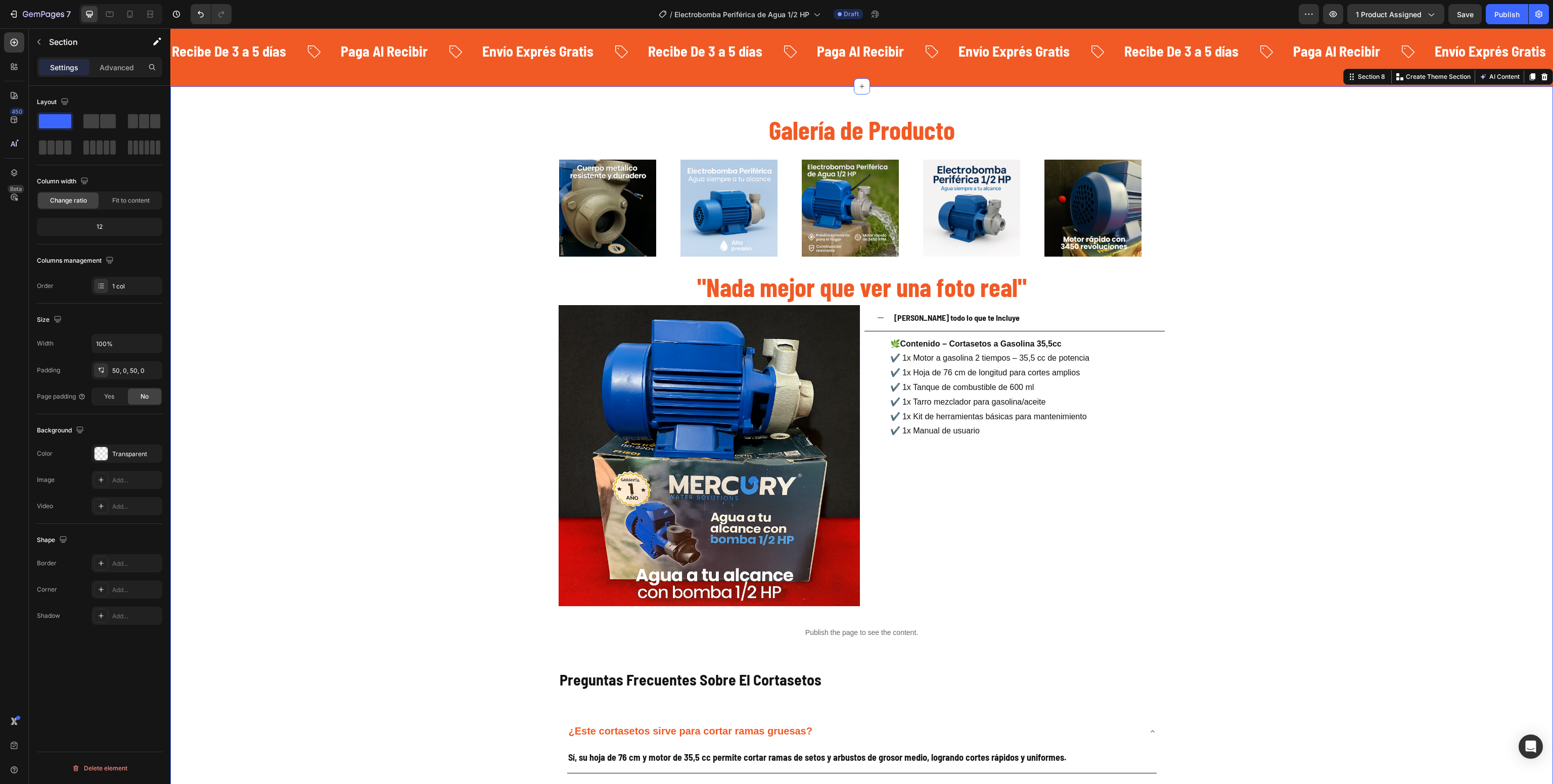
scroll to position [1152, 0]
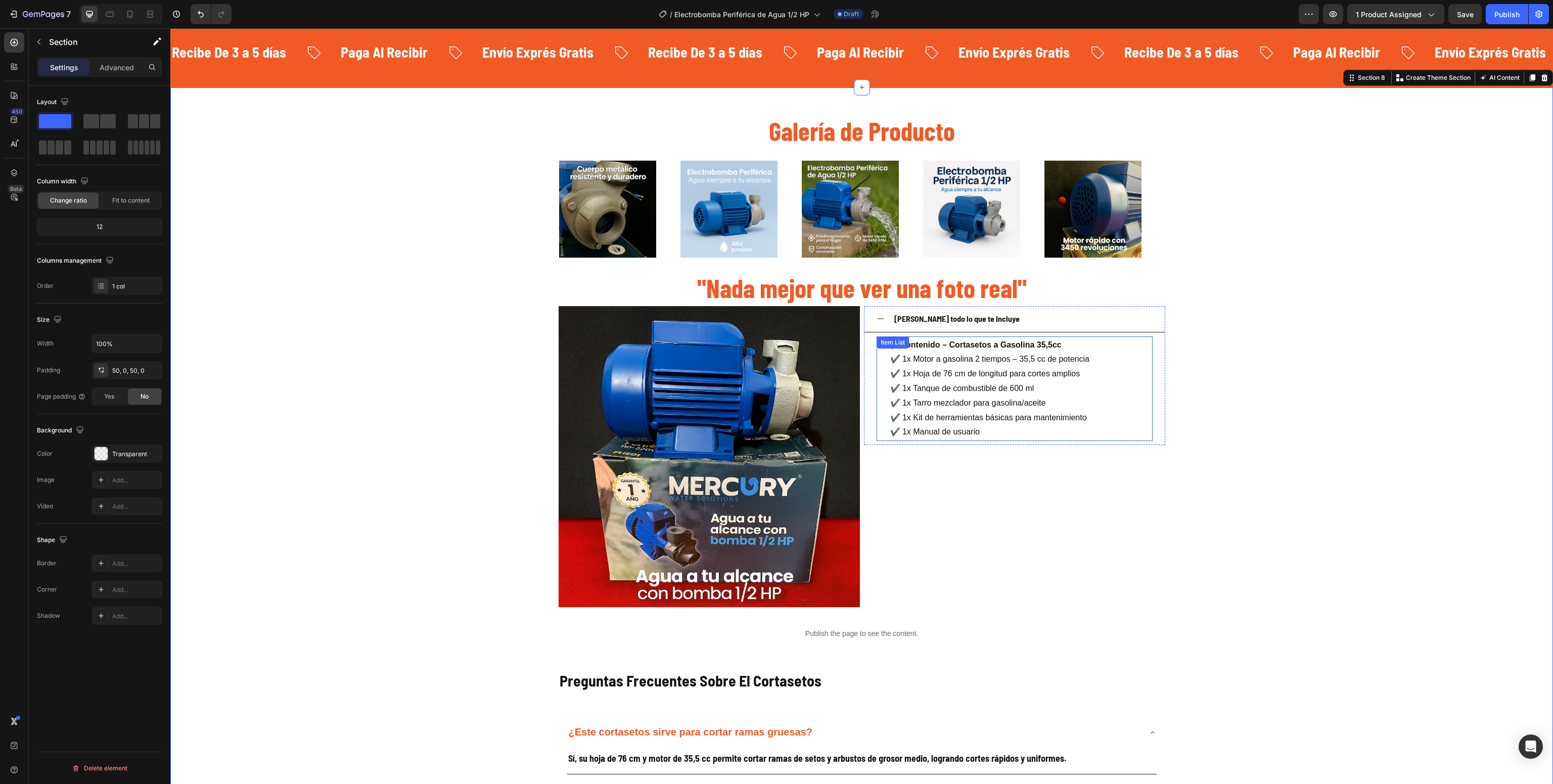
click at [984, 397] on p "✔️ 1x Motor a gasolina 2 tiempos – 35,5 cc de potencia ✔️ 1x Hoja de 76 cm de l…" at bounding box center [989, 396] width 199 height 87
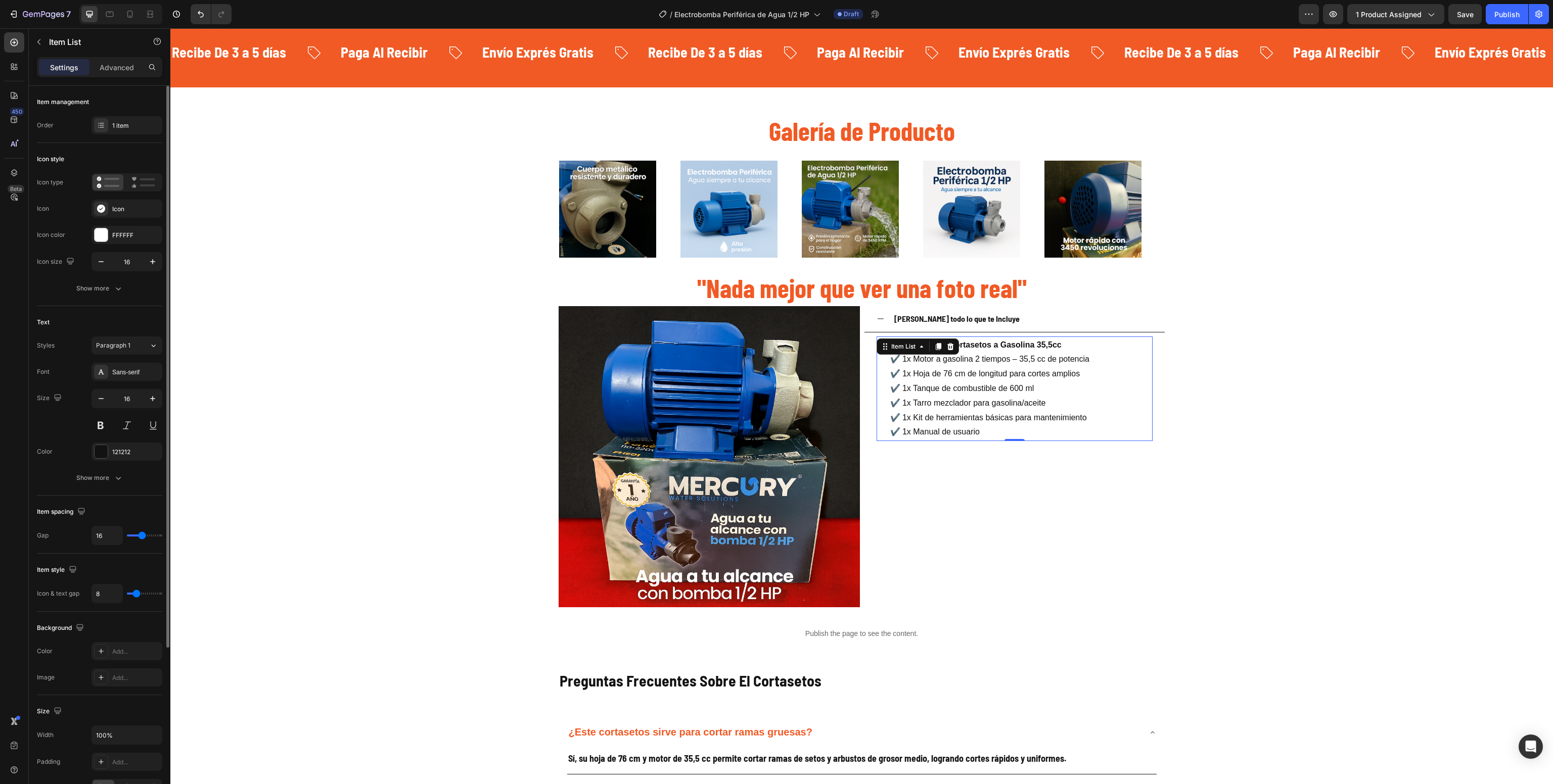
click at [984, 397] on p "✔️ 1x Motor a gasolina 2 tiempos – 35,5 cc de potencia ✔️ 1x Hoja de 76 cm de l…" at bounding box center [989, 396] width 199 height 87
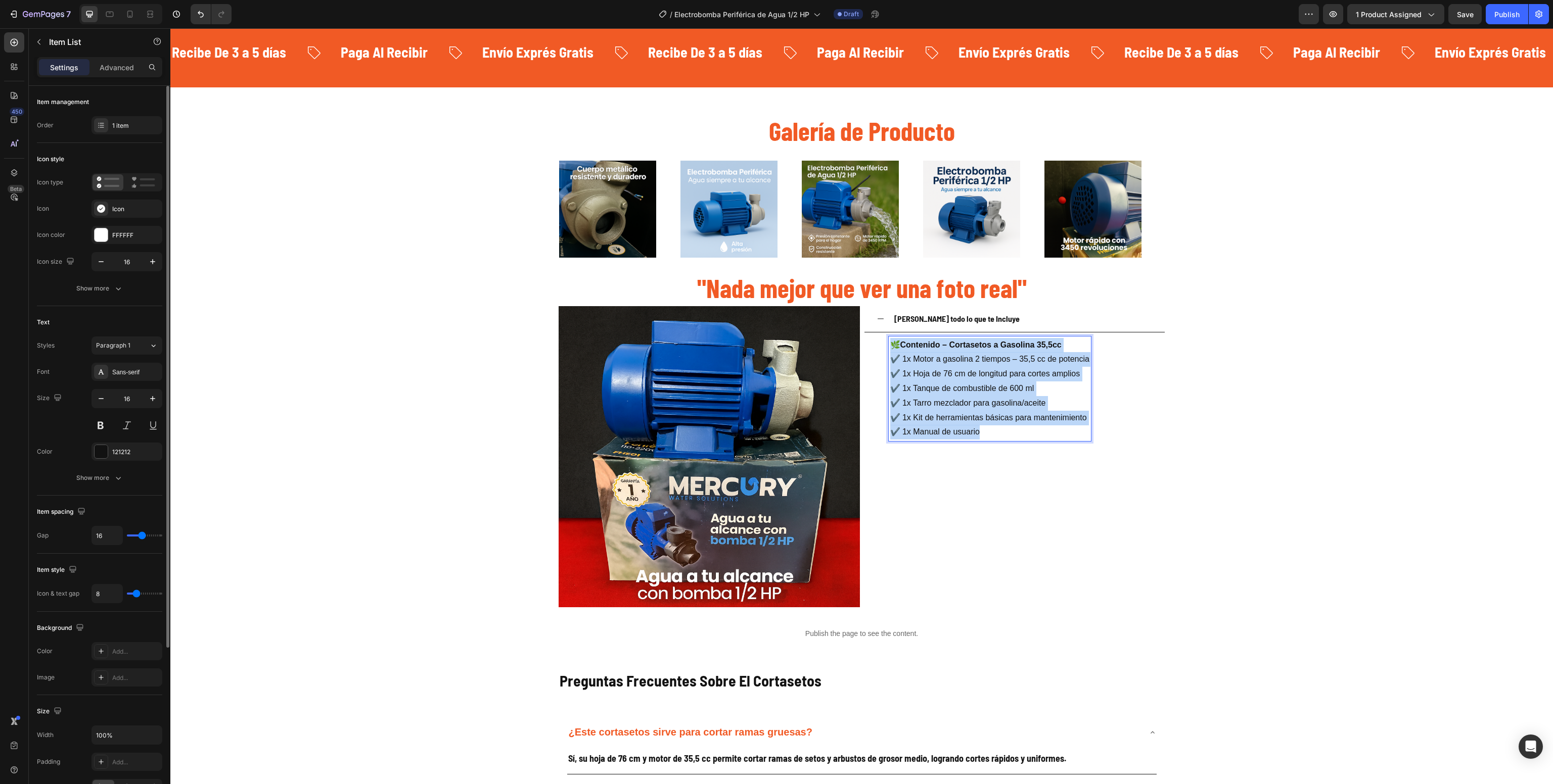
drag, startPoint x: 980, startPoint y: 434, endPoint x: 845, endPoint y: 306, distance: 186.0
click at [845, 306] on div "Image [PERSON_NAME] todo lo que te Incluye 🌿 Contenido – Cortasetos a Gasolina …" at bounding box center [861, 456] width 607 height 301
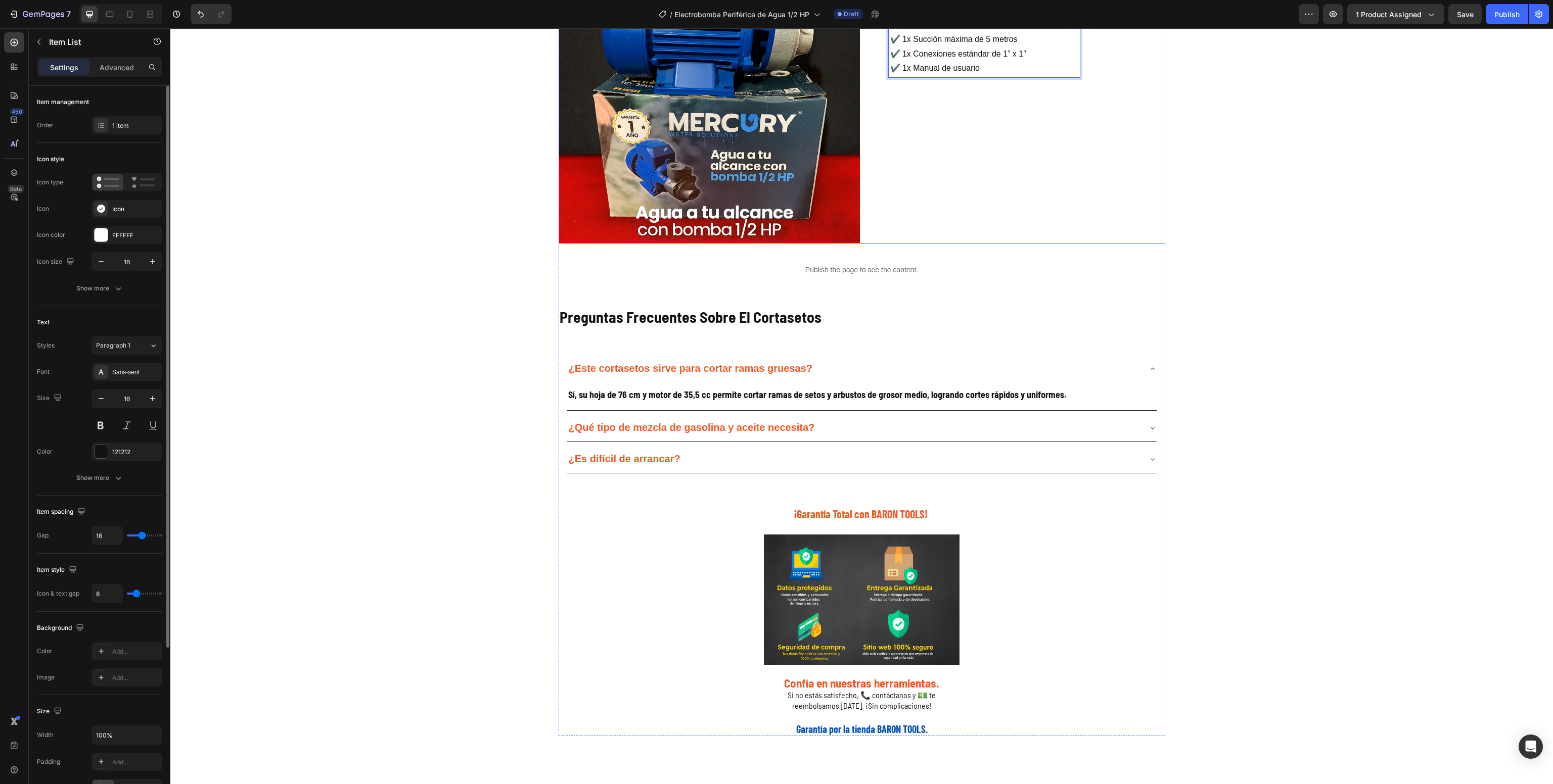
scroll to position [1540, 0]
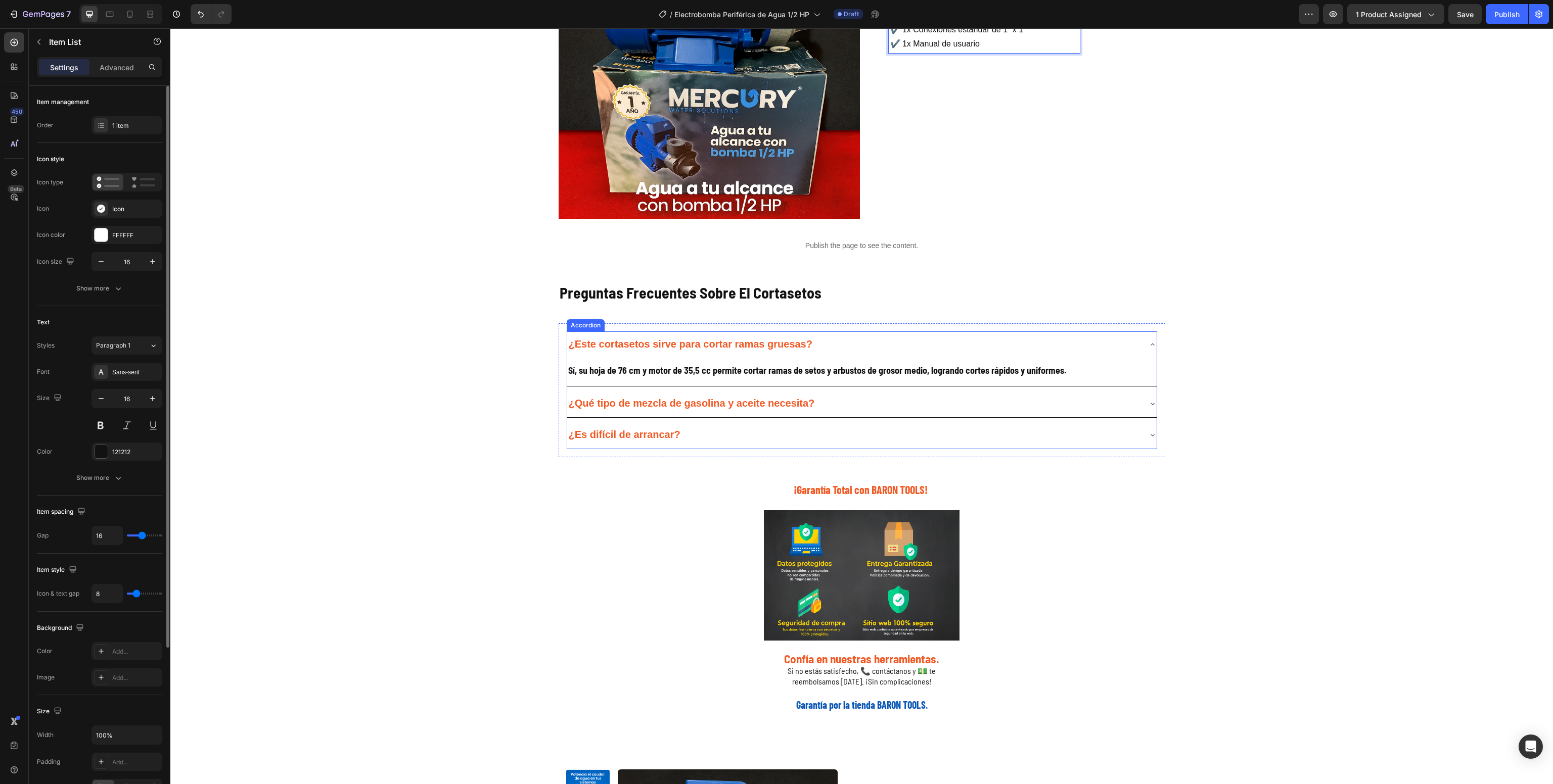
click at [656, 353] on div "¿Este cortasetos sirve para cortar ramas gruesas?" at bounding box center [690, 345] width 247 height 19
click at [645, 346] on strong "¿Este cortasetos sirve para cortar ramas gruesas?" at bounding box center [690, 344] width 244 height 11
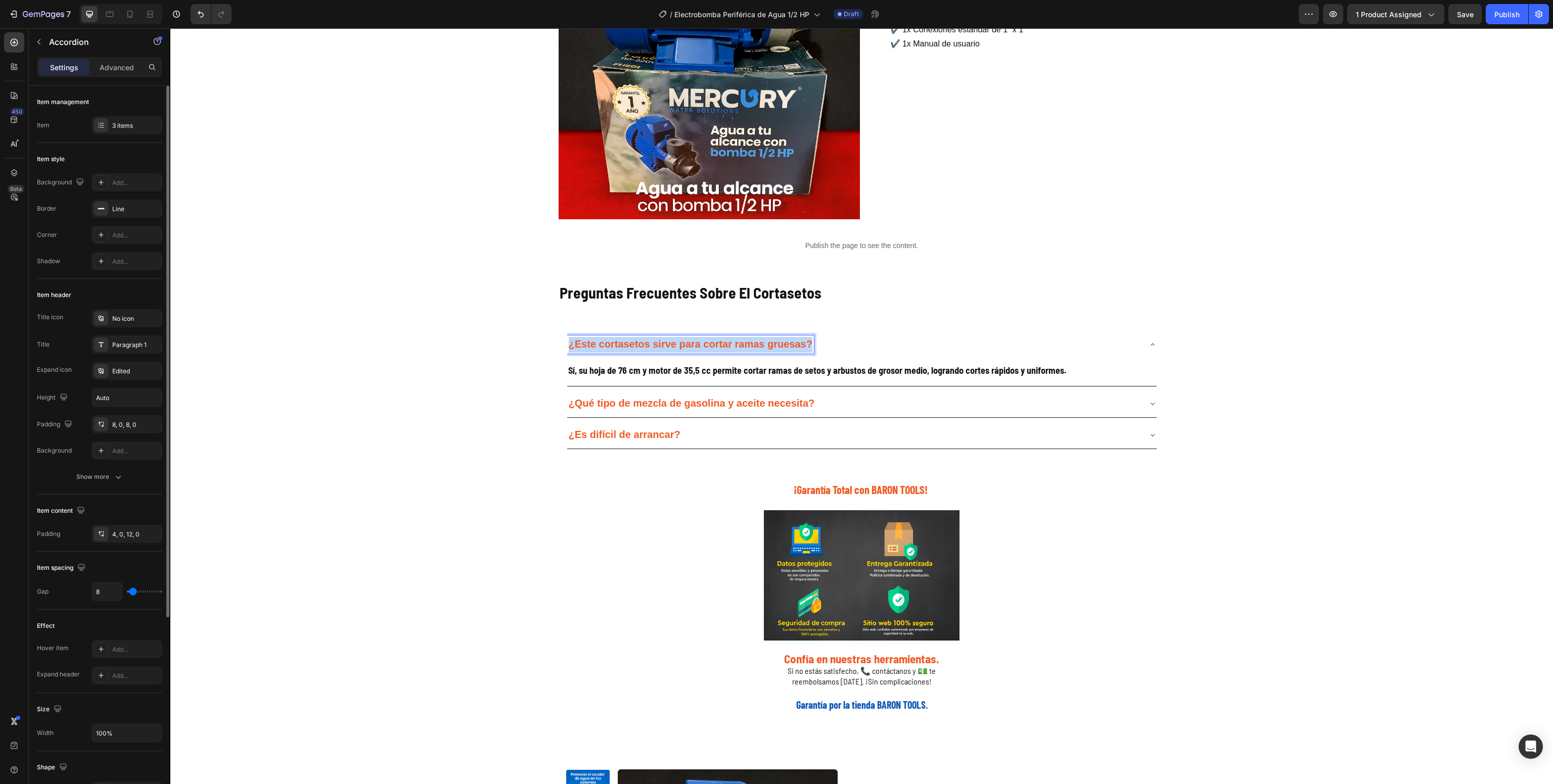
click at [645, 346] on strong "¿Este cortasetos sirve para cortar ramas gruesas?" at bounding box center [690, 344] width 244 height 11
click at [589, 373] on strong "Sí, su hoja de 76 cm y motor de 35,5 cc permite cortar ramas de setos y arbusto…" at bounding box center [817, 371] width 498 height 11
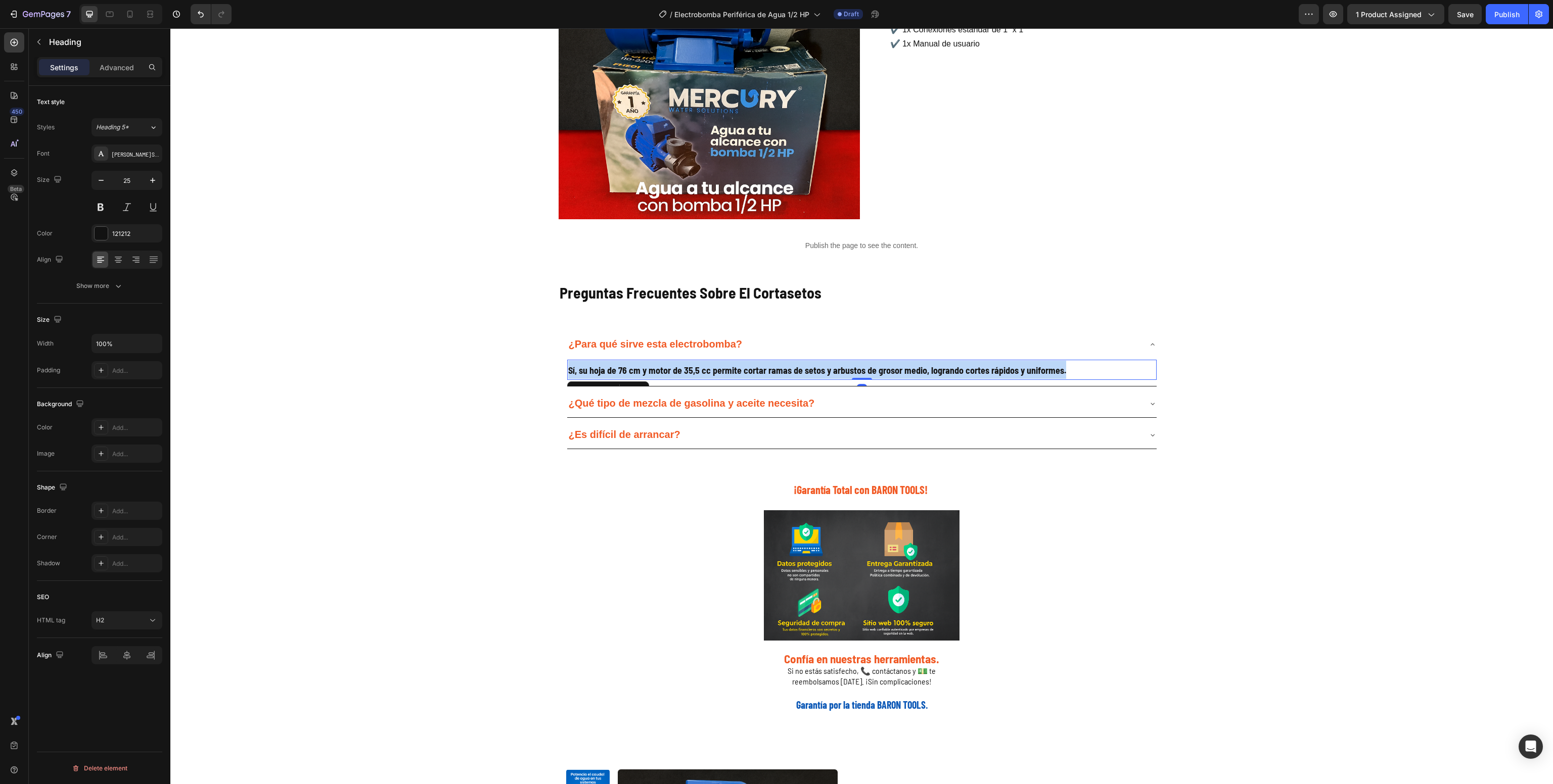
click at [589, 373] on strong "Sí, su hoja de 76 cm y motor de 35,5 cc permite cortar ramas de setos y arbusto…" at bounding box center [817, 371] width 498 height 11
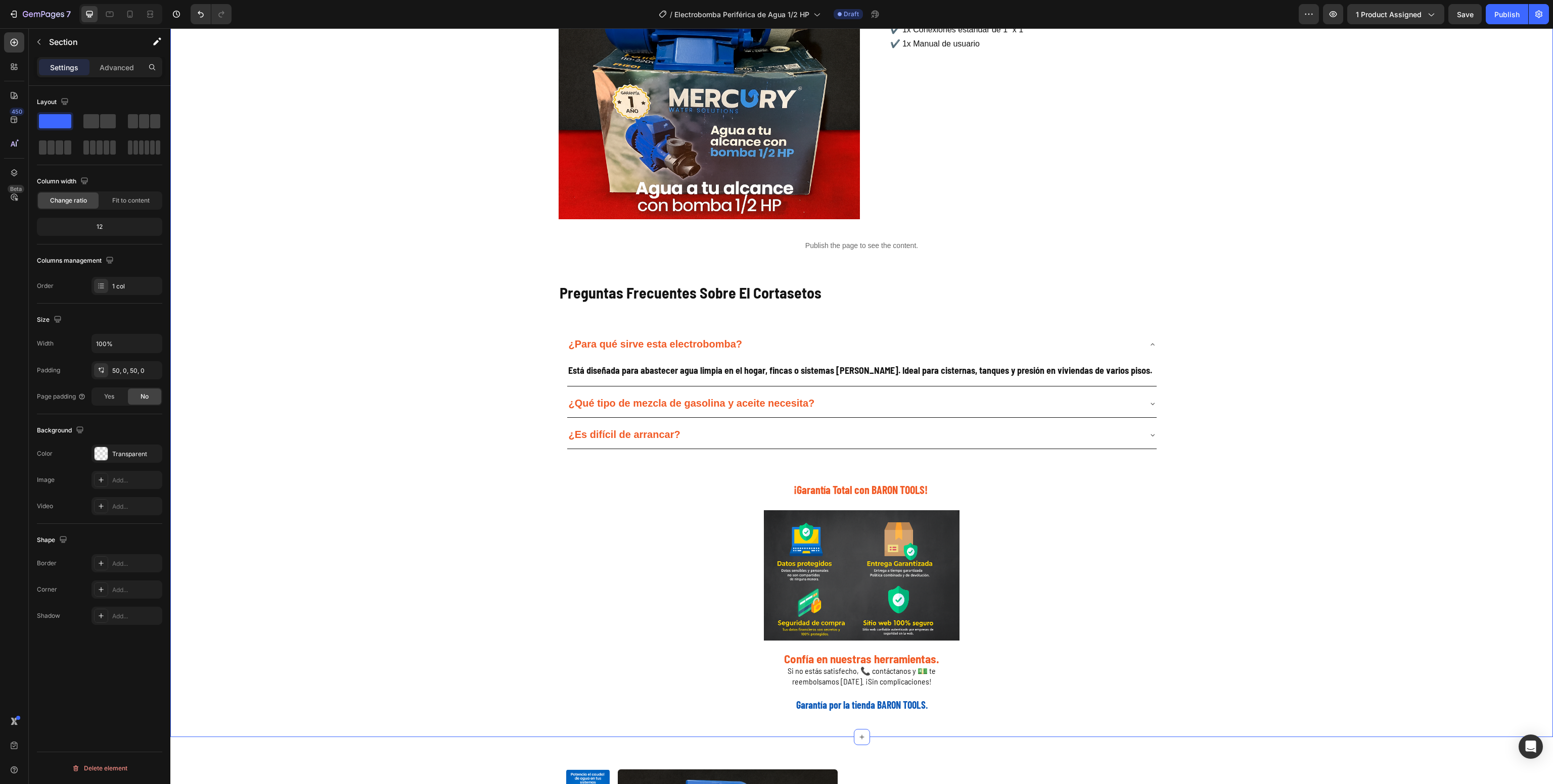
click at [465, 402] on div "Galería de Producto Heading Image Image Image Image Image Image Image Image Ima…" at bounding box center [861, 218] width 1382 height 988
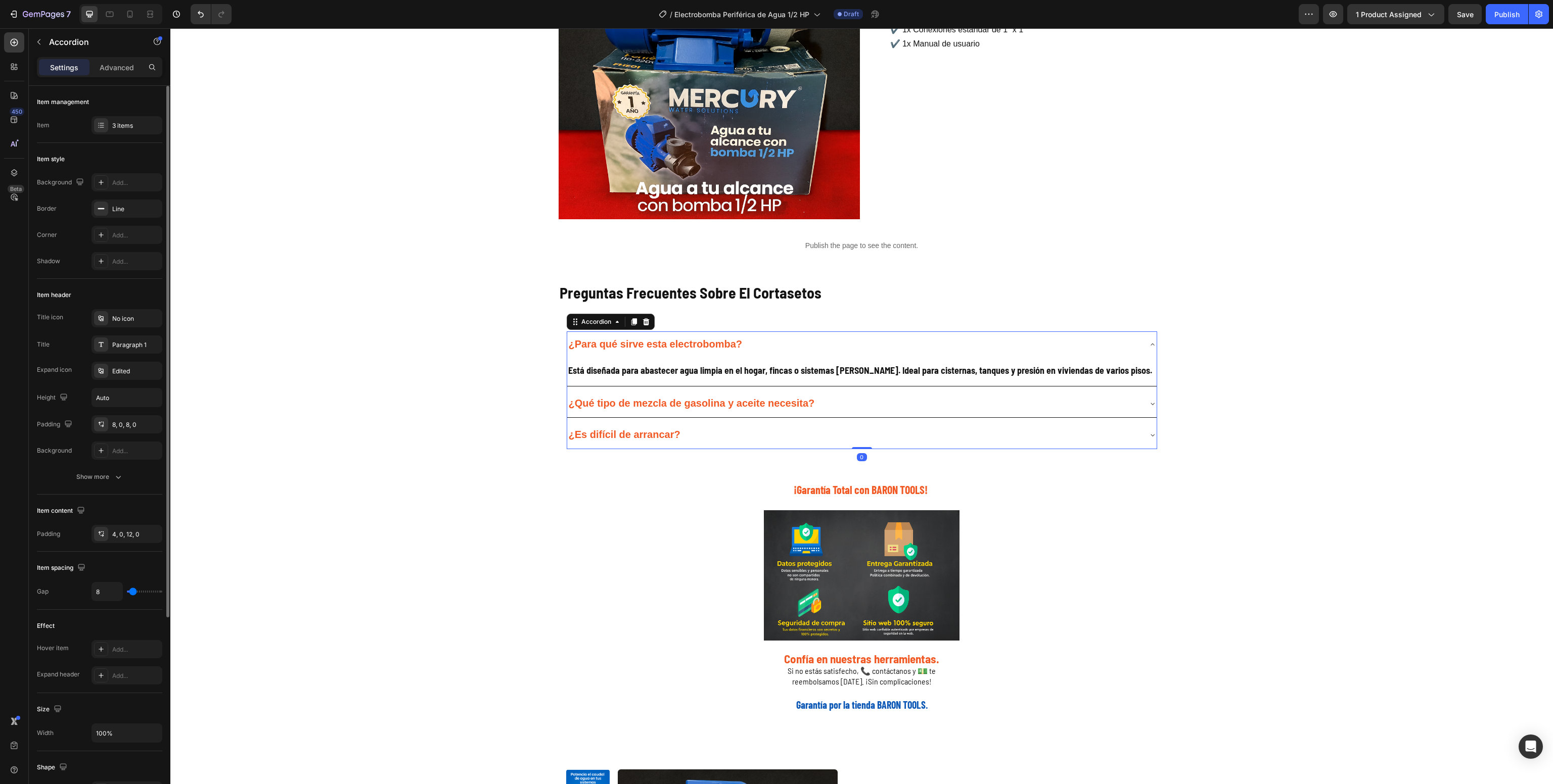
click at [740, 406] on strong "¿Qué tipo de mezcla de gasolina y aceite necesita?" at bounding box center [692, 403] width 246 height 11
click at [836, 408] on div "¿Qué tipo de mezcla de gasolina y aceite necesita?" at bounding box center [854, 404] width 573 height 19
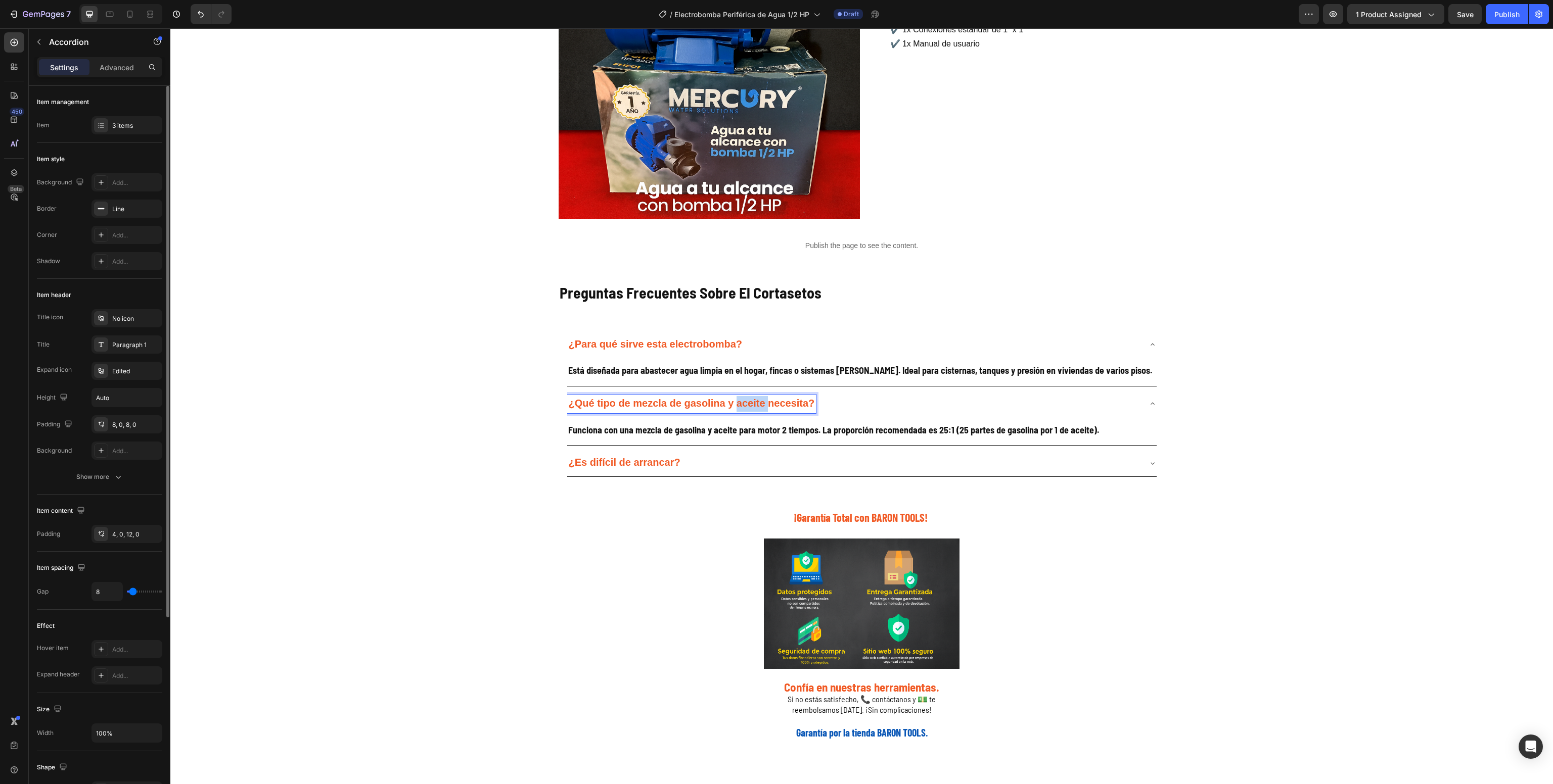
click at [748, 408] on strong "¿Qué tipo de mezcla de gasolina y aceite necesita?" at bounding box center [692, 403] width 246 height 11
click at [748, 404] on strong "¿Qué tipo de mezcla de gasolina y aceite necesita?" at bounding box center [692, 403] width 246 height 11
click at [745, 401] on strong "¿Qué tipo de mezcla de gasolina y aceite necesita?" at bounding box center [692, 403] width 246 height 11
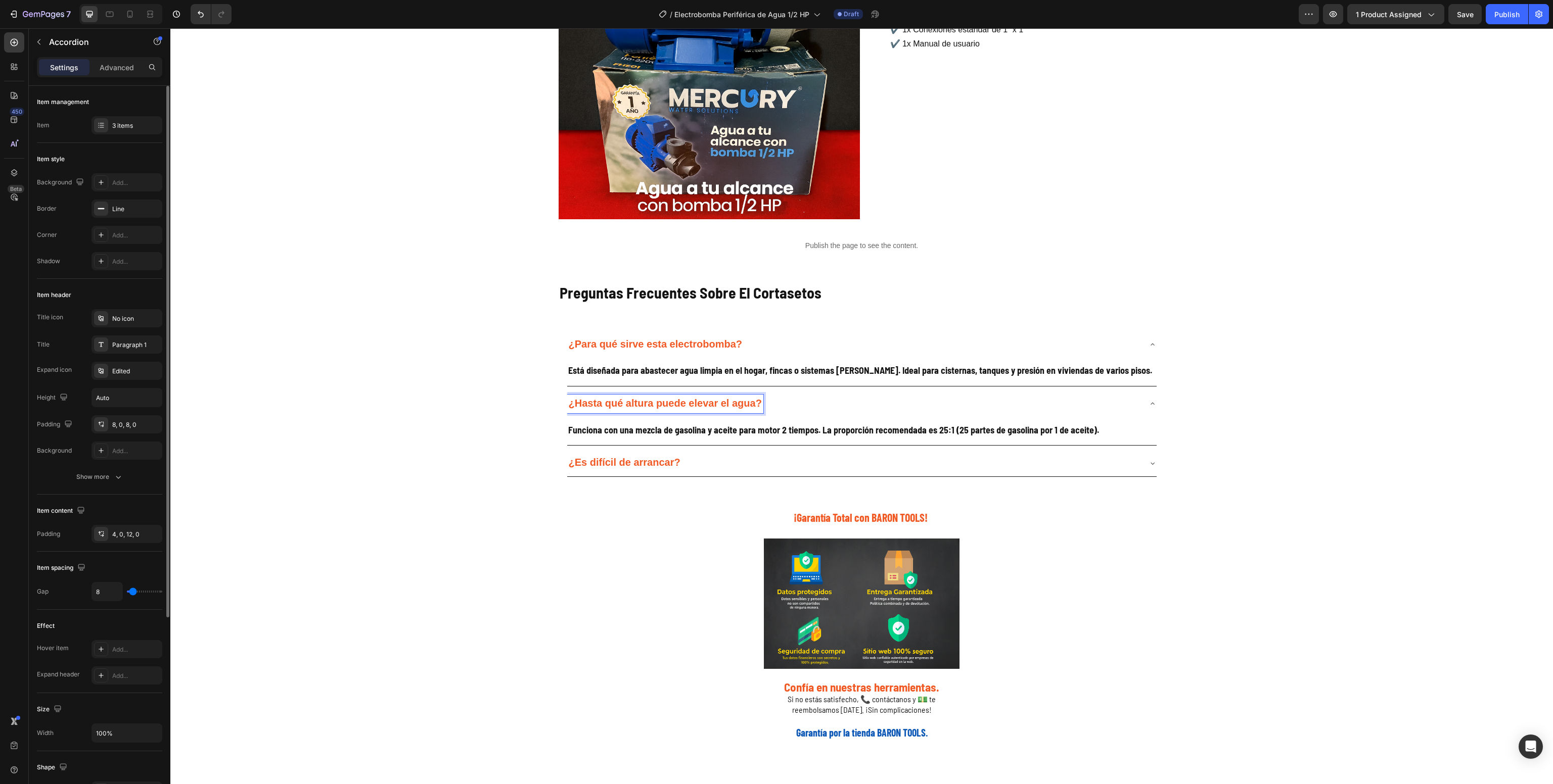
drag, startPoint x: 753, startPoint y: 417, endPoint x: 758, endPoint y: 425, distance: 9.4
click at [750, 417] on div "Funciona con una mezcla de gasolina y aceite para motor 2 tiempos. La proporció…" at bounding box center [861, 432] width 589 height 29
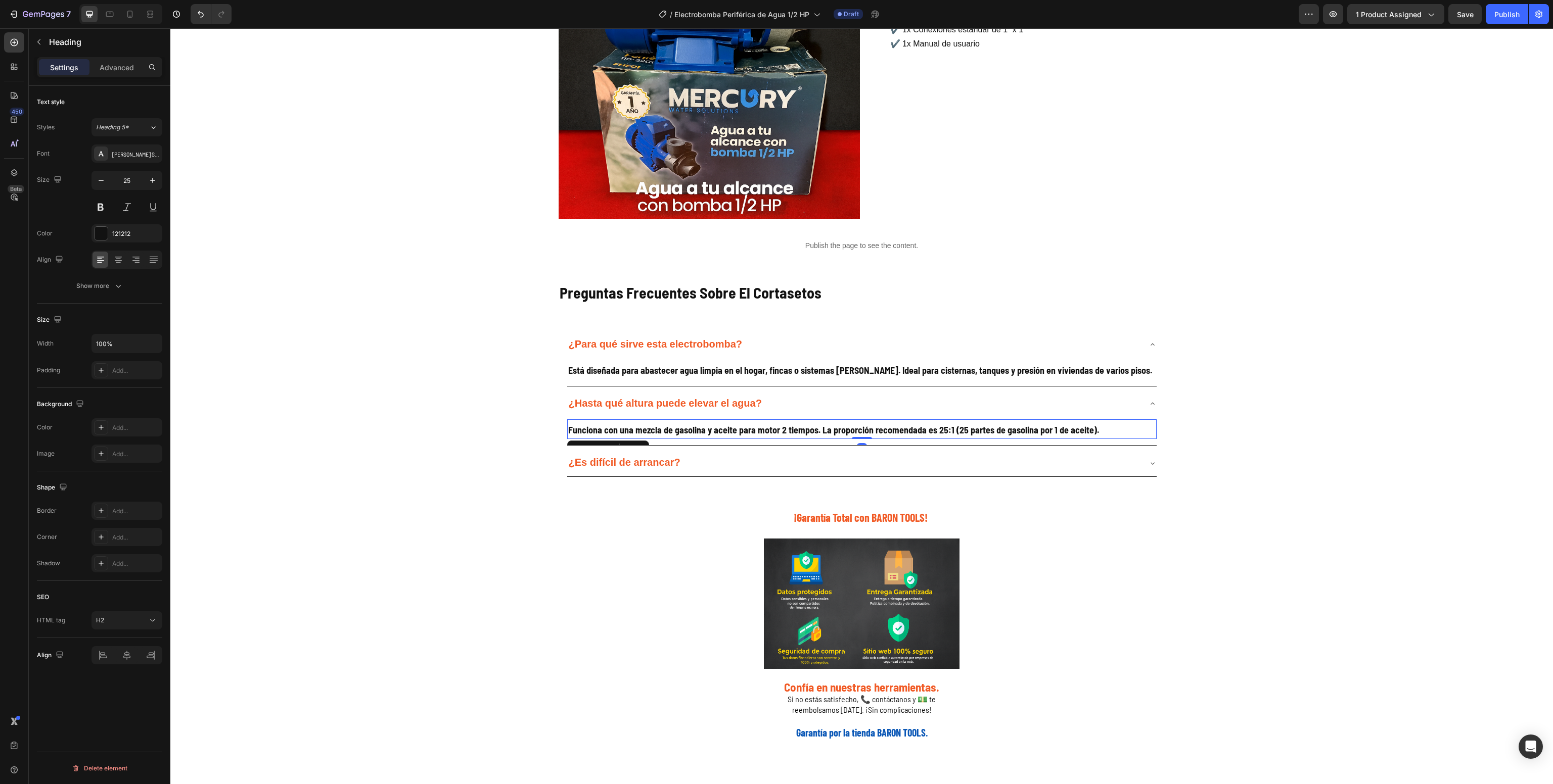
click at [766, 431] on strong "Funciona con una mezcla de gasolina y aceite para motor 2 tiempos. La proporció…" at bounding box center [834, 430] width 530 height 11
click at [766, 426] on strong "Funciona con una mezcla de gasolina y aceite para motor 2 tiempos. La proporció…" at bounding box center [834, 430] width 530 height 11
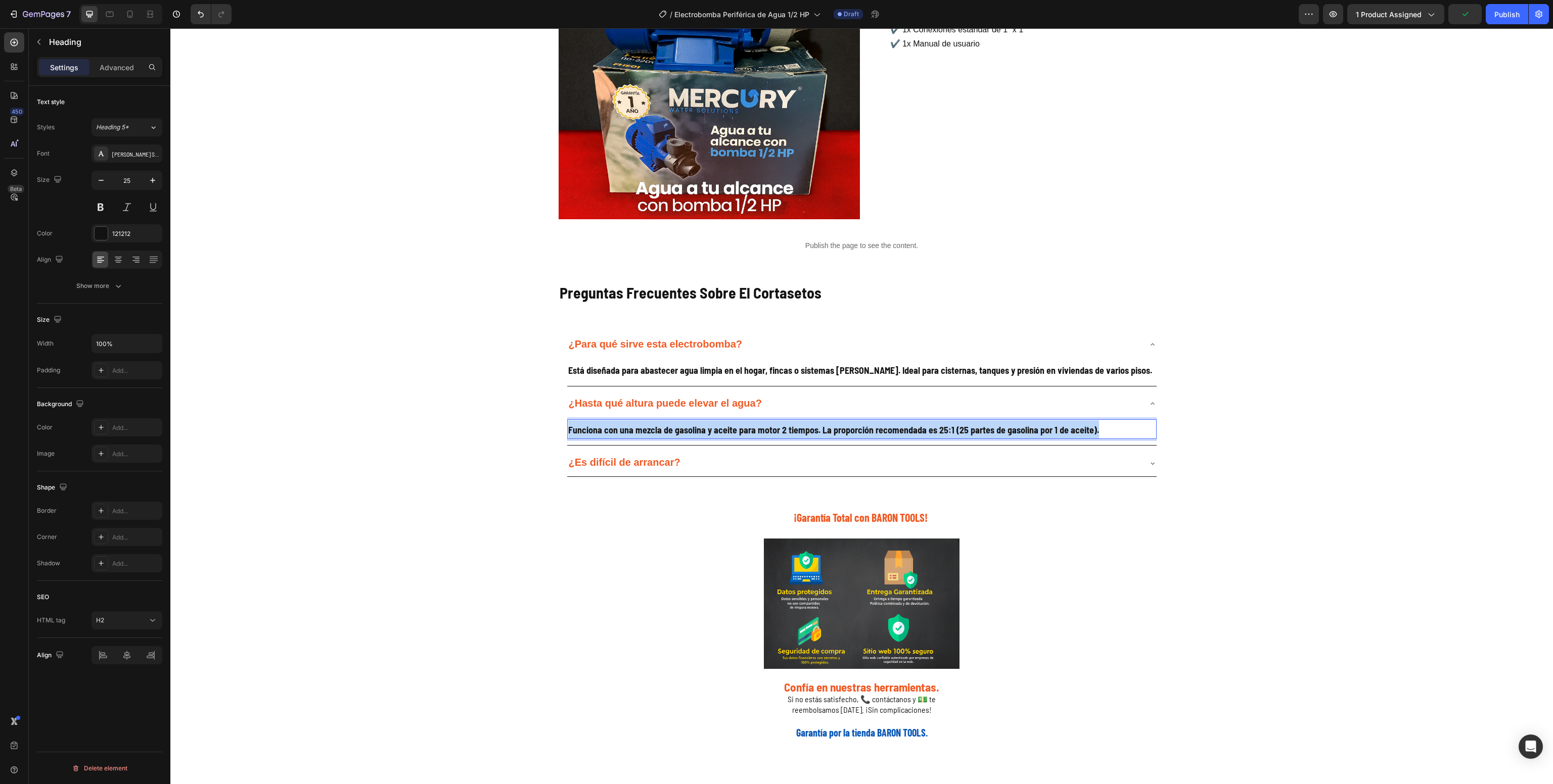
click at [766, 426] on strong "Funciona con una mezcla de gasolina y aceite para motor 2 tiempos. La proporció…" at bounding box center [834, 430] width 530 height 11
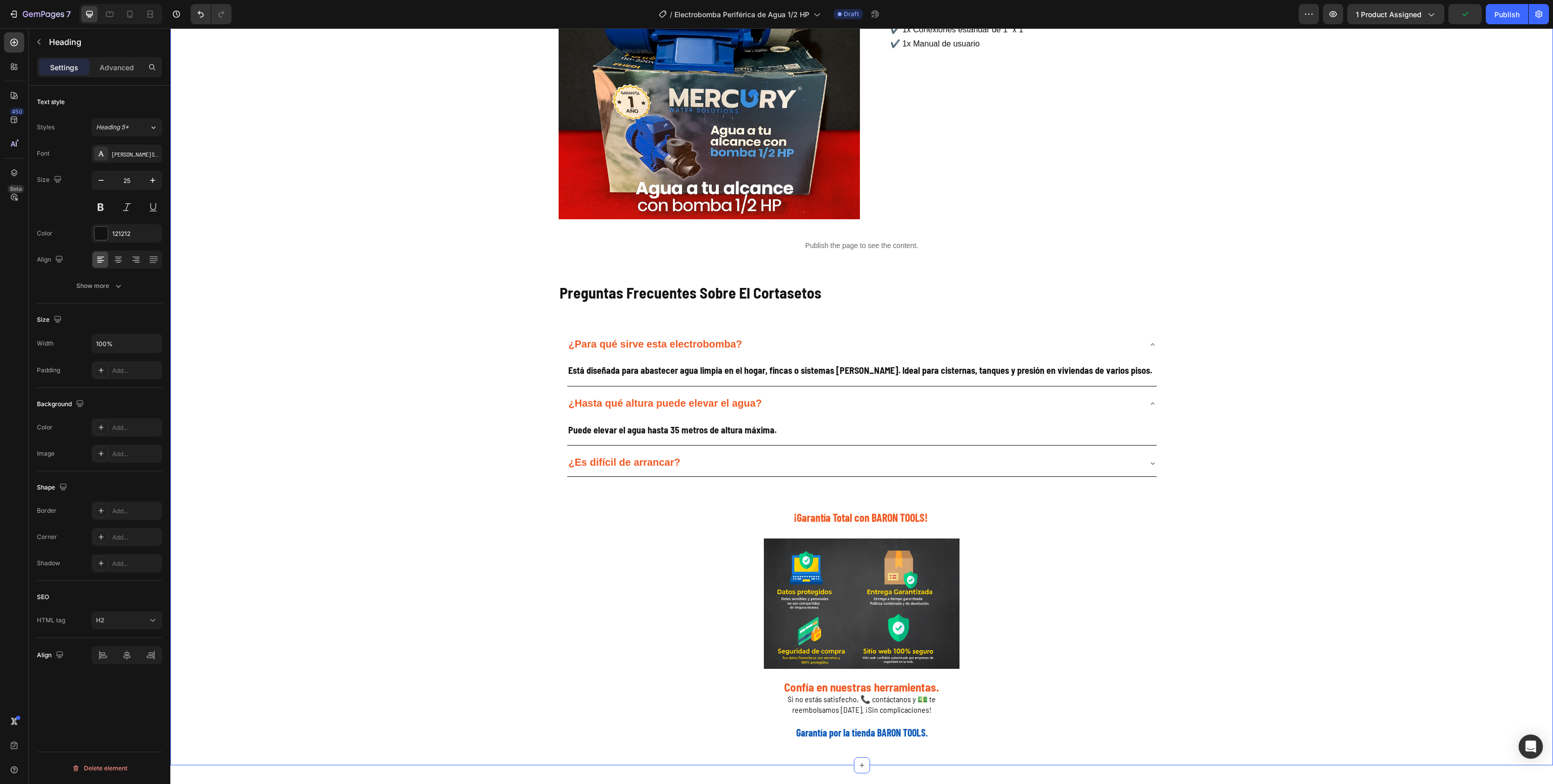
click at [489, 429] on div "Galería de Producto Heading Image Image Image Image Image Image Image Image Ima…" at bounding box center [861, 233] width 1382 height 1016
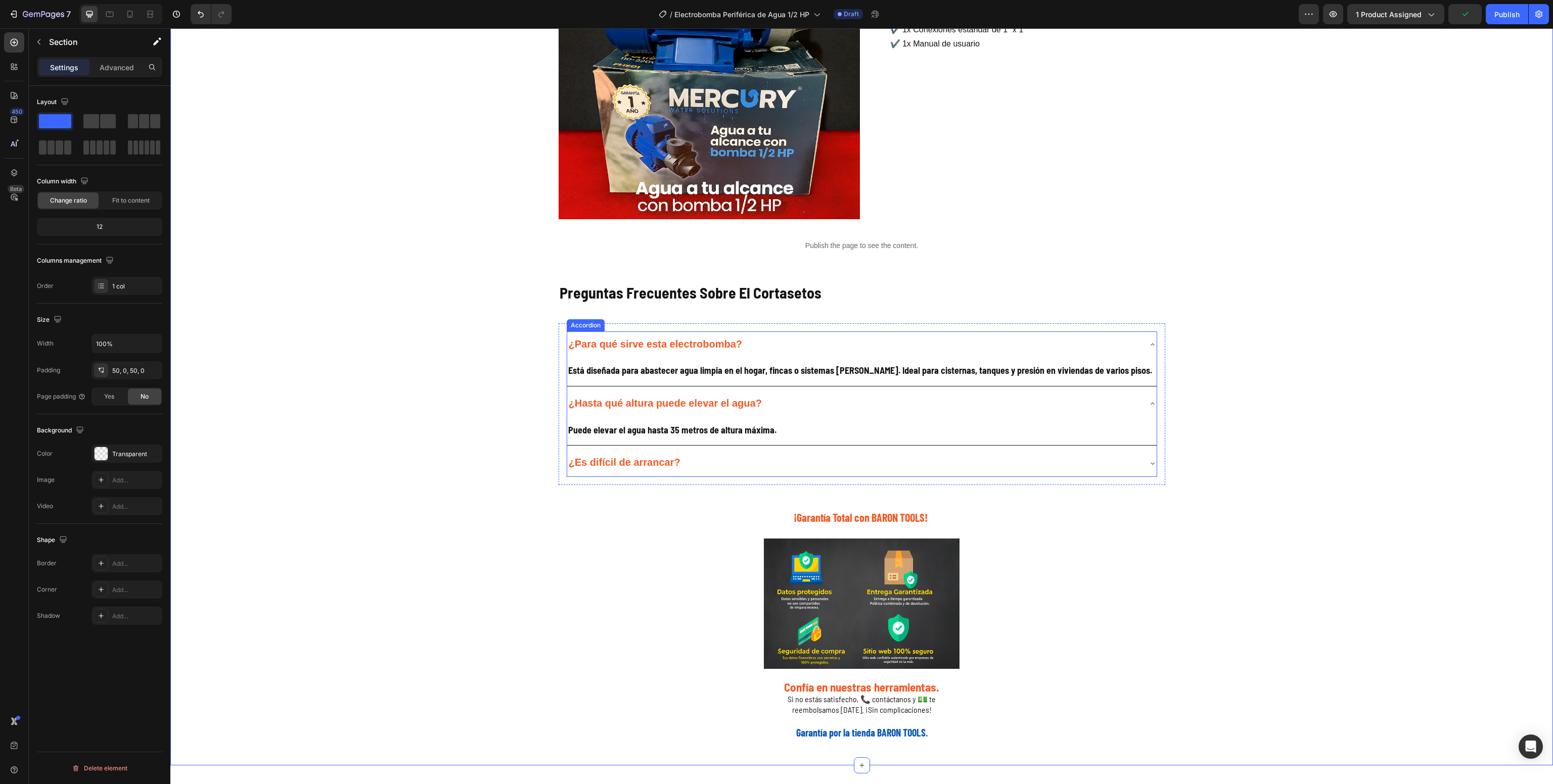
click at [736, 467] on div "¿Es difícil de arrancar?" at bounding box center [854, 463] width 573 height 19
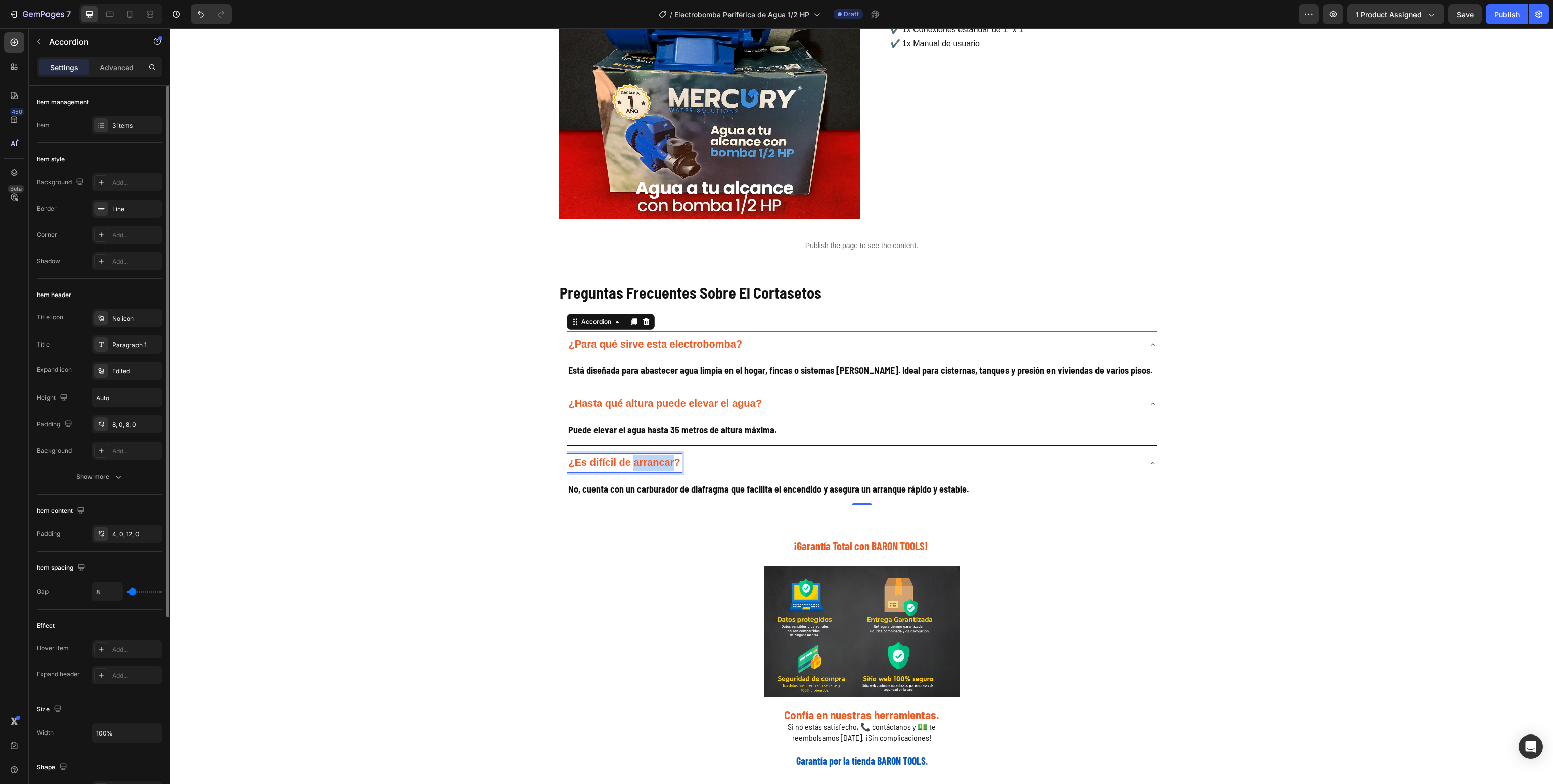
click at [630, 462] on strong "¿Es difícil de arrancar?" at bounding box center [624, 462] width 112 height 11
click at [774, 483] on h2 "No, cuenta con un carburador de diafragma que facilita el encendido y asegura u…" at bounding box center [861, 488] width 589 height 20
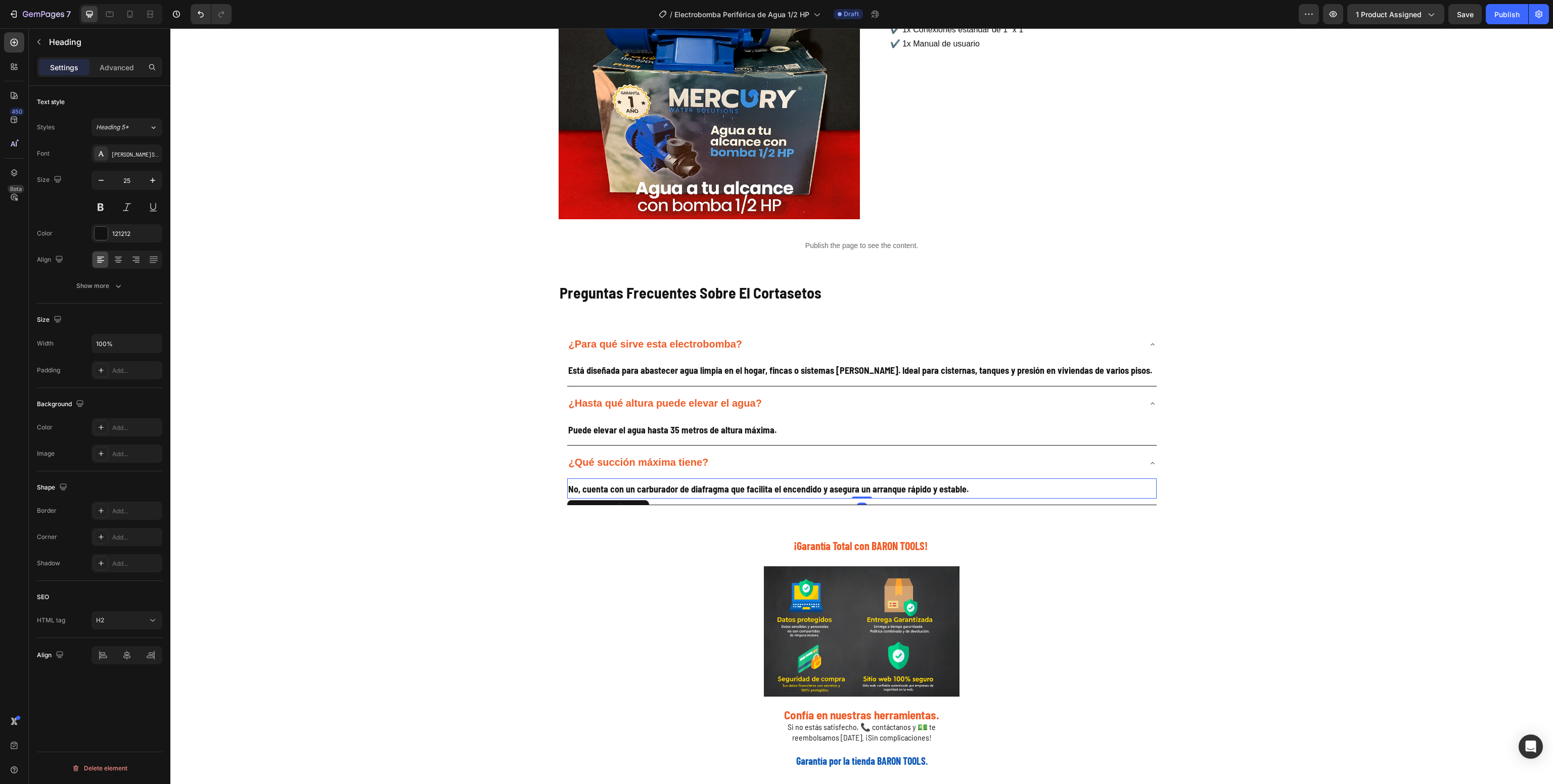
click at [774, 483] on h2 "No, cuenta con un carburador de diafragma que facilita el encendido y asegura u…" at bounding box center [861, 488] width 589 height 20
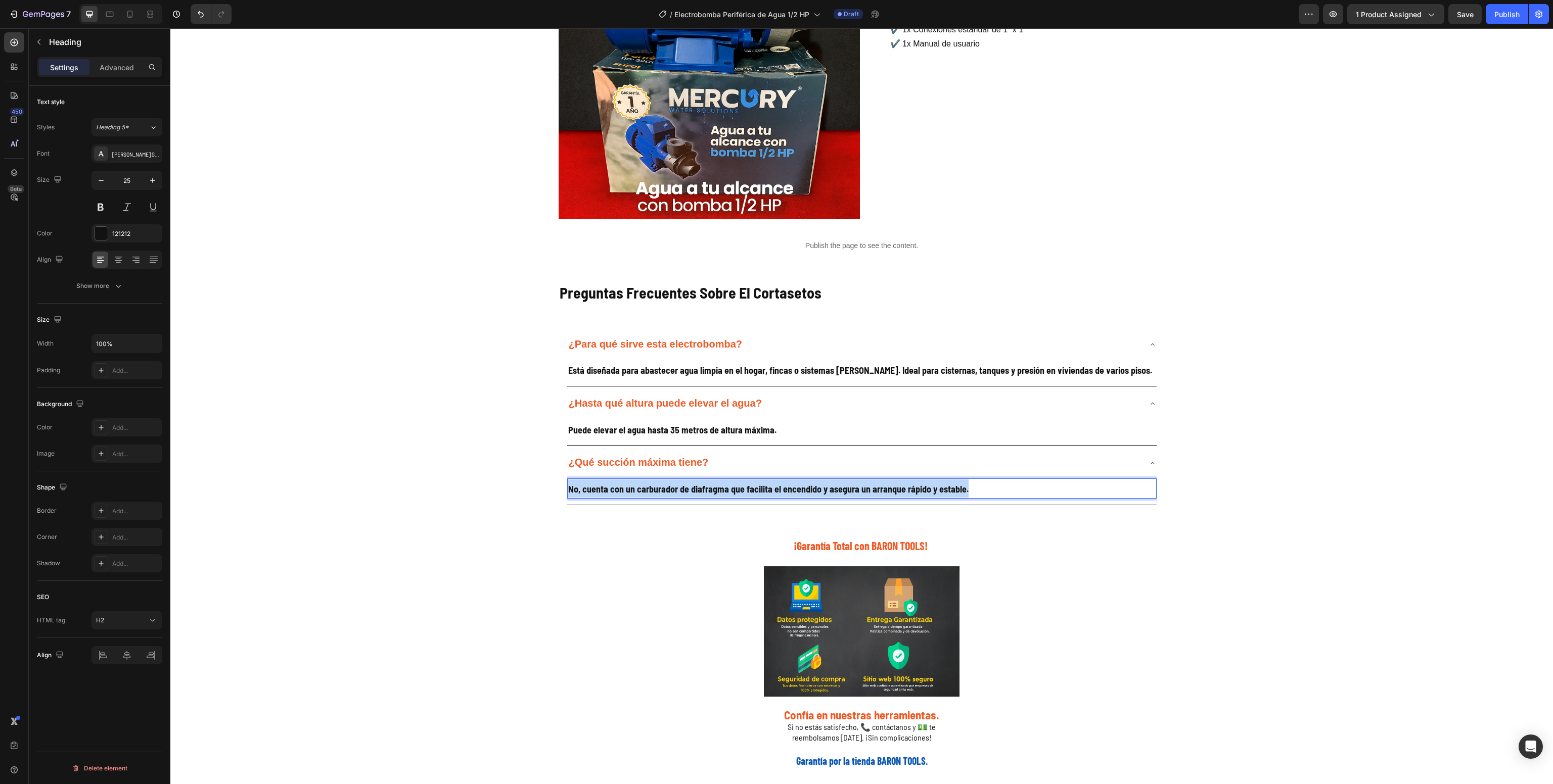
click at [774, 478] on div "No, cuenta con un carburador de diafragma que facilita el encendido y asegura u…" at bounding box center [861, 490] width 589 height 29
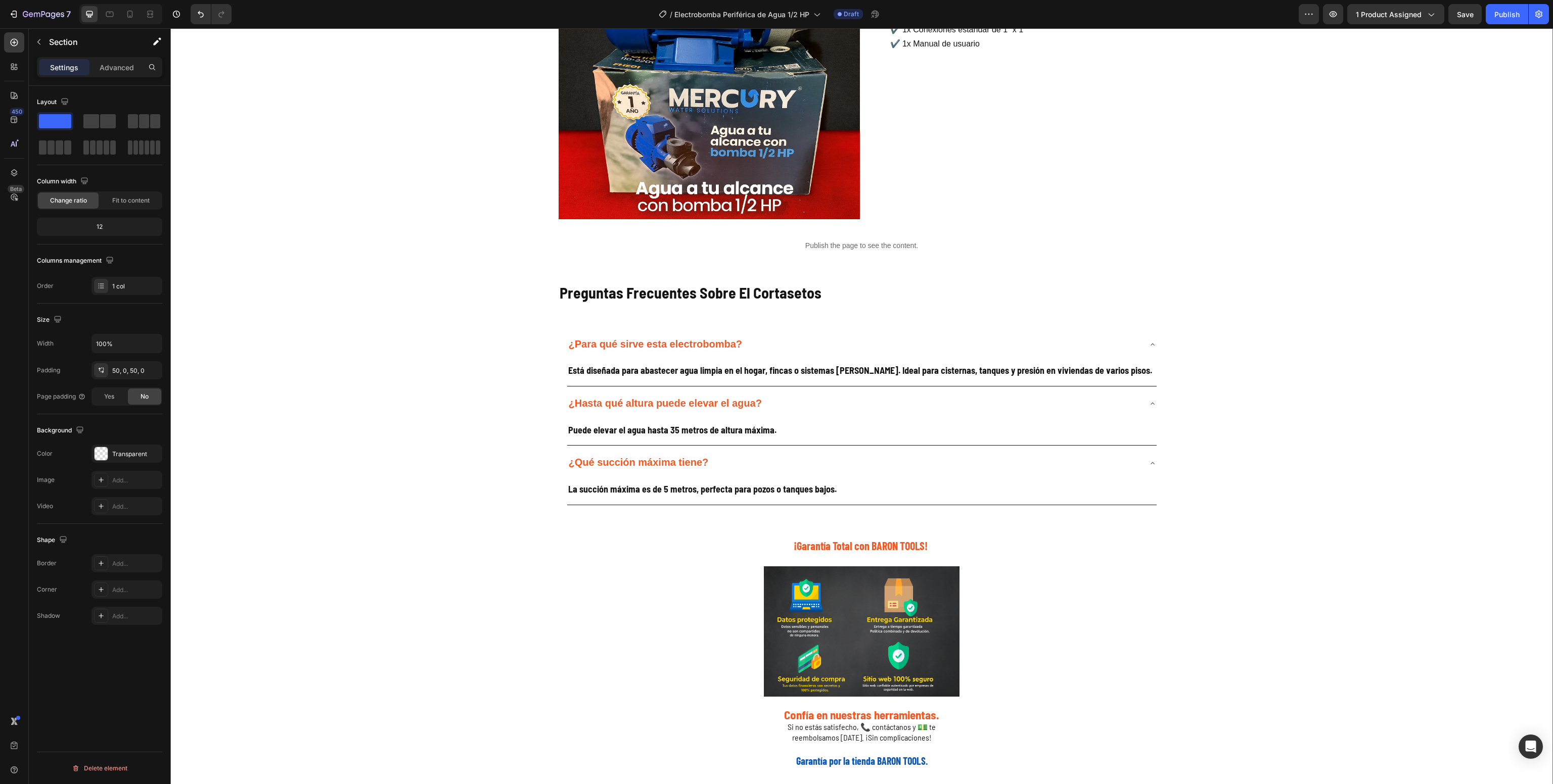
click at [429, 276] on div "Galería de Producto Heading Image Image Image Image Image Image Image Image Ima…" at bounding box center [861, 246] width 1382 height 1043
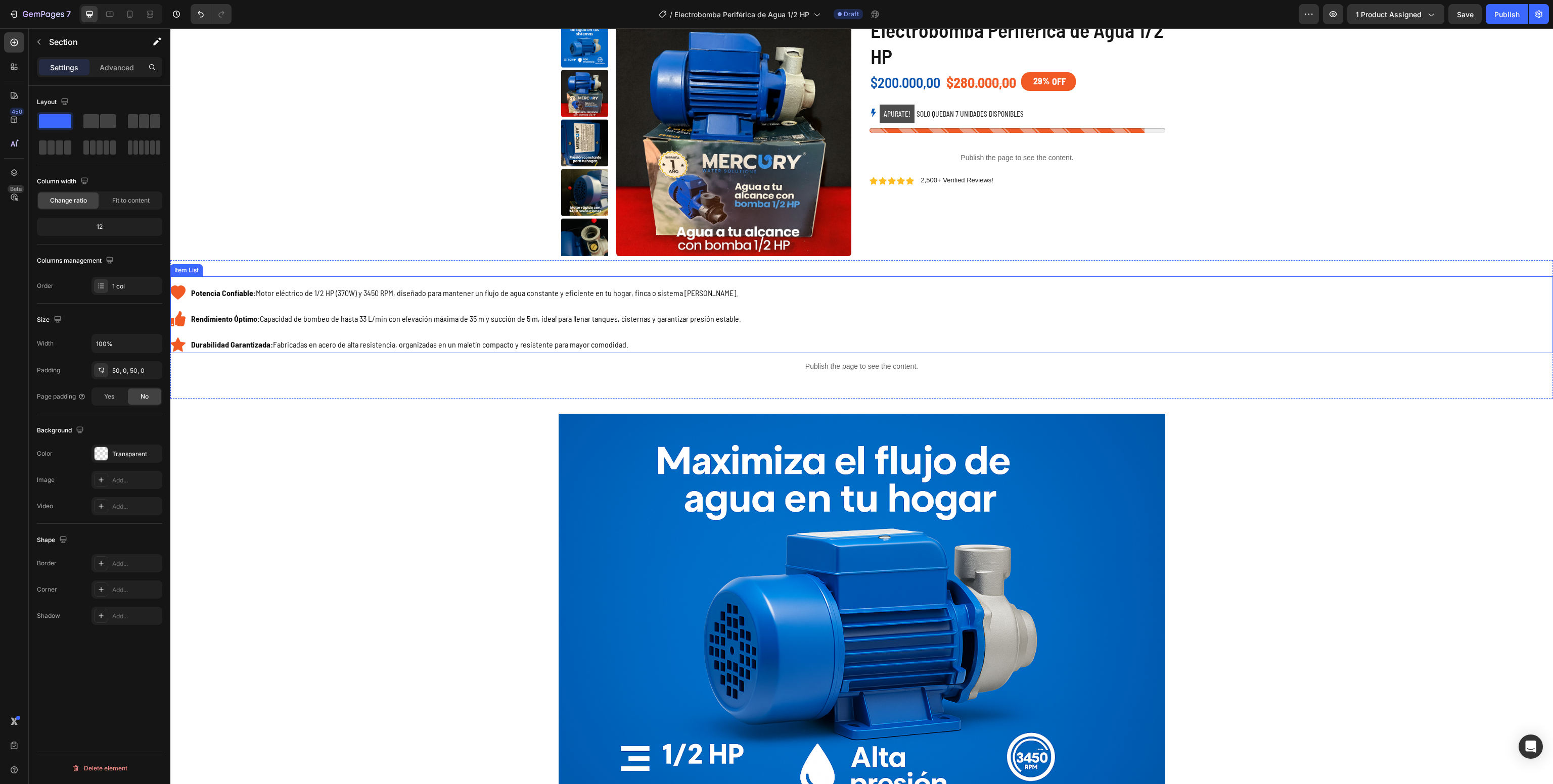
scroll to position [0, 0]
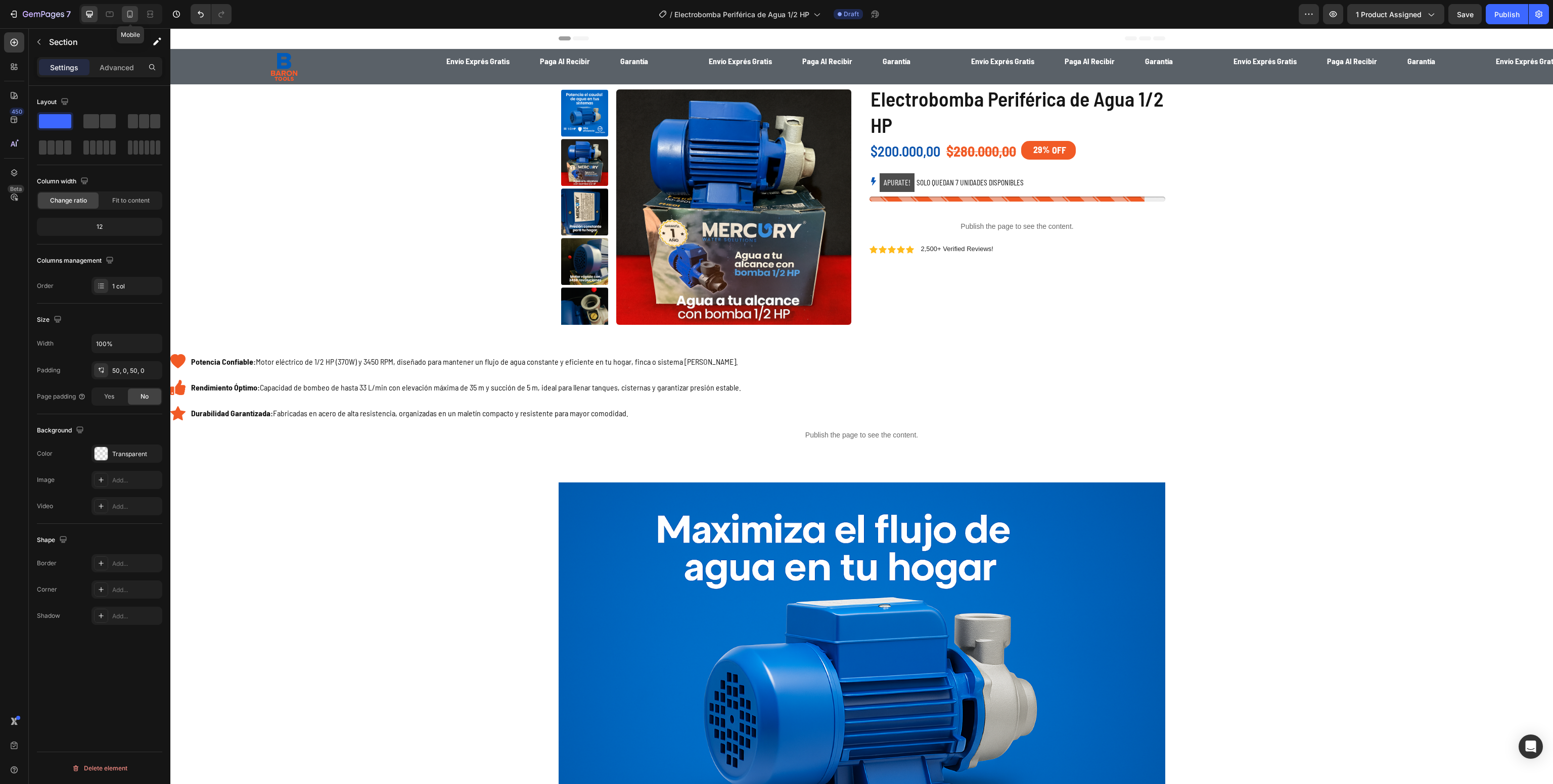
click at [127, 19] on div at bounding box center [129, 14] width 16 height 16
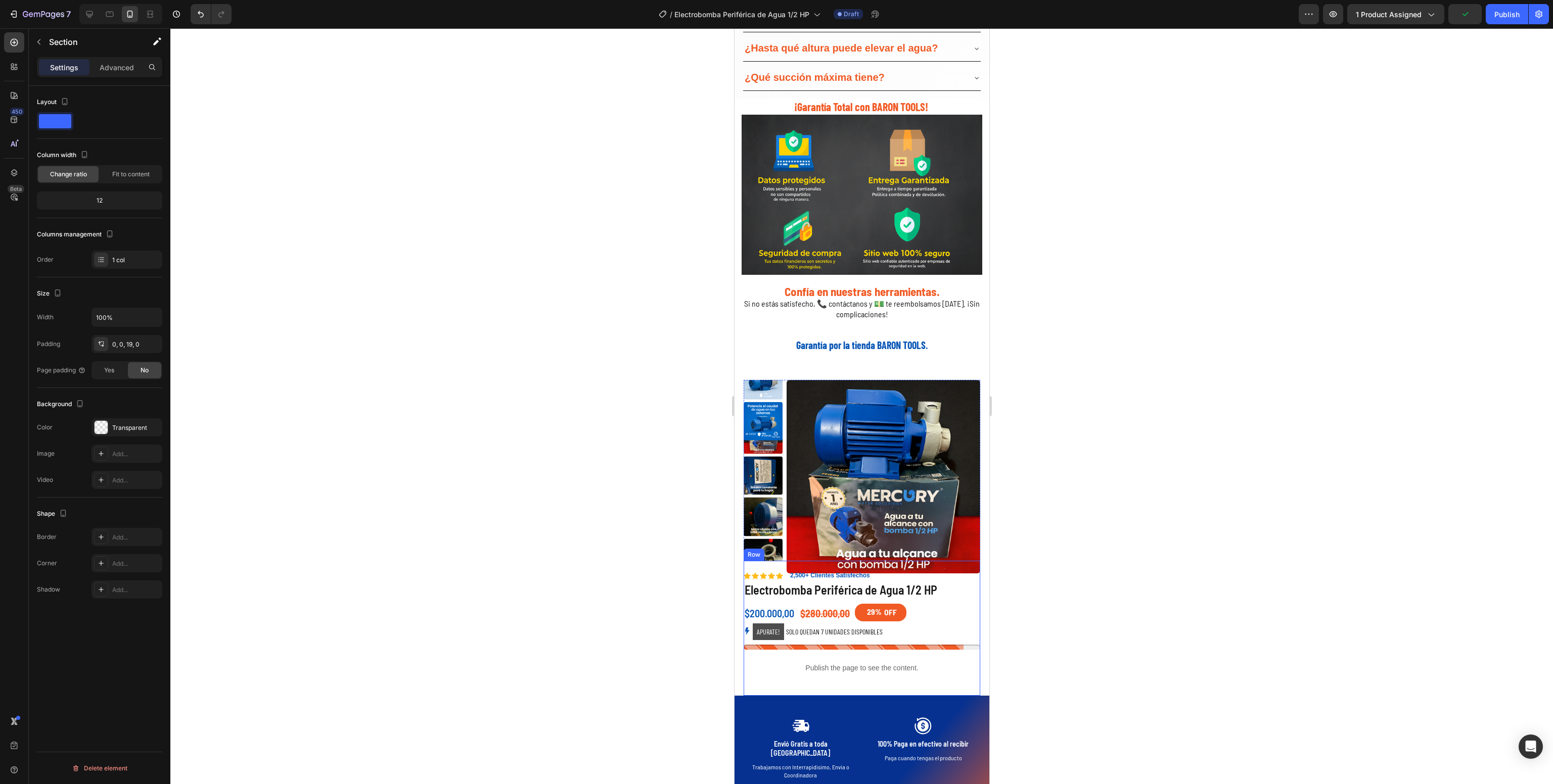
scroll to position [2075, 0]
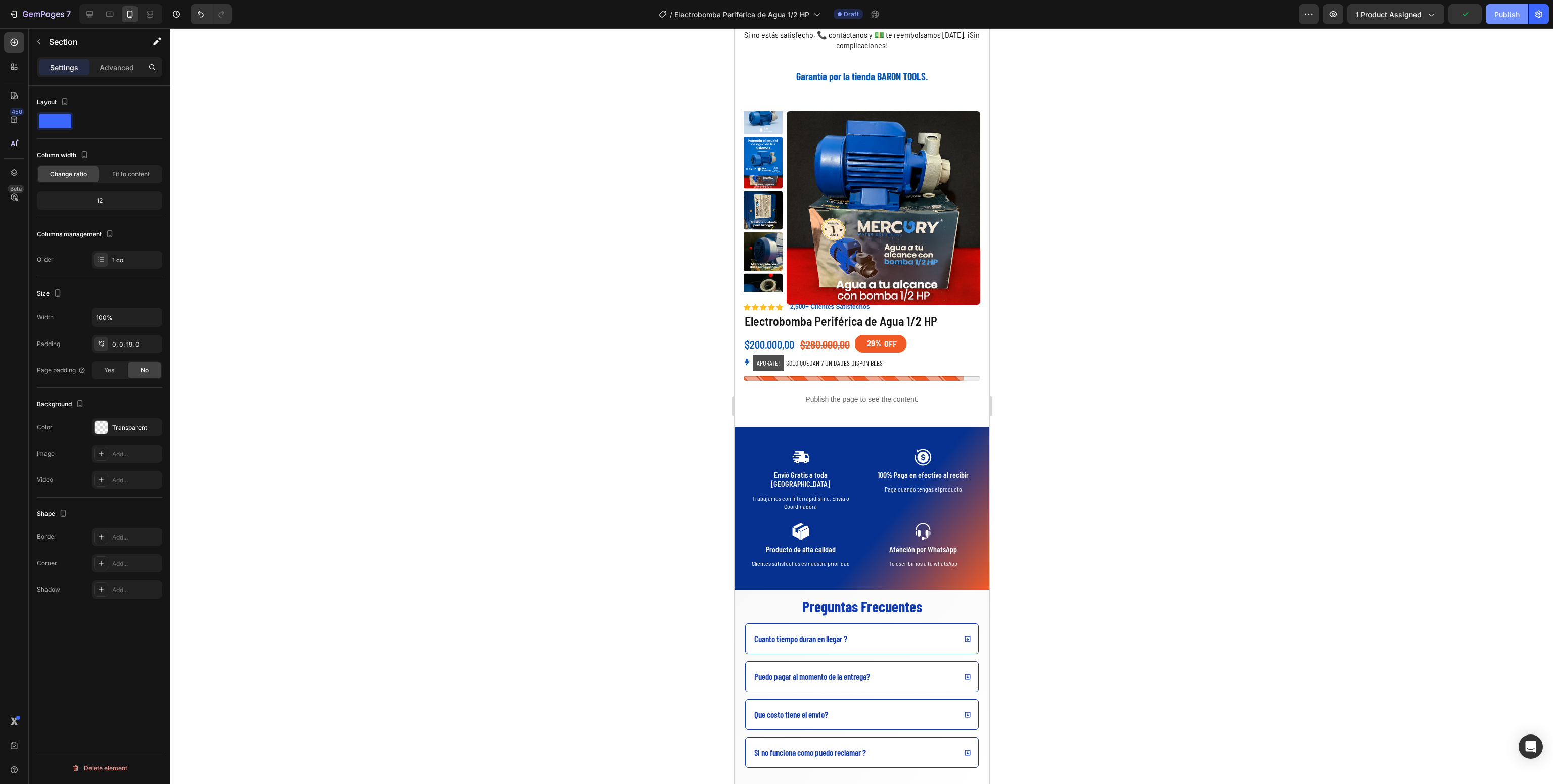
click at [1502, 9] on div "Publish" at bounding box center [1507, 13] width 25 height 10
drag, startPoint x: 881, startPoint y: 2, endPoint x: 881, endPoint y: 23, distance: 21.0
click at [881, 23] on div "7 Version history / Electrobomba Periférica de Agua 1/2 HP Published View live …" at bounding box center [776, 14] width 1553 height 29
click at [881, 23] on button "button" at bounding box center [881, 13] width 20 height 20
